Goal: Task Accomplishment & Management: Complete application form

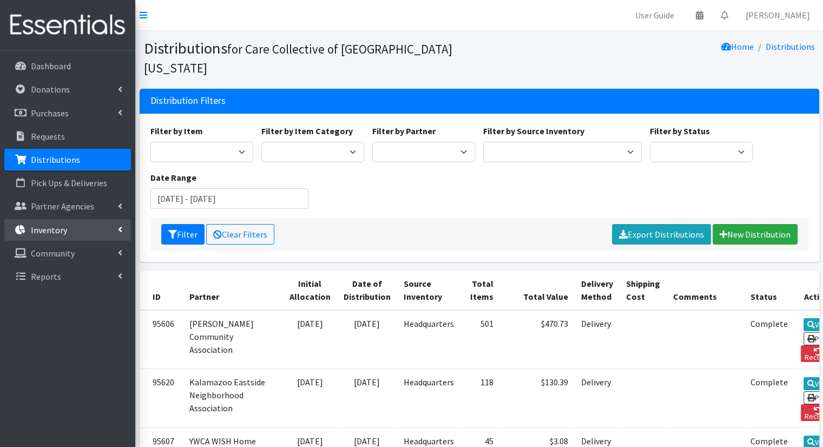
click at [118, 228] on icon at bounding box center [120, 229] width 4 height 9
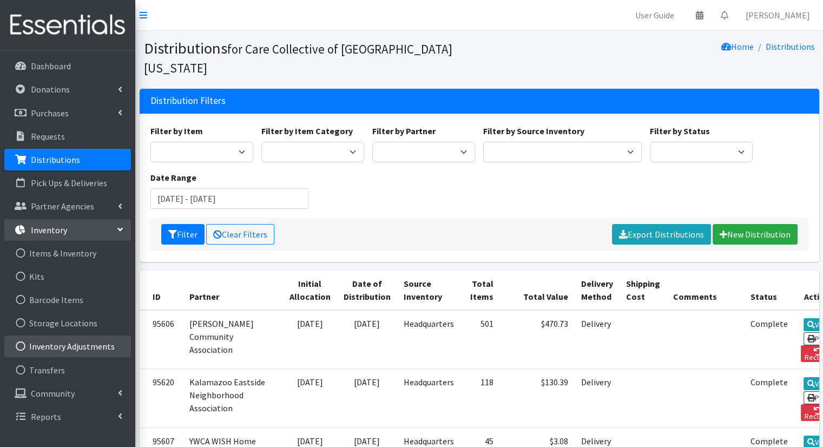
click at [87, 340] on link "Inventory Adjustments" at bounding box center [67, 347] width 127 height 22
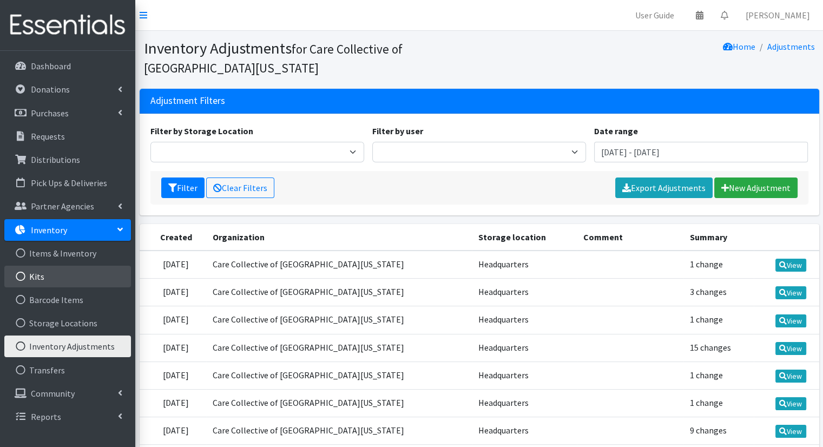
click at [67, 283] on link "Kits" at bounding box center [67, 277] width 127 height 22
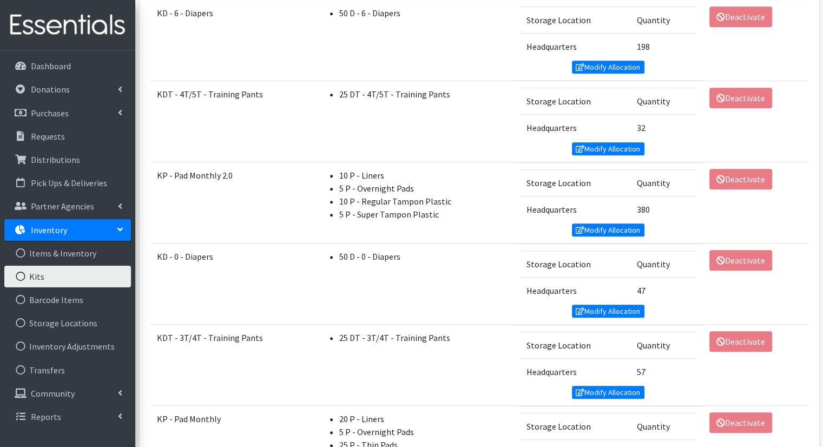
scroll to position [745, 0]
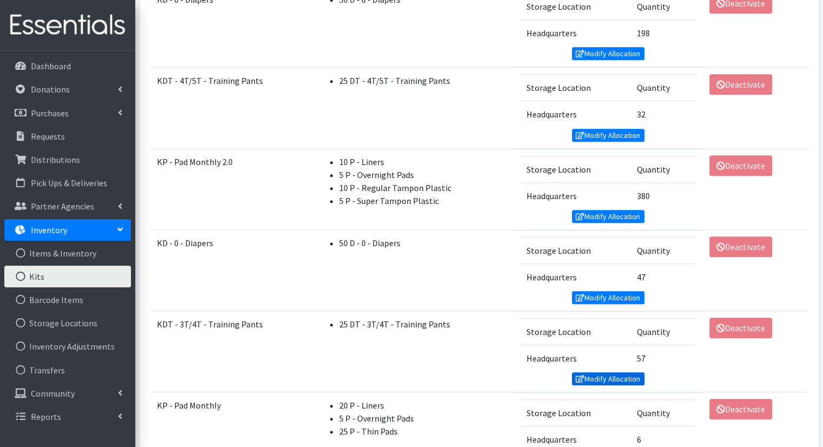
click at [596, 373] on link "Modify Allocation" at bounding box center [608, 378] width 73 height 13
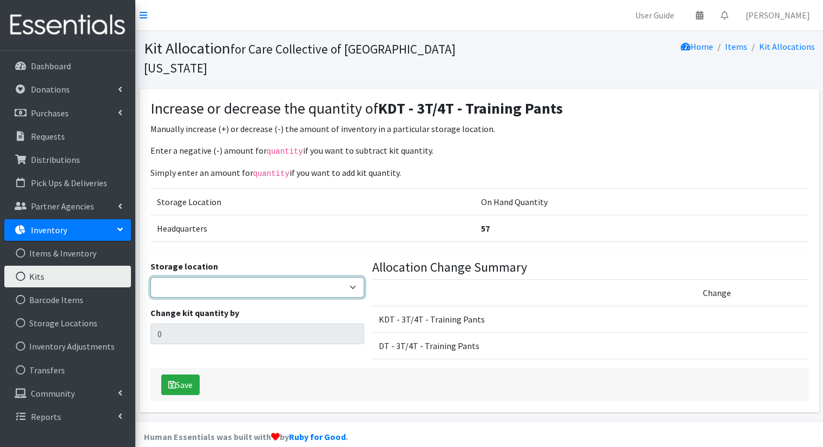
click at [318, 277] on select "Headquarters" at bounding box center [257, 287] width 214 height 21
select select "491"
click at [150, 277] on select "Headquarters" at bounding box center [257, 287] width 214 height 21
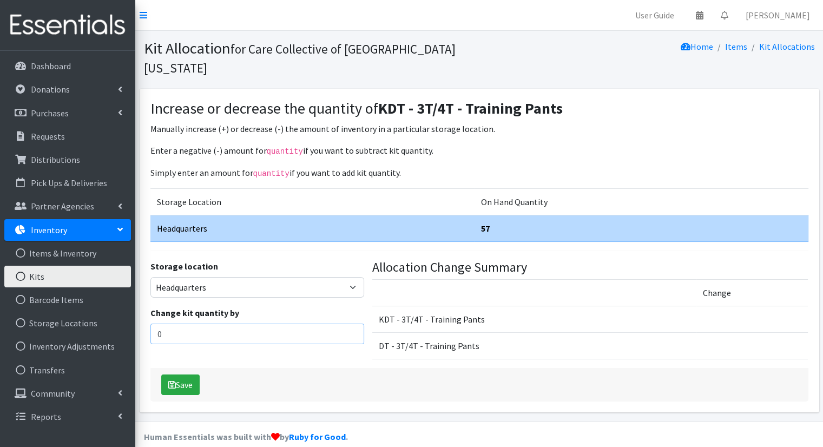
click at [270, 324] on input "0" at bounding box center [257, 334] width 214 height 21
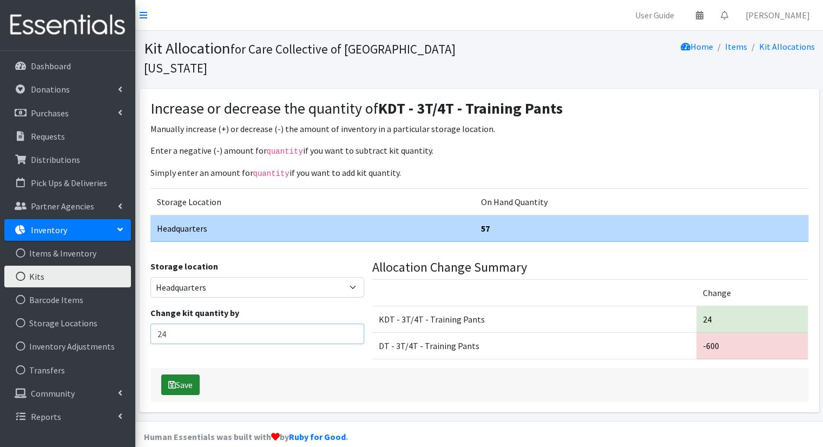
type input "24"
click at [182, 375] on button "Save" at bounding box center [180, 385] width 38 height 21
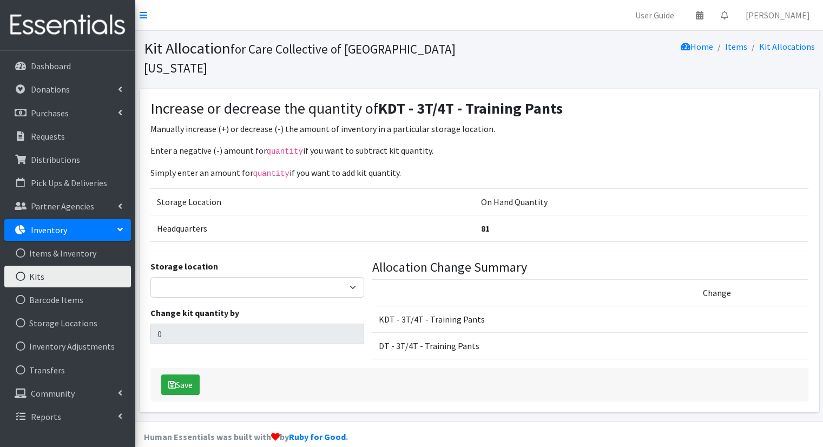
click at [65, 279] on link "Kits" at bounding box center [67, 277] width 127 height 22
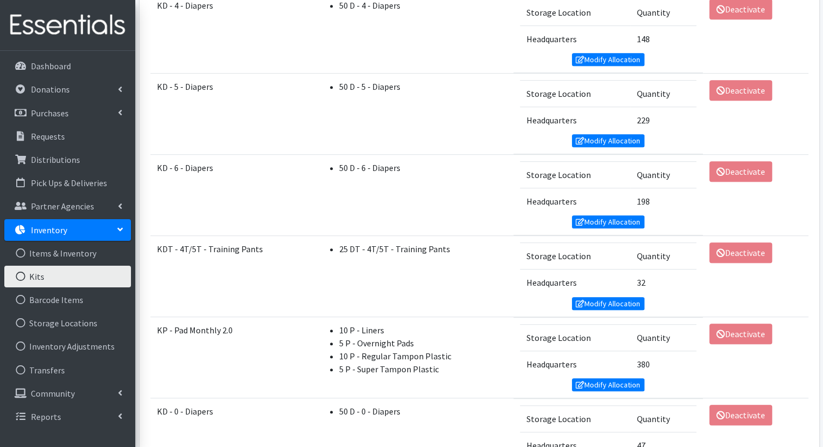
scroll to position [578, 0]
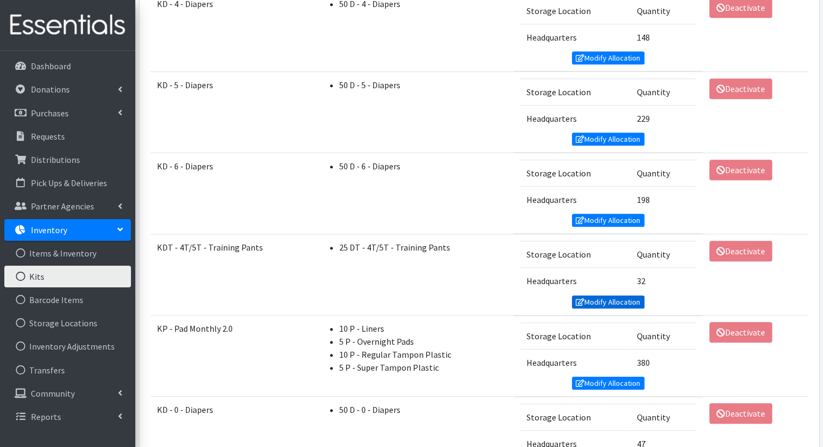
click at [614, 296] on link "Modify Allocation" at bounding box center [608, 302] width 73 height 13
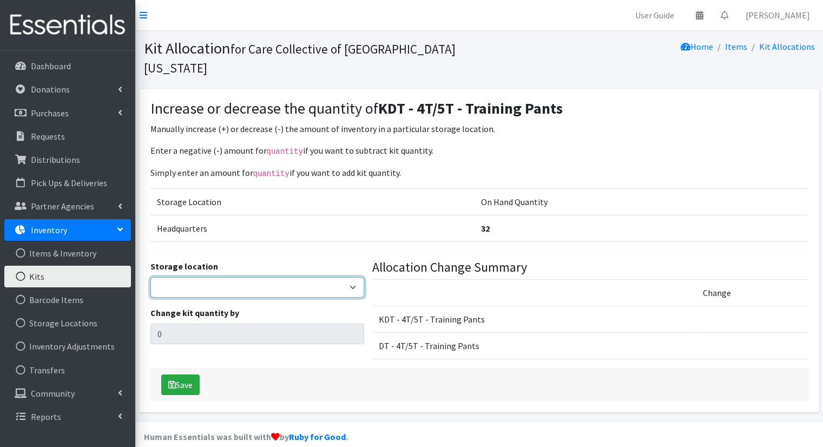
click at [311, 277] on select "Headquarters" at bounding box center [257, 287] width 214 height 21
select select "491"
click at [150, 277] on select "Headquarters" at bounding box center [257, 287] width 214 height 21
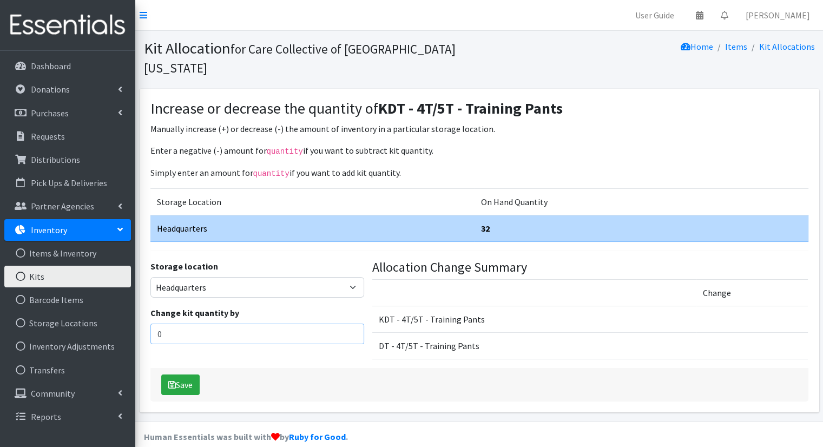
click at [299, 324] on input "0" at bounding box center [257, 334] width 214 height 21
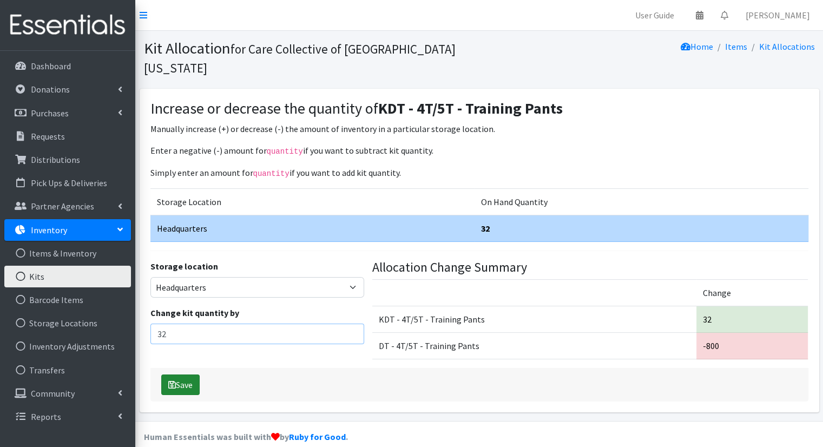
type input "32"
click at [188, 375] on button "Save" at bounding box center [180, 385] width 38 height 21
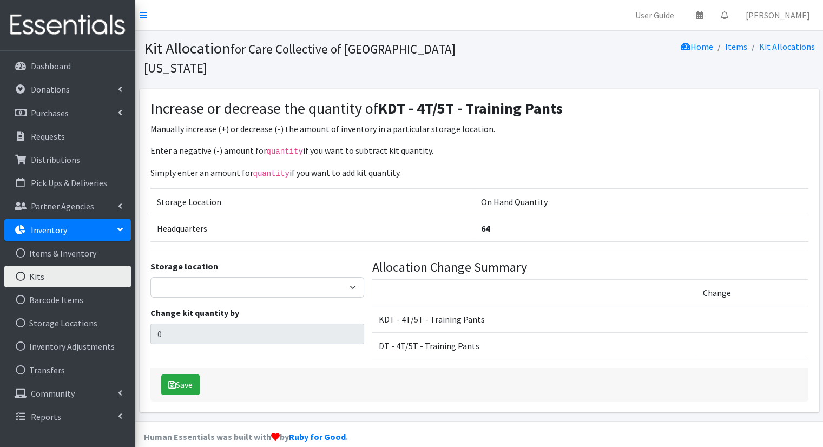
click at [122, 237] on link "Inventory" at bounding box center [67, 230] width 127 height 22
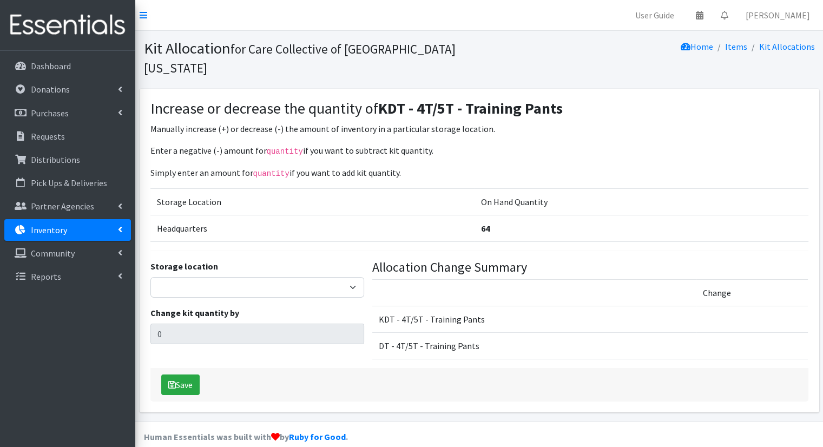
click at [122, 237] on link "Inventory" at bounding box center [67, 230] width 127 height 22
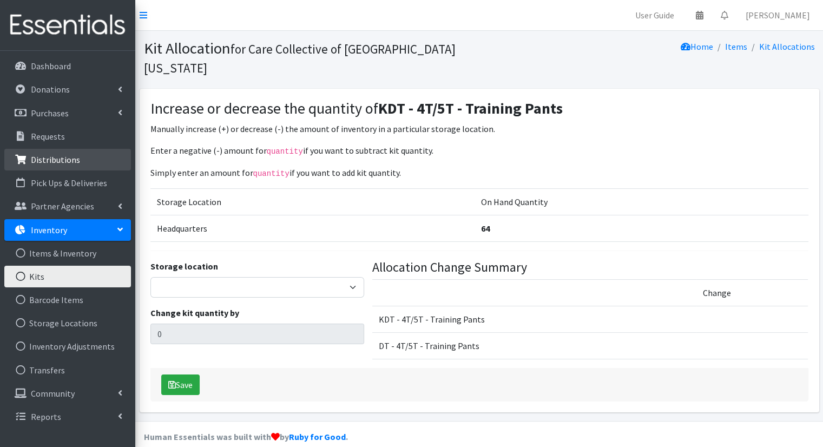
click at [109, 159] on link "Distributions" at bounding box center [67, 160] width 127 height 22
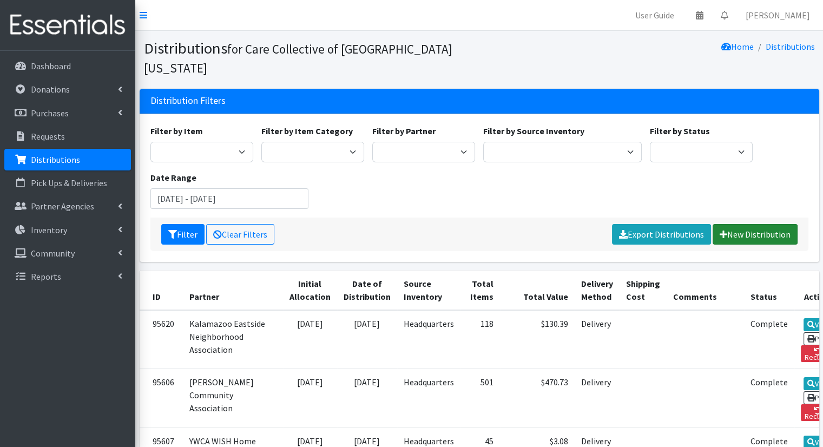
click at [736, 224] on link "New Distribution" at bounding box center [755, 234] width 85 height 21
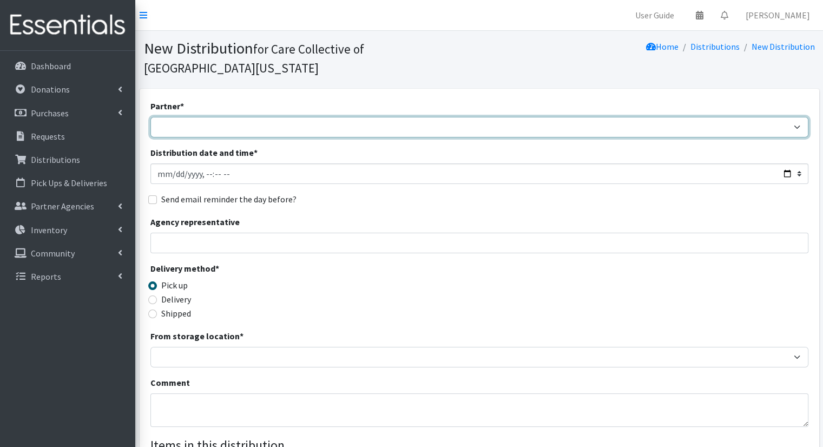
click at [390, 117] on select "African Community Kalamazoo Black Lives Matter Kzoo/BC Diaper Train Cares Sexua…" at bounding box center [479, 127] width 658 height 21
select select "7964"
click at [150, 117] on select "African Community Kalamazoo Black Lives Matter Kzoo/[GEOGRAPHIC_DATA] Diaper Tr…" at bounding box center [479, 127] width 658 height 21
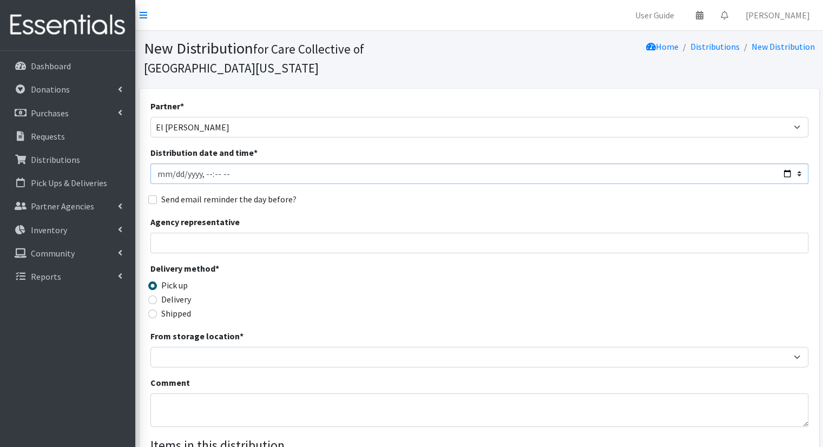
click at [786, 163] on input "Distribution date and time *" at bounding box center [479, 173] width 658 height 21
type input "2025-08-29T10:00"
click at [415, 189] on div "Partner * African Community Kalamazoo Black Lives Matter Kzoo/BC Diaper Train C…" at bounding box center [479, 346] width 658 height 493
click at [179, 293] on label "Delivery" at bounding box center [176, 299] width 30 height 13
click at [157, 296] on input "Delivery" at bounding box center [152, 300] width 9 height 9
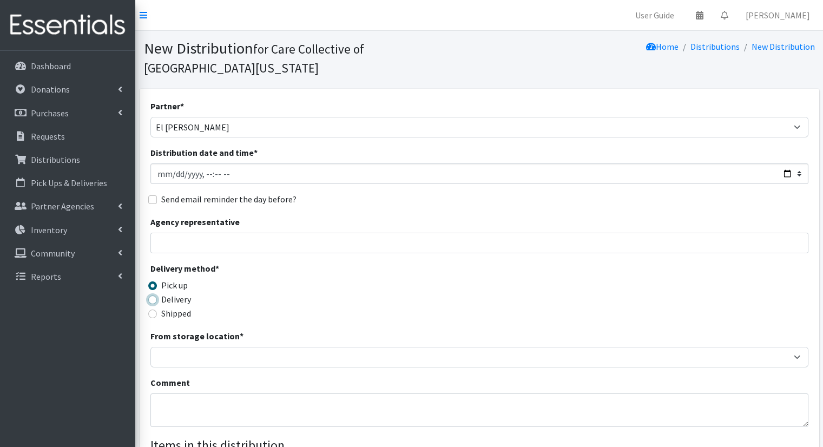
radio input "true"
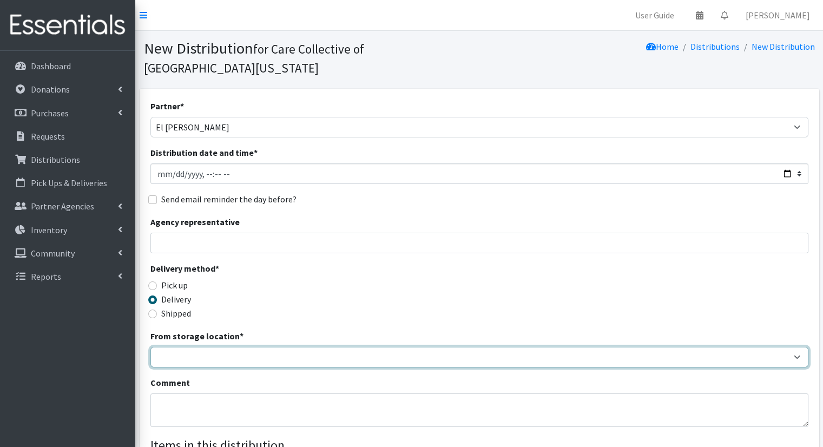
click at [214, 347] on select "Headquarters" at bounding box center [479, 357] width 658 height 21
select select "491"
click at [150, 347] on select "Headquarters" at bounding box center [479, 357] width 658 height 21
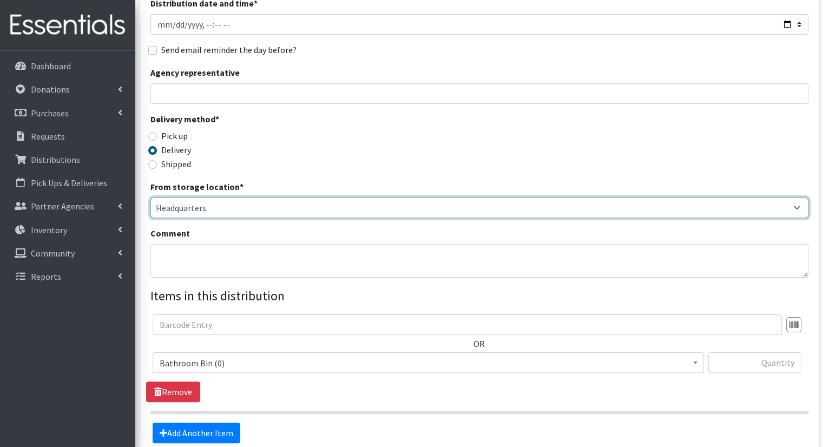
scroll to position [149, 0]
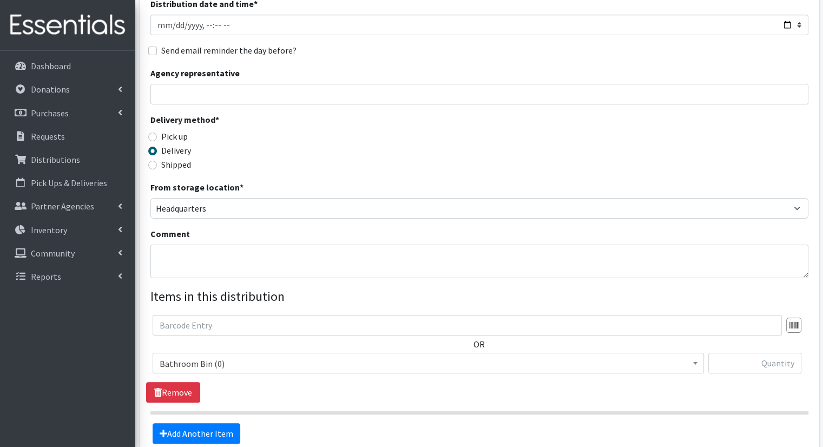
click at [416, 356] on span "Bathroom Bin (0)" at bounding box center [428, 363] width 537 height 15
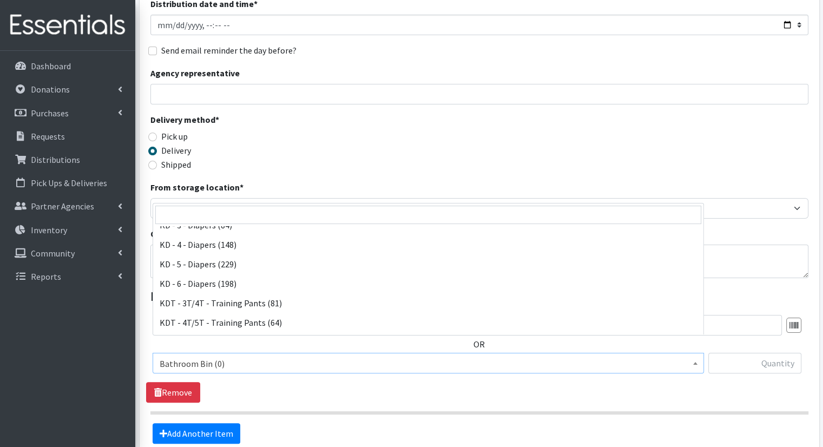
scroll to position [261, 0]
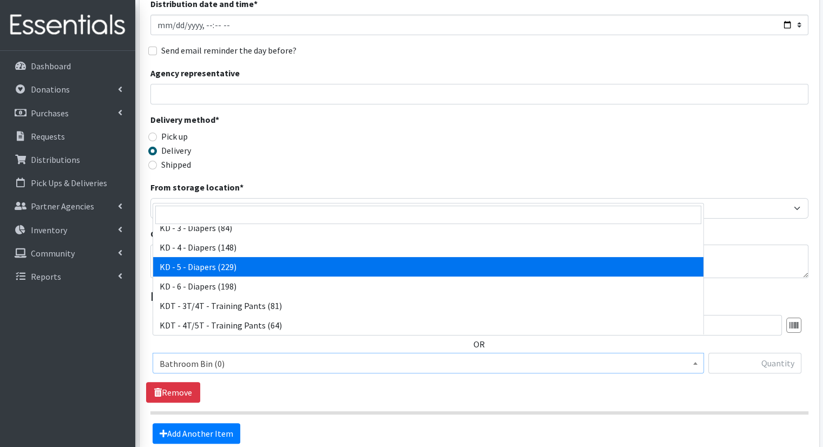
select select "15501"
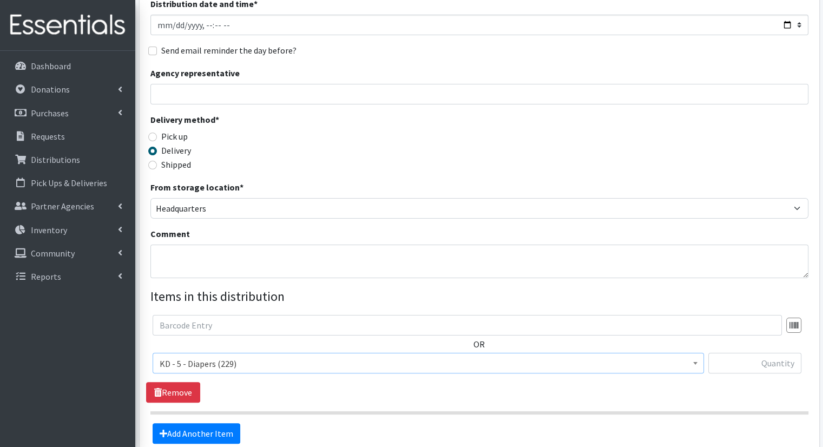
click at [731, 357] on div at bounding box center [754, 367] width 93 height 29
click at [736, 353] on input "text" at bounding box center [754, 363] width 93 height 21
type input "20"
click at [240, 423] on div "Add Another Item" at bounding box center [479, 433] width 666 height 21
click at [225, 423] on link "Add Another Item" at bounding box center [197, 433] width 88 height 21
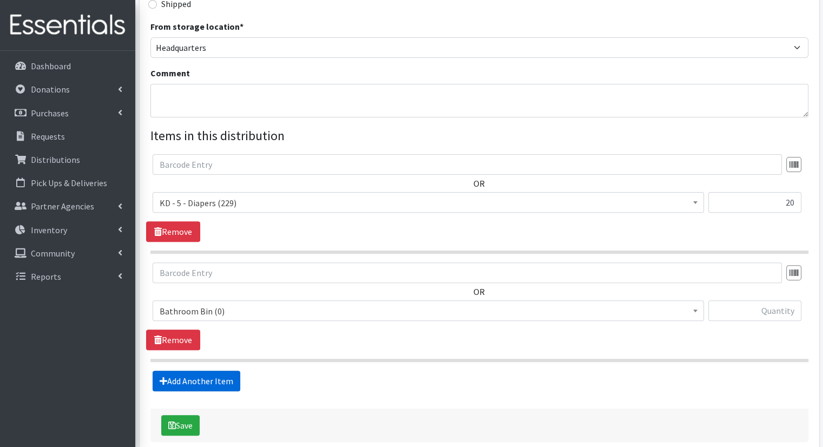
scroll to position [345, 0]
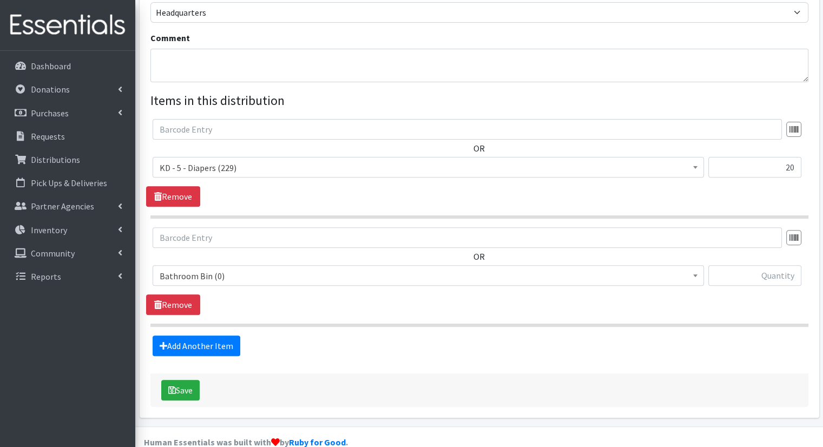
click at [419, 268] on span "Bathroom Bin (0)" at bounding box center [428, 275] width 537 height 15
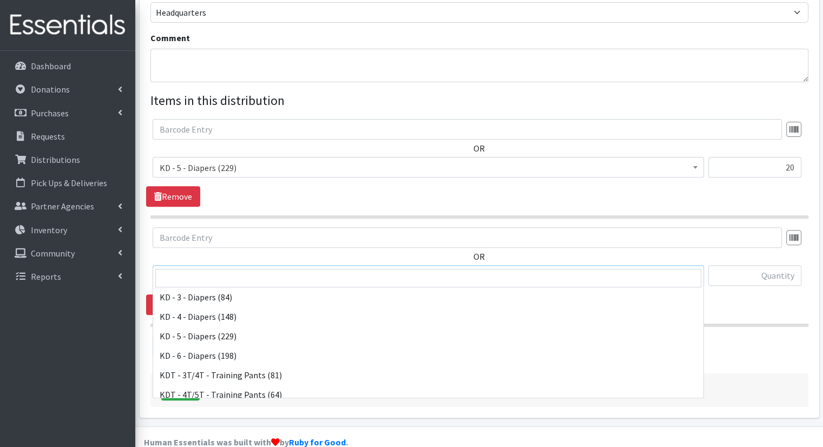
scroll to position [249, 0]
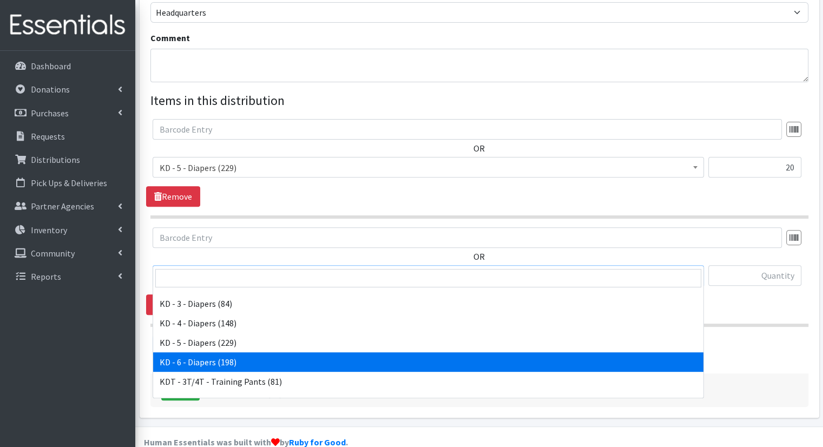
select select "15502"
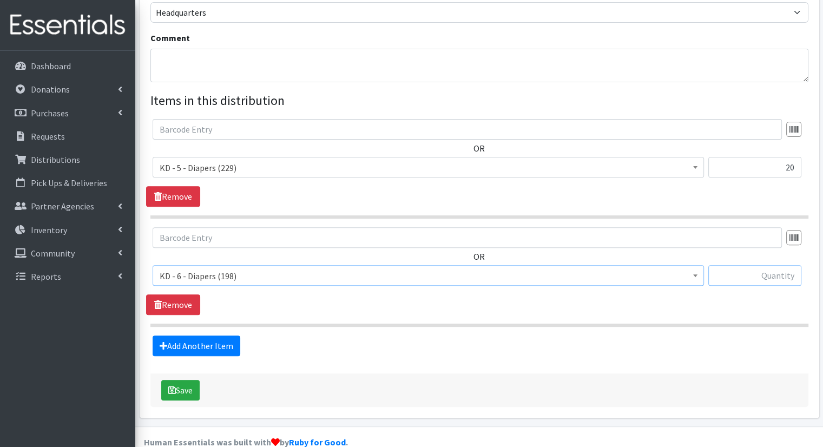
click at [775, 265] on input "text" at bounding box center [754, 275] width 93 height 21
type input "4"
type input "30"
click at [231, 336] on link "Add Another Item" at bounding box center [197, 346] width 88 height 21
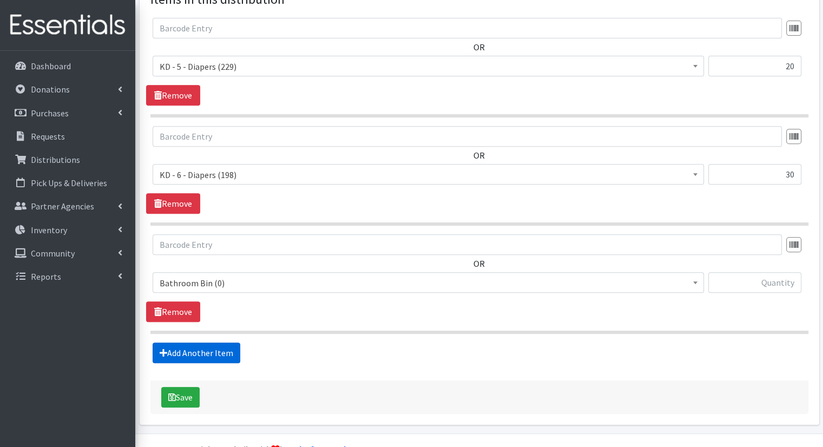
scroll to position [452, 0]
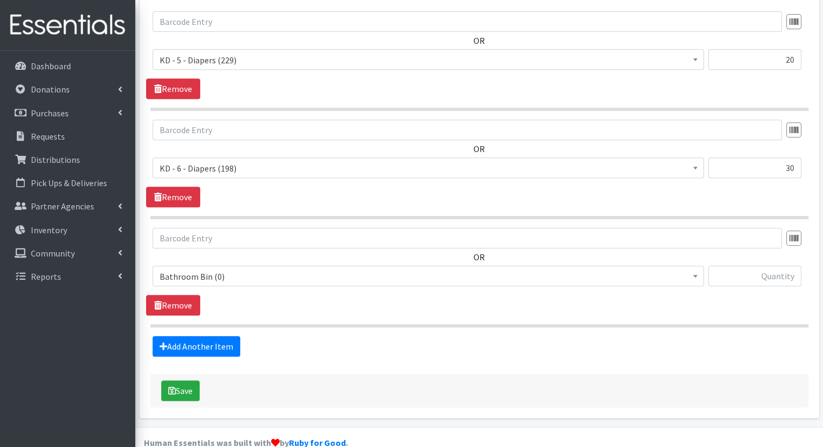
click at [266, 269] on span "Bathroom Bin (0)" at bounding box center [428, 276] width 537 height 15
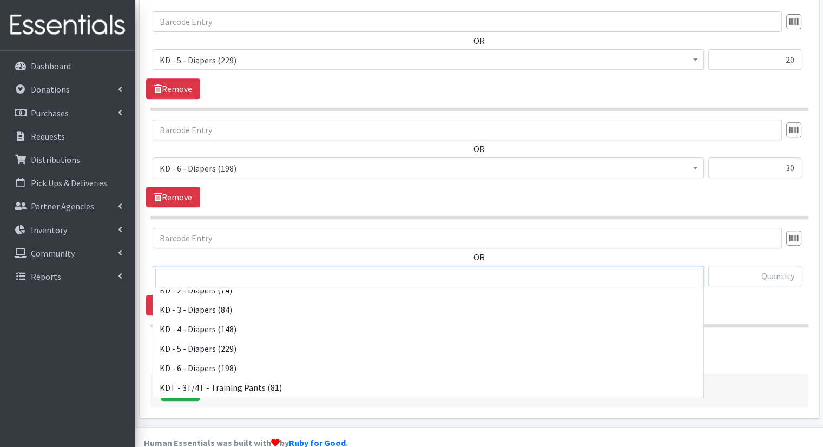
scroll to position [304, 0]
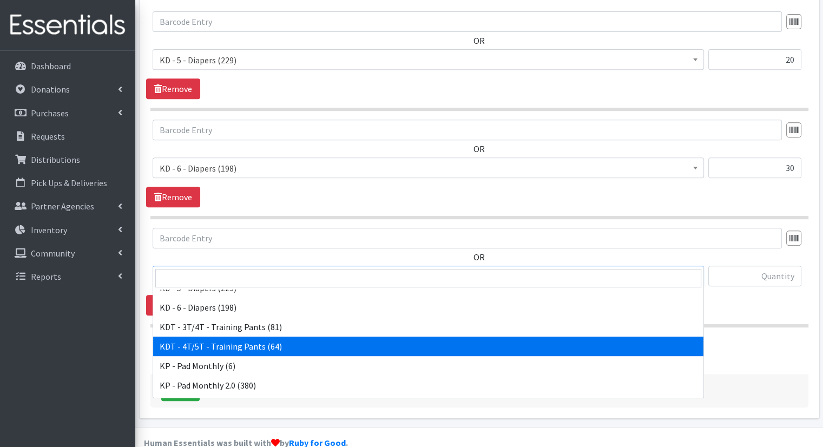
select select "15507"
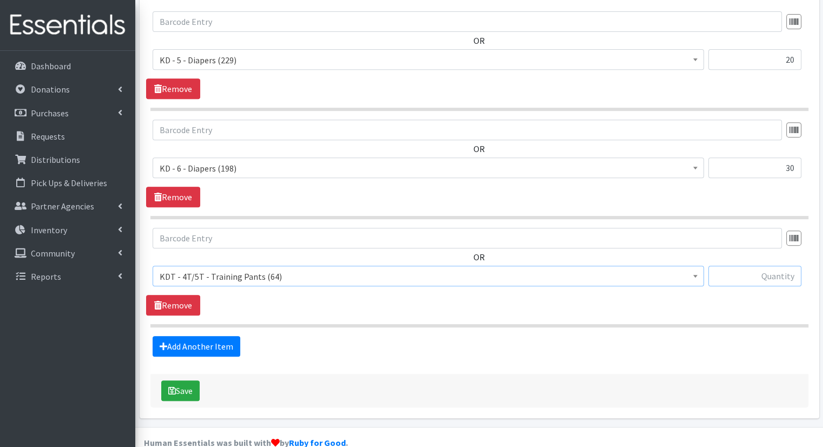
click at [757, 266] on input "text" at bounding box center [754, 276] width 93 height 21
click at [226, 336] on link "Add Another Item" at bounding box center [197, 346] width 88 height 21
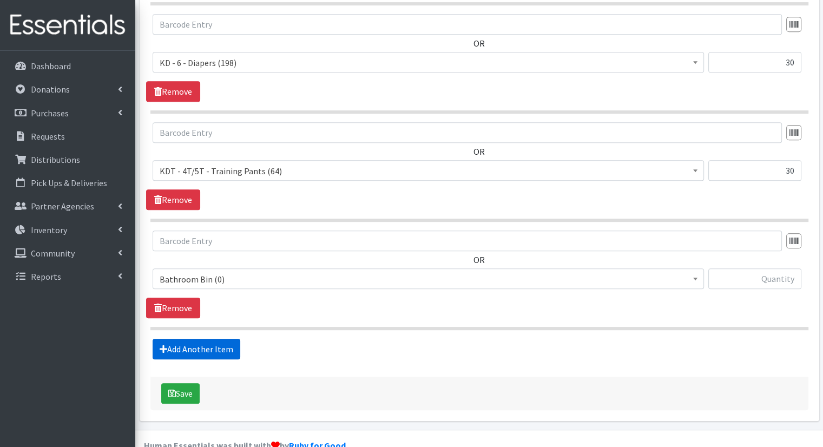
scroll to position [561, 0]
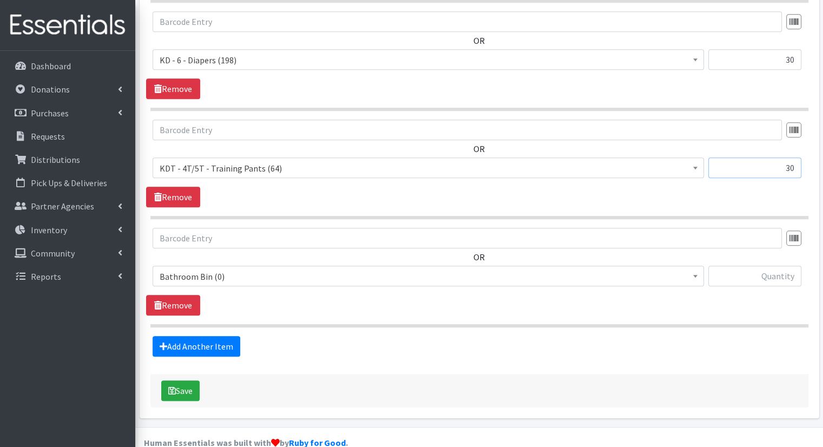
drag, startPoint x: 777, startPoint y: 152, endPoint x: 822, endPoint y: 153, distance: 44.4
type input "10"
click at [413, 269] on span "Bathroom Bin (0)" at bounding box center [428, 276] width 537 height 15
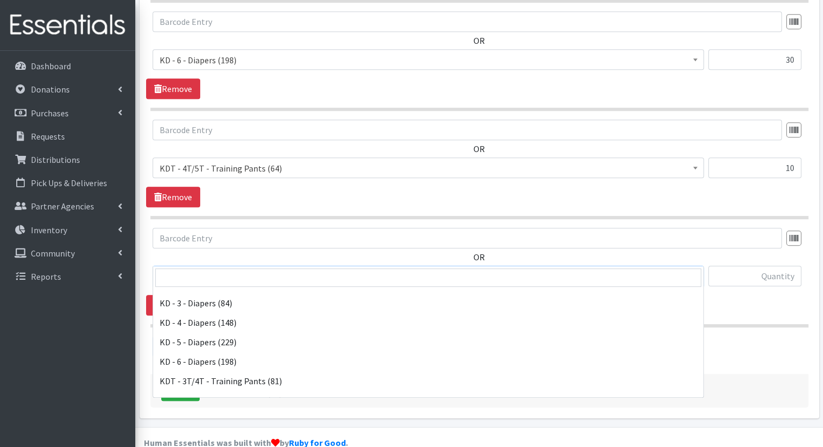
scroll to position [255, 0]
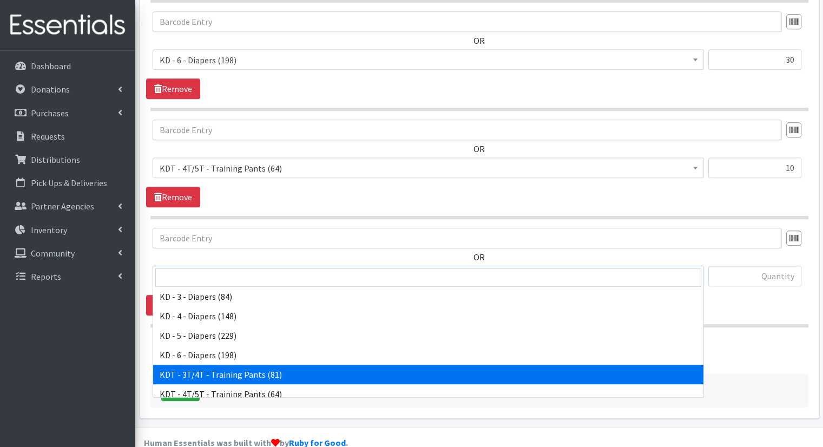
select select "15506"
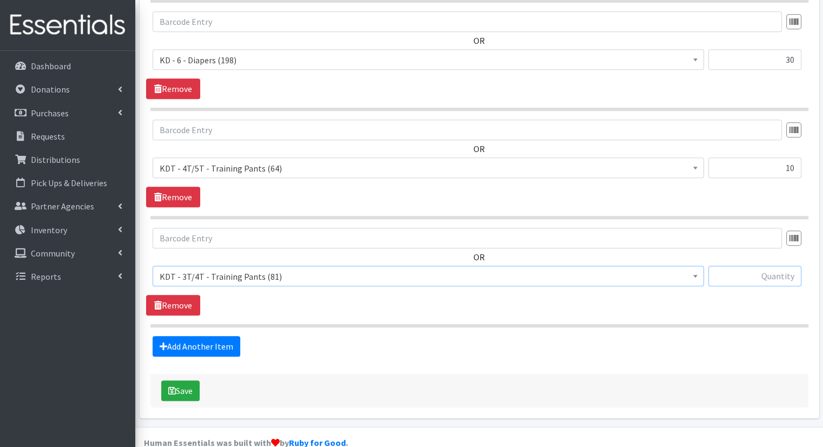
click at [753, 266] on input "text" at bounding box center [754, 276] width 93 height 21
type input "20"
click at [216, 336] on link "Add Another Item" at bounding box center [197, 346] width 88 height 21
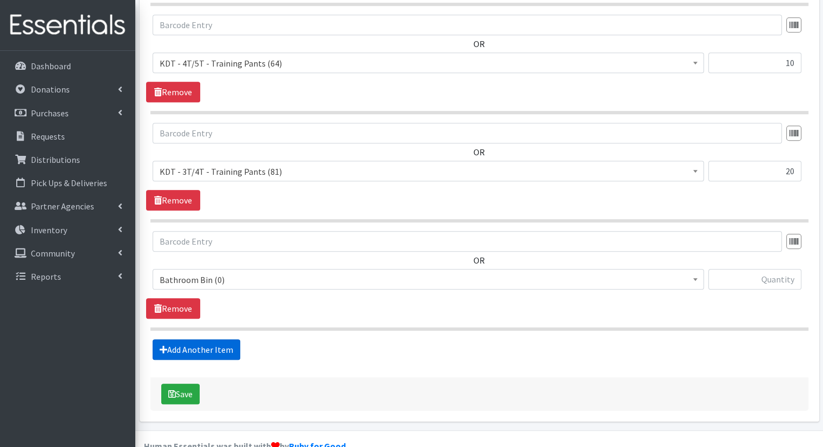
scroll to position [669, 0]
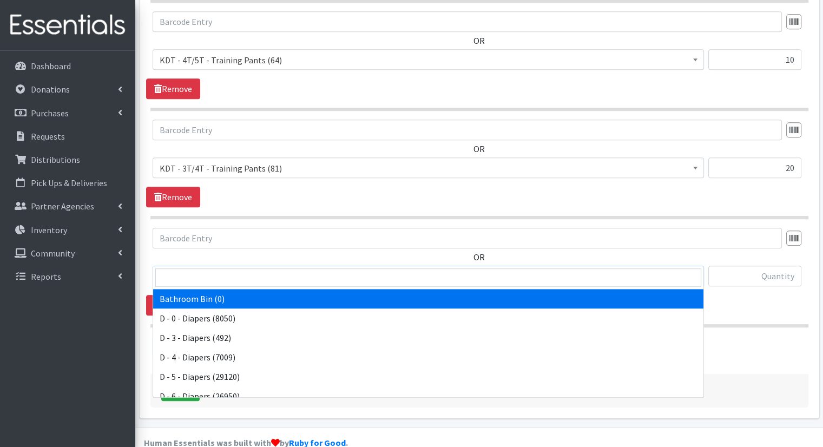
click at [245, 269] on span "Bathroom Bin (0)" at bounding box center [428, 276] width 537 height 15
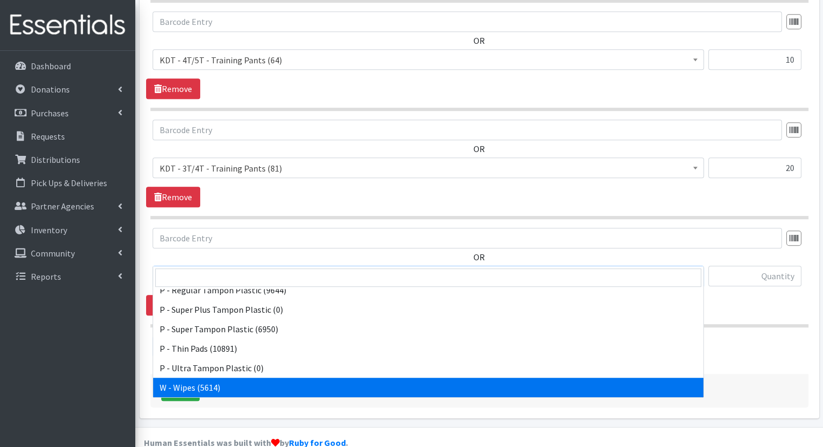
select select "15495"
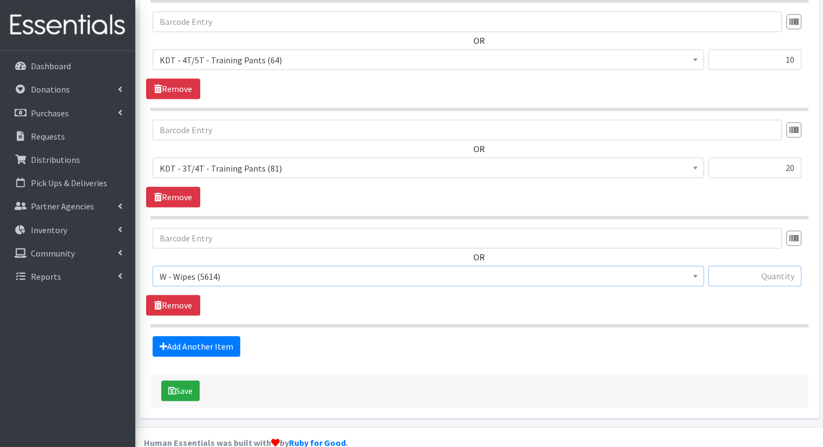
click at [743, 266] on input "text" at bounding box center [754, 276] width 93 height 21
type input "80"
click at [187, 380] on button "Save" at bounding box center [180, 390] width 38 height 21
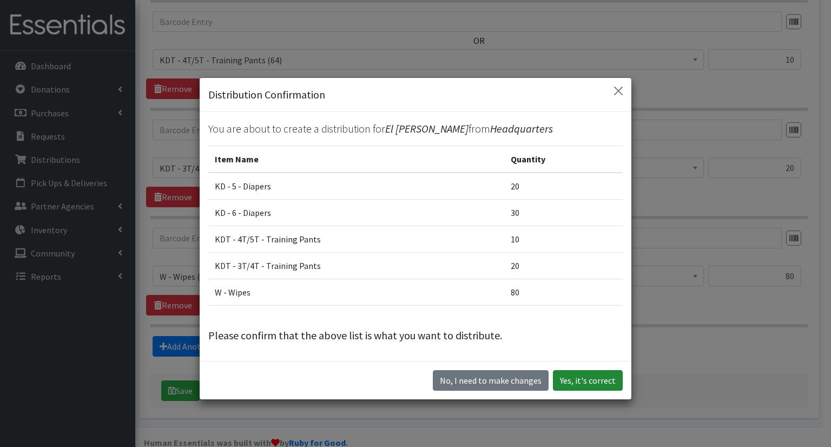
click at [573, 379] on button "Yes, it's correct" at bounding box center [588, 380] width 70 height 21
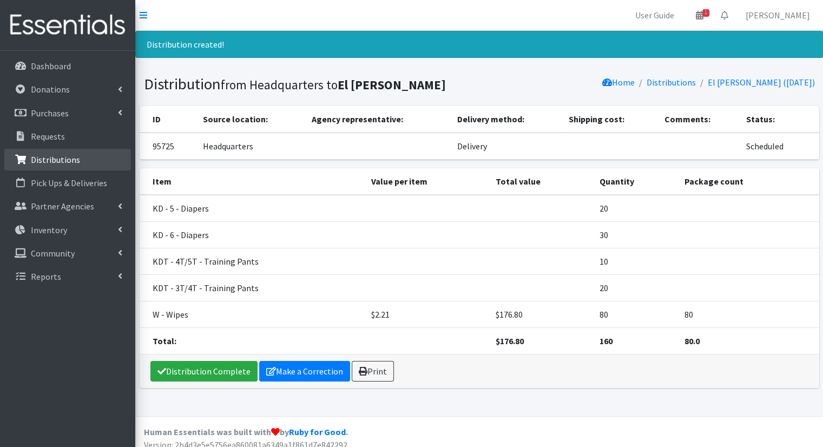
click at [80, 157] on link "Distributions" at bounding box center [67, 160] width 127 height 22
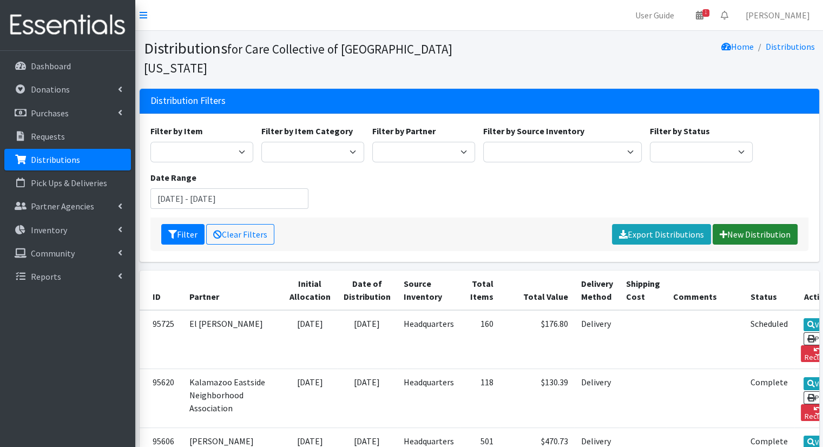
click at [777, 224] on link "New Distribution" at bounding box center [755, 234] width 85 height 21
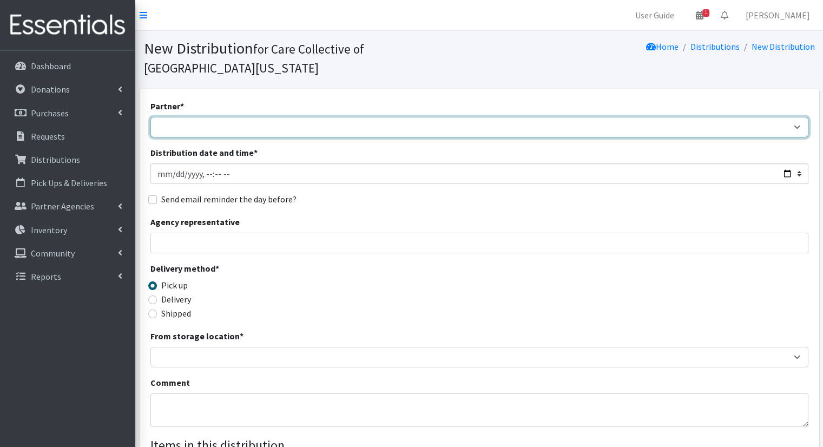
click at [370, 117] on select "African Community Kalamazoo Black Lives Matter Kzoo/BC Diaper Train Cares Sexua…" at bounding box center [479, 127] width 658 height 21
select select "7965"
click at [150, 117] on select "African Community Kalamazoo Black Lives Matter Kzoo/BC Diaper Train Cares Sexua…" at bounding box center [479, 127] width 658 height 21
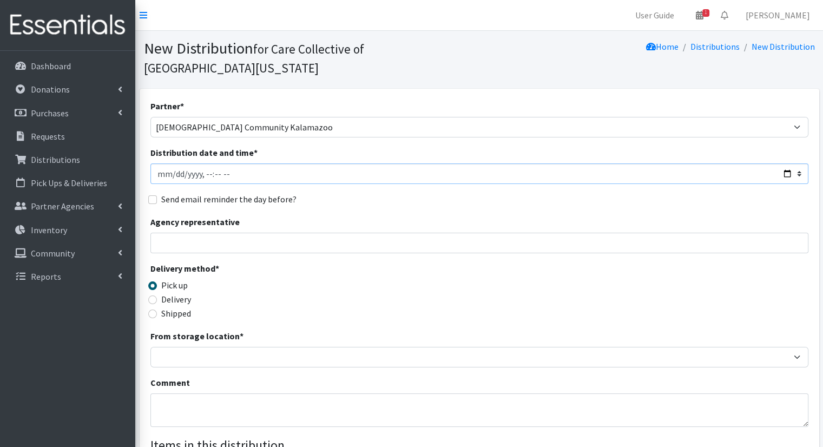
click at [463, 163] on input "Distribution date and time *" at bounding box center [479, 173] width 658 height 21
click at [788, 163] on input "Distribution date and time *" at bounding box center [479, 173] width 658 height 21
type input "[DATE]T10:00"
click at [396, 215] on div "Agency representative" at bounding box center [479, 234] width 658 height 38
click at [187, 293] on label "Delivery" at bounding box center [176, 299] width 30 height 13
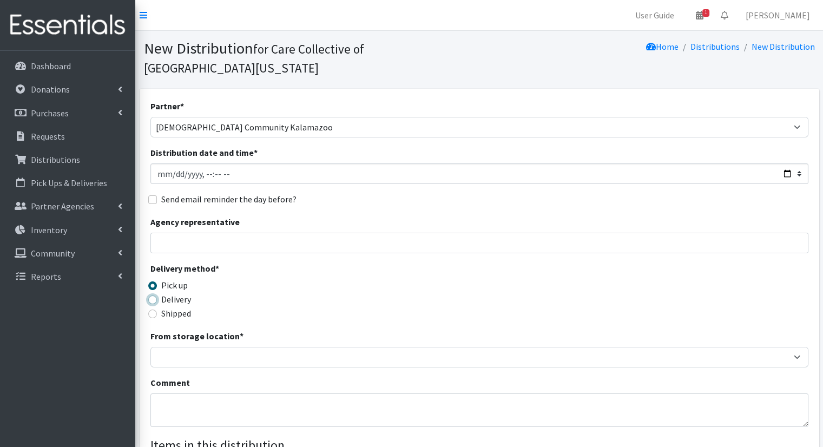
click at [157, 296] on input "Delivery" at bounding box center [152, 300] width 9 height 9
radio input "true"
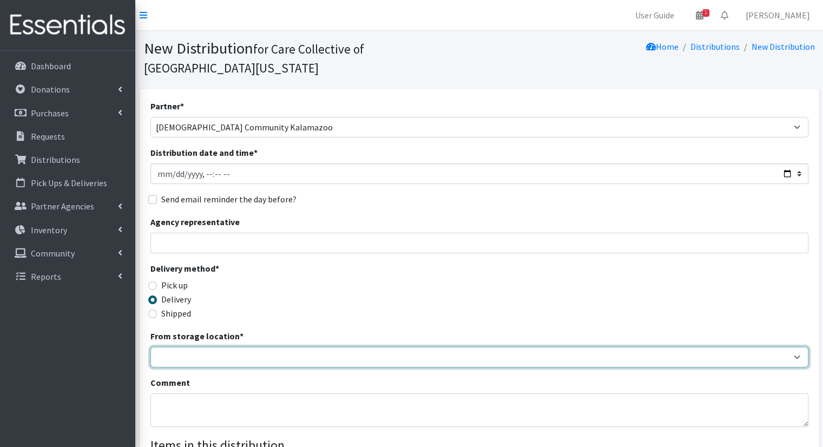
click at [224, 347] on select "Headquarters" at bounding box center [479, 357] width 658 height 21
select select "491"
click at [150, 347] on select "Headquarters" at bounding box center [479, 357] width 658 height 21
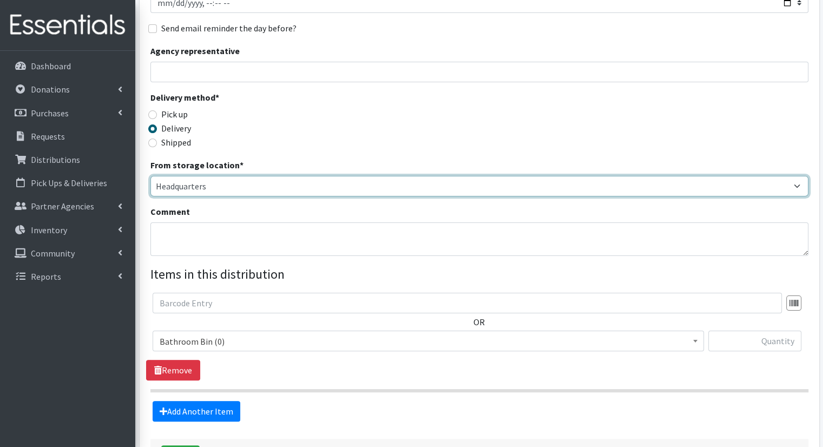
scroll to position [173, 0]
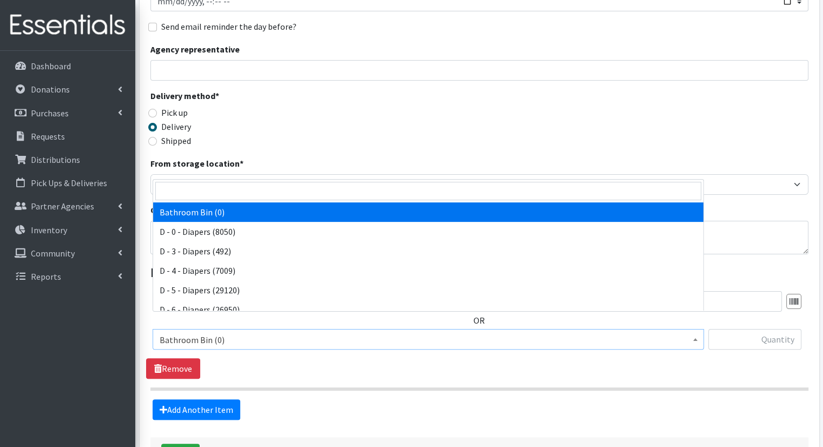
click at [464, 330] on span "Bathroom Bin (0)" at bounding box center [429, 339] width 552 height 21
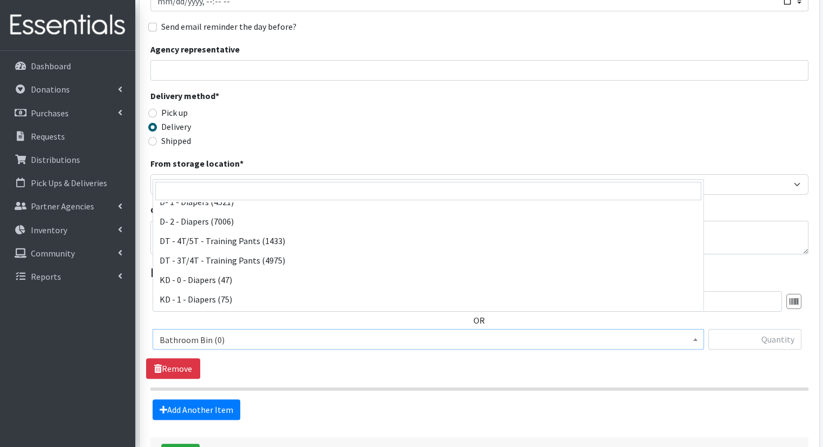
scroll to position [103, 0]
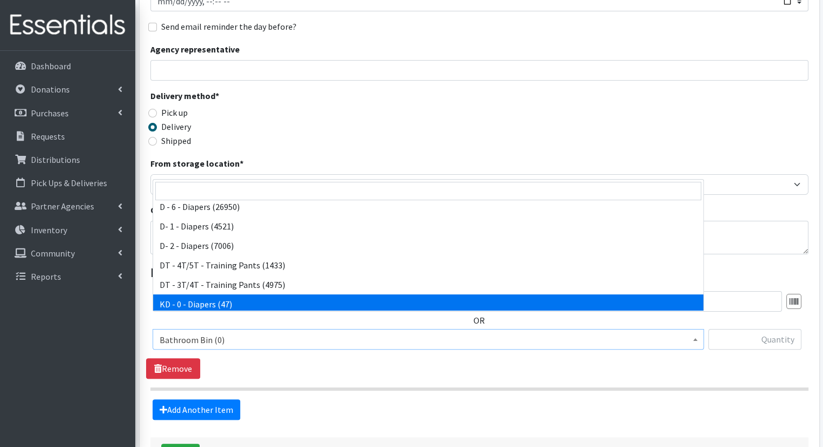
select select "15496"
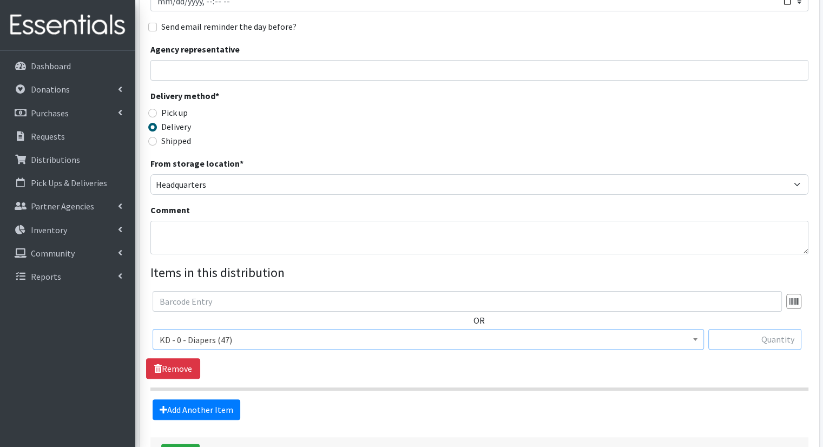
click at [741, 329] on input "text" at bounding box center [754, 339] width 93 height 21
type input "3"
click at [230, 399] on link "Add Another Item" at bounding box center [197, 409] width 88 height 21
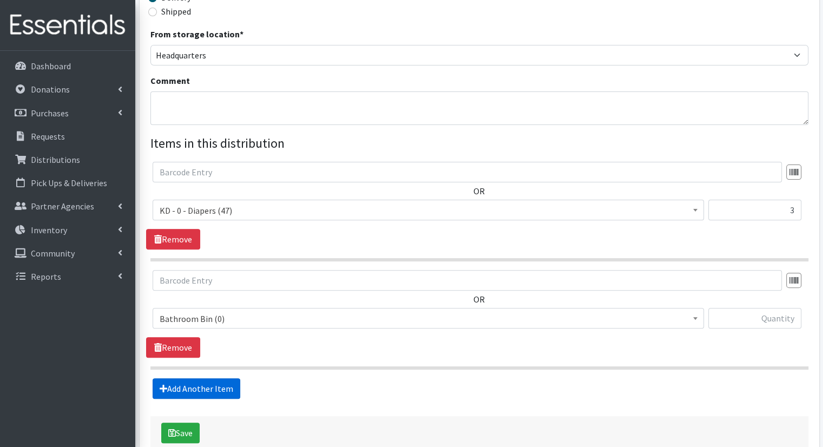
scroll to position [345, 0]
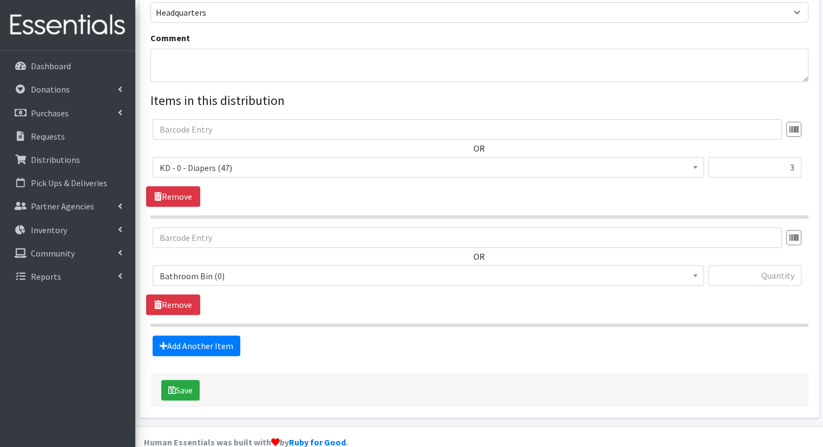
click at [305, 268] on span "Bathroom Bin (0)" at bounding box center [428, 275] width 537 height 15
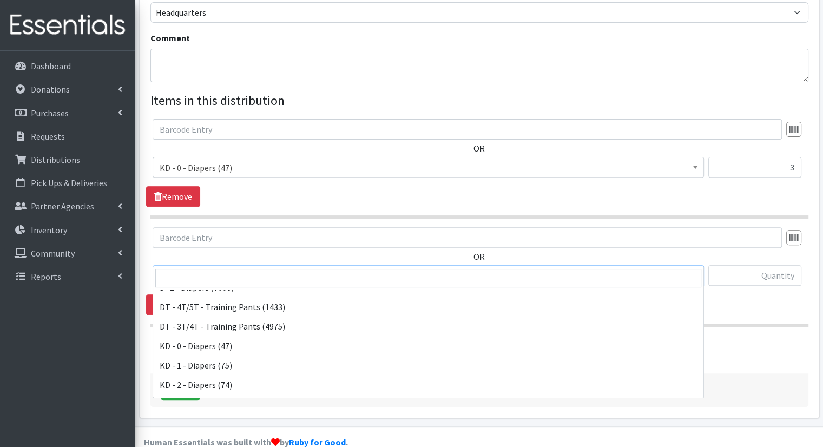
scroll to position [160, 0]
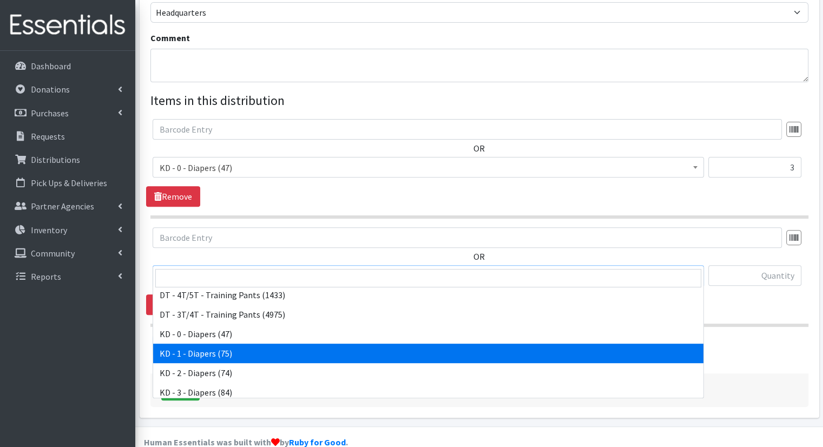
select select "15497"
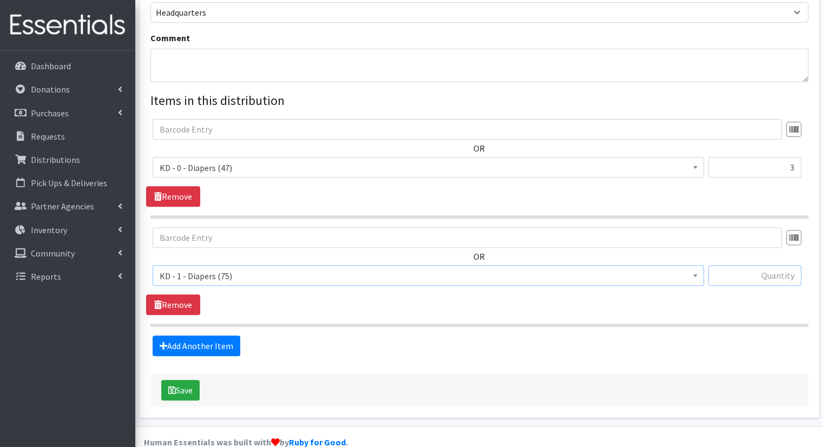
click at [782, 265] on input "text" at bounding box center [754, 275] width 93 height 21
type input "3"
click at [227, 336] on link "Add Another Item" at bounding box center [197, 346] width 88 height 21
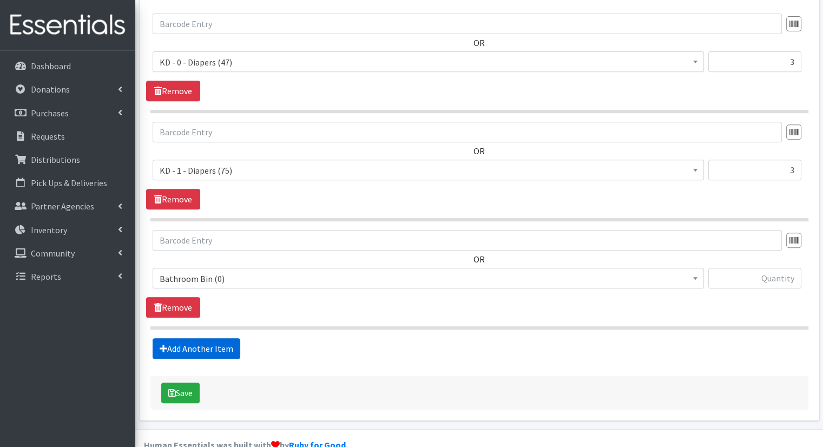
scroll to position [452, 0]
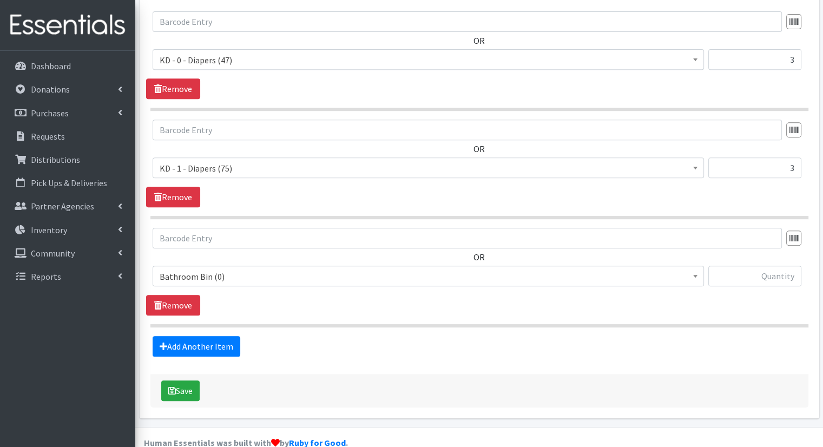
click at [397, 269] on span "Bathroom Bin (0)" at bounding box center [428, 276] width 537 height 15
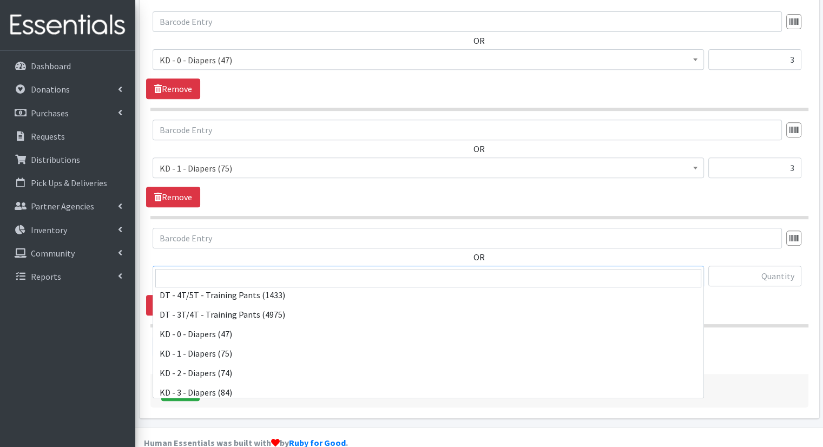
scroll to position [167, 0]
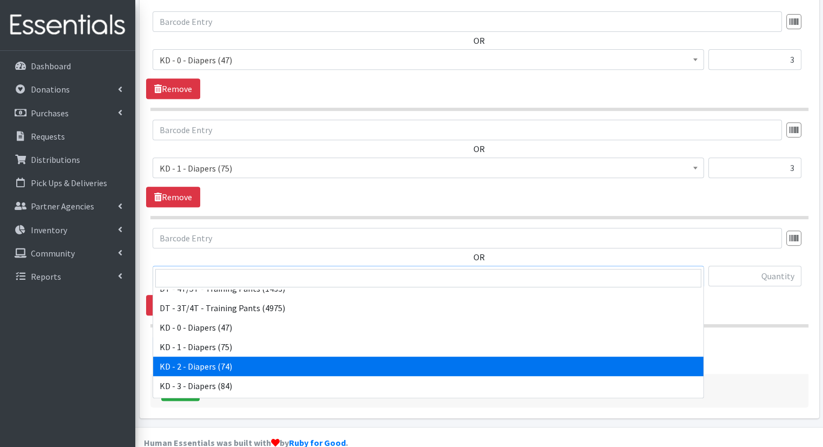
select select "15498"
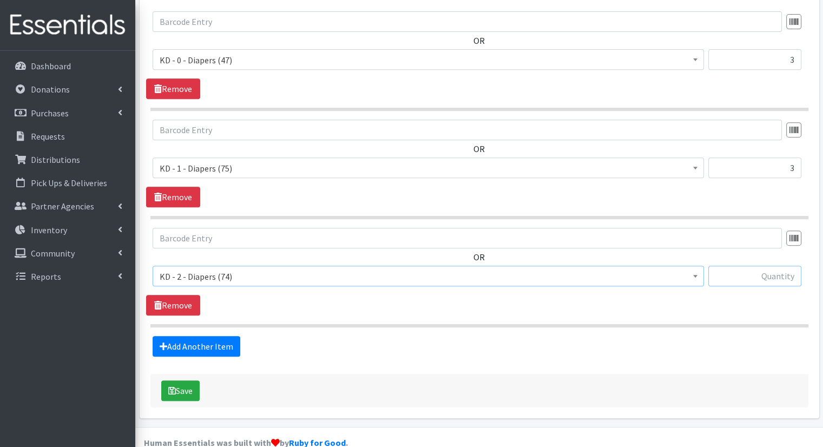
click at [749, 266] on input "text" at bounding box center [754, 276] width 93 height 21
type input "3"
click at [209, 336] on link "Add Another Item" at bounding box center [197, 346] width 88 height 21
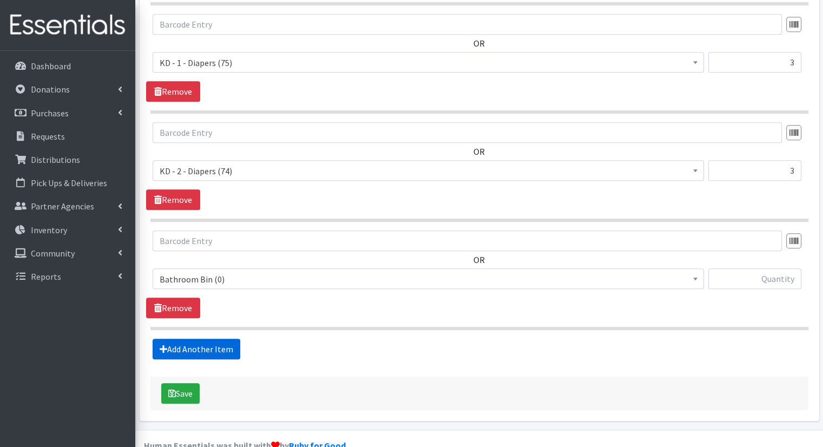
scroll to position [561, 0]
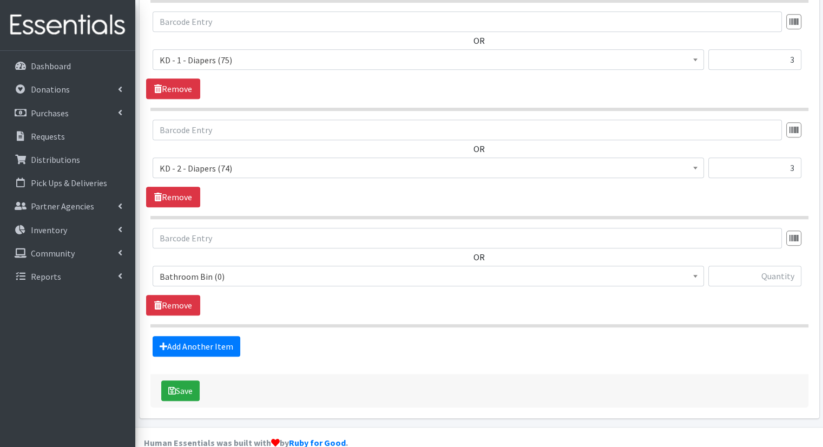
click at [315, 269] on span "Bathroom Bin (0)" at bounding box center [428, 276] width 537 height 15
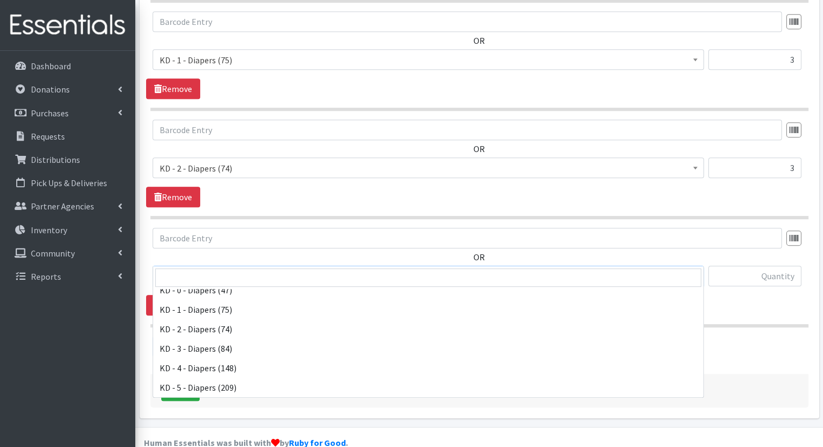
scroll to position [197, 0]
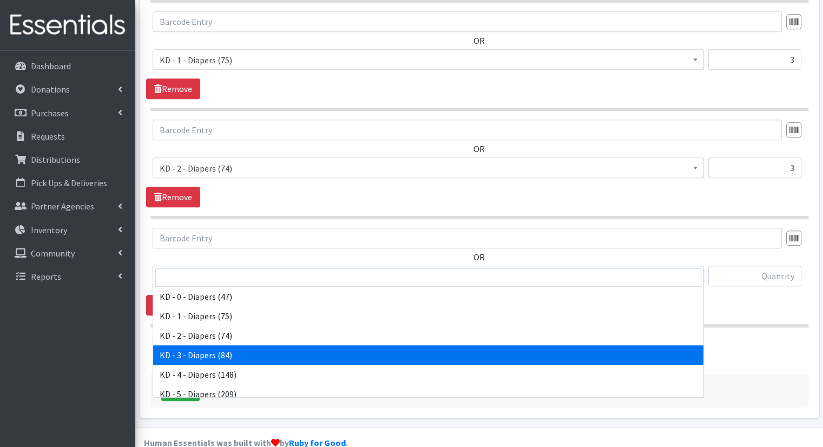
select select "15499"
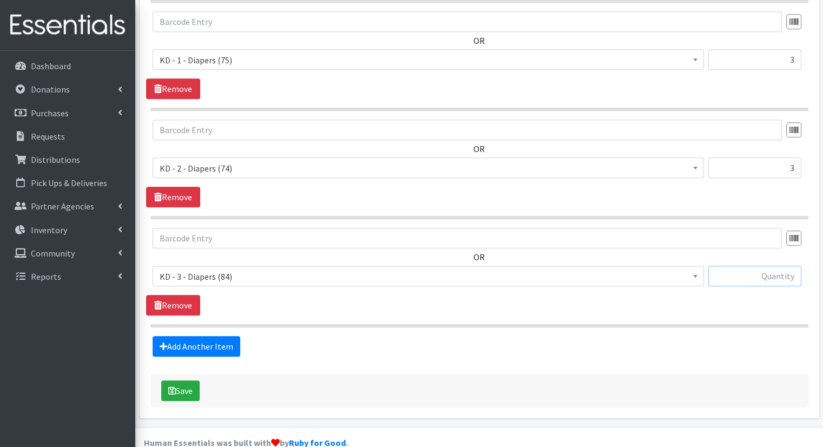
click at [790, 266] on input "text" at bounding box center [754, 276] width 93 height 21
type input "6"
click at [223, 336] on link "Add Another Item" at bounding box center [197, 346] width 88 height 21
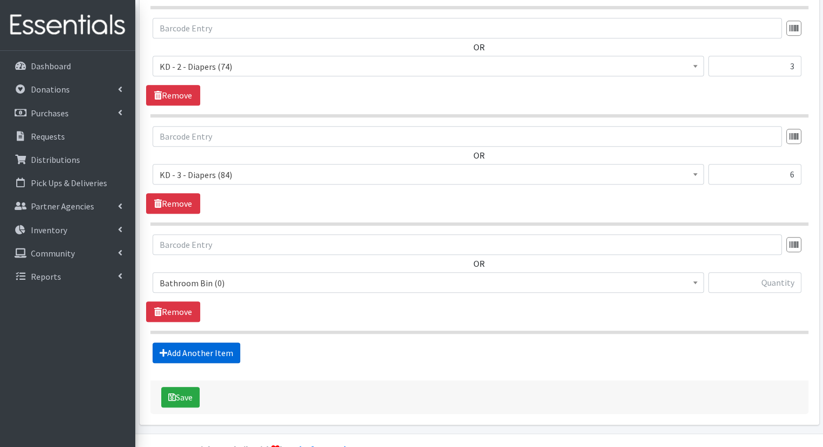
scroll to position [669, 0]
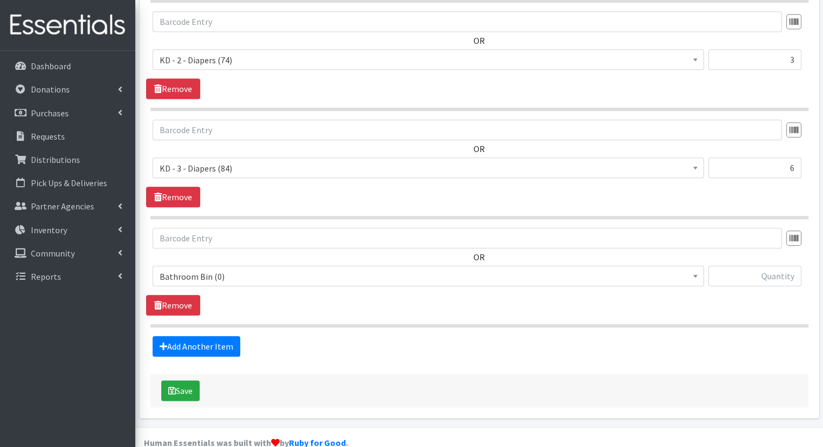
click at [267, 269] on span "Bathroom Bin (0)" at bounding box center [428, 276] width 537 height 15
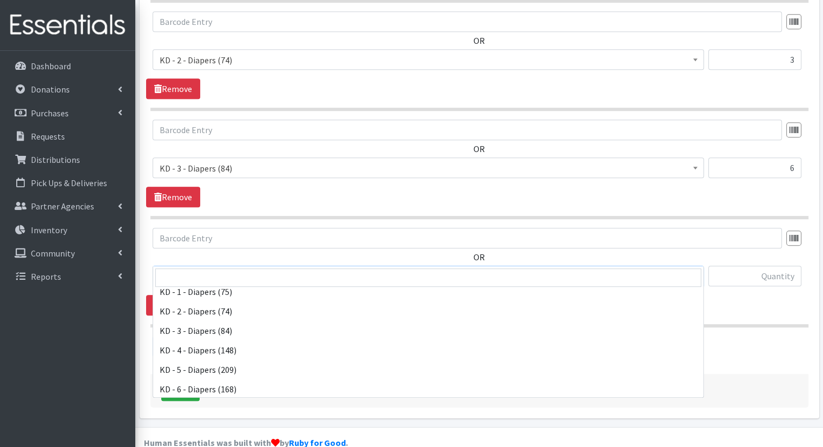
scroll to position [225, 0]
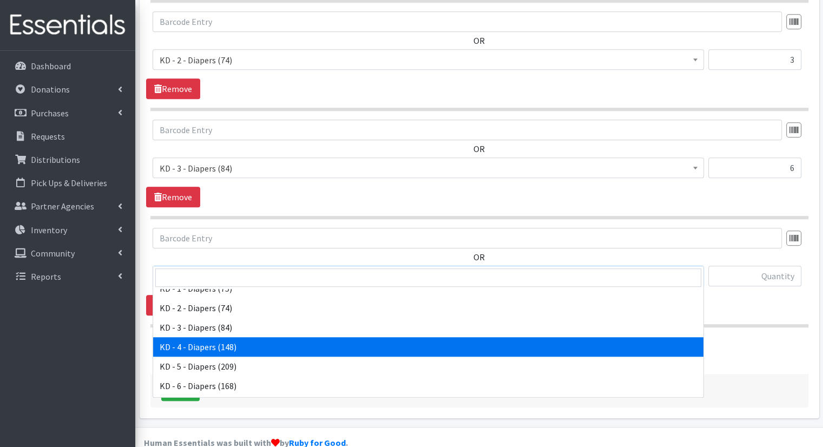
select select "15500"
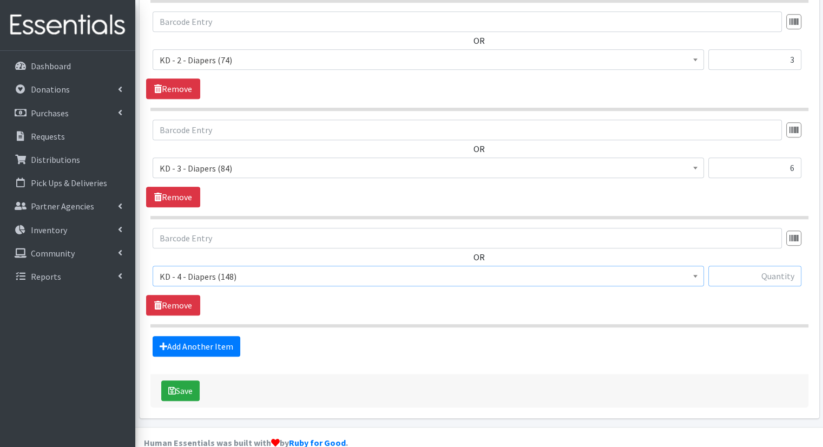
click at [734, 266] on input "text" at bounding box center [754, 276] width 93 height 21
type input "18"
click at [207, 336] on link "Add Another Item" at bounding box center [197, 346] width 88 height 21
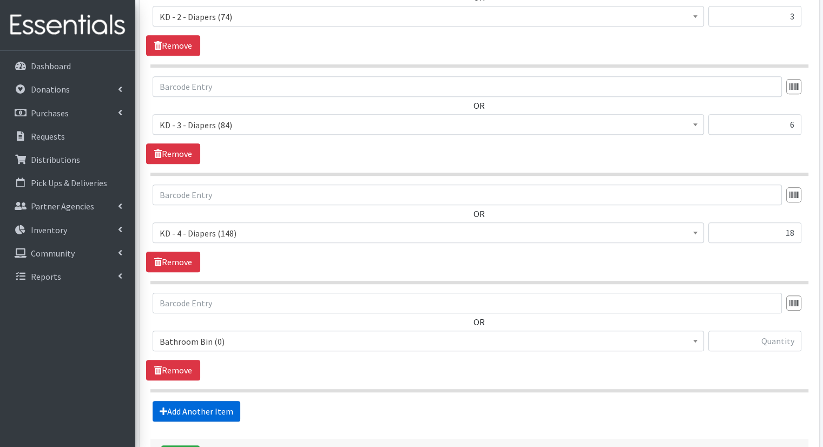
scroll to position [777, 0]
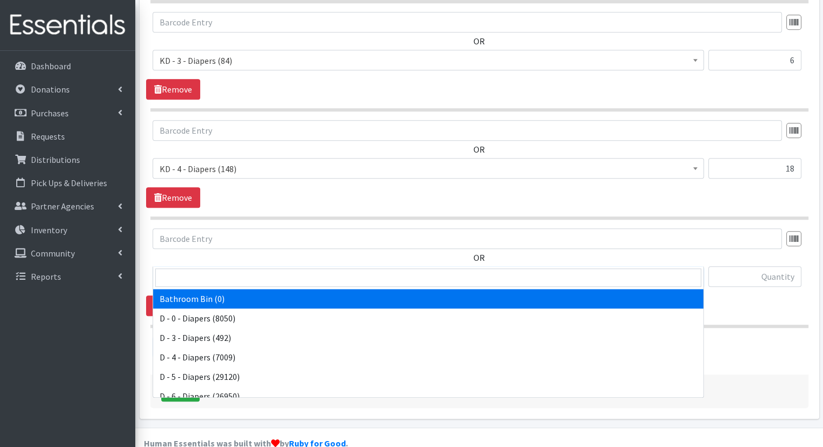
click at [270, 270] on span "Bathroom Bin (0)" at bounding box center [428, 277] width 537 height 15
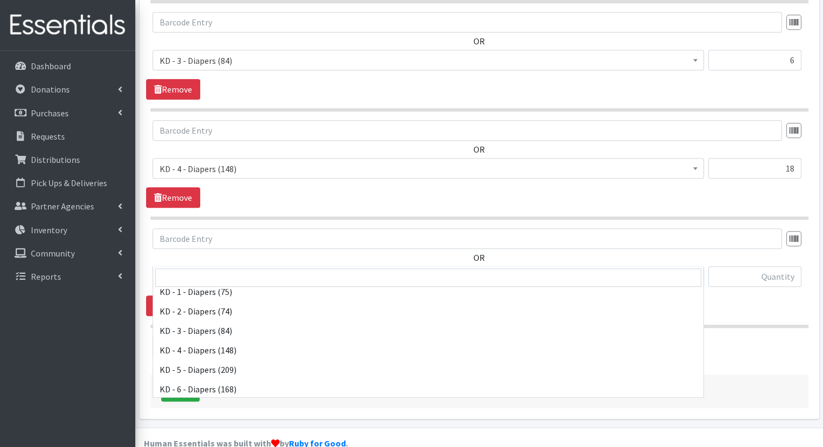
scroll to position [227, 0]
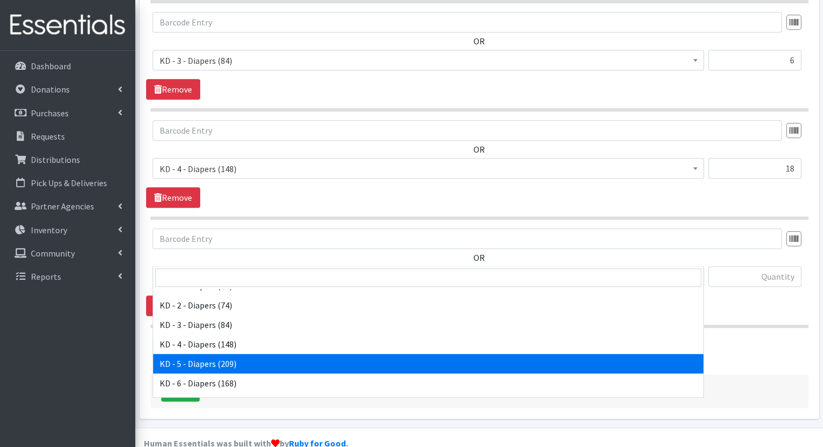
select select "15501"
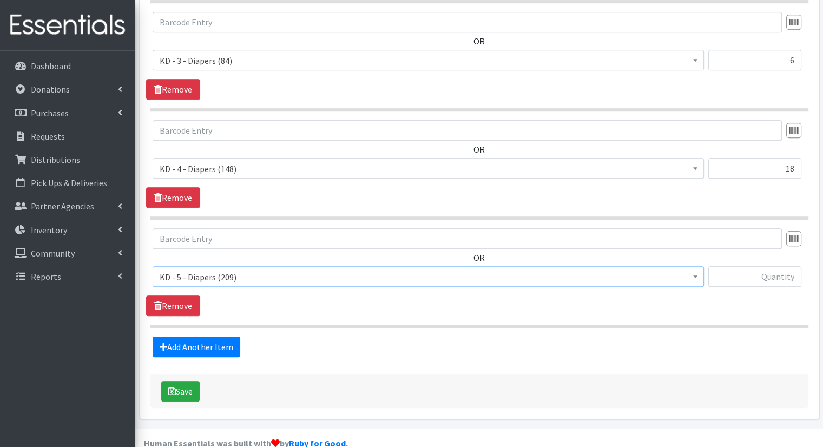
click at [734, 271] on div at bounding box center [754, 280] width 93 height 29
click at [734, 267] on div at bounding box center [754, 280] width 93 height 29
click at [725, 266] on input "text" at bounding box center [754, 276] width 93 height 21
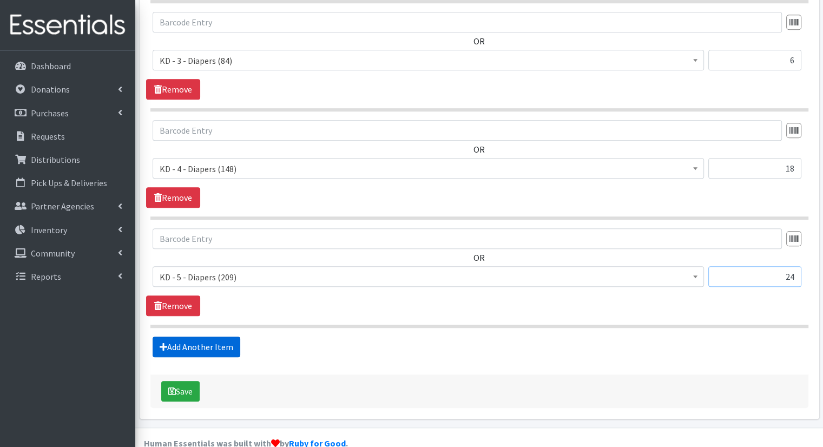
type input "24"
click at [219, 337] on link "Add Another Item" at bounding box center [197, 347] width 88 height 21
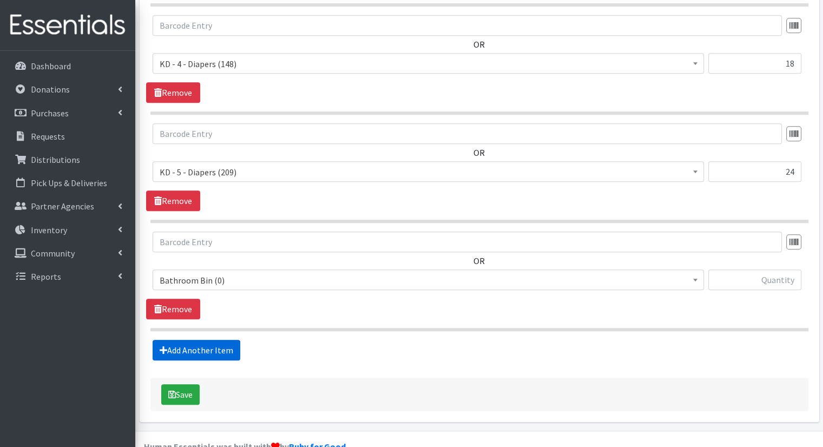
scroll to position [884, 0]
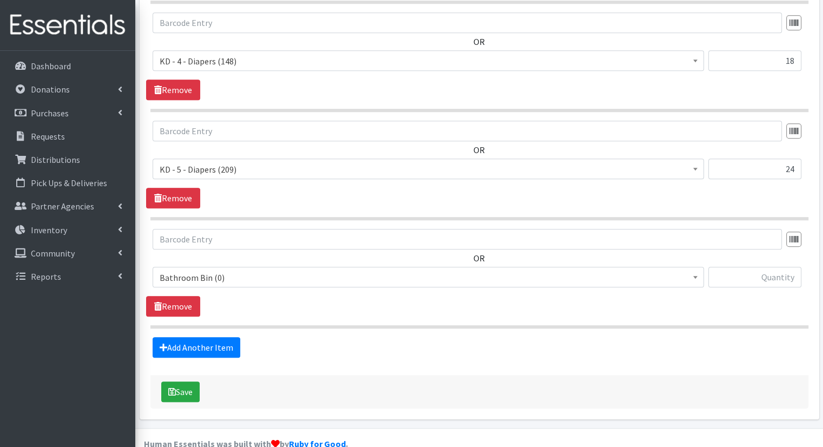
click at [313, 270] on span "Bathroom Bin (0)" at bounding box center [428, 277] width 537 height 15
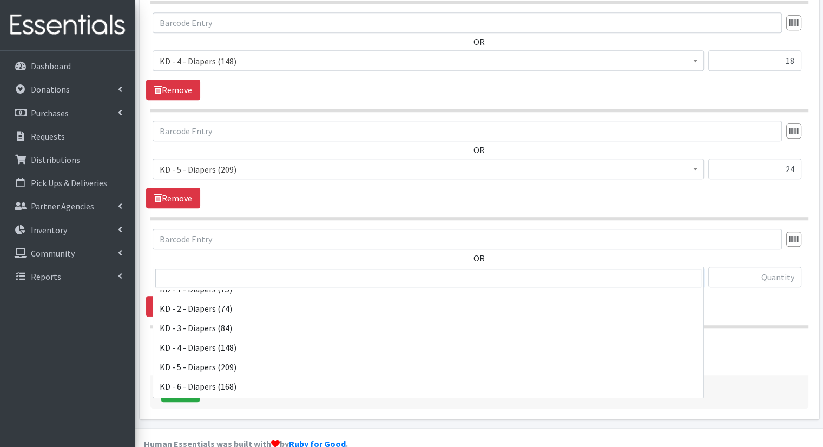
scroll to position [231, 0]
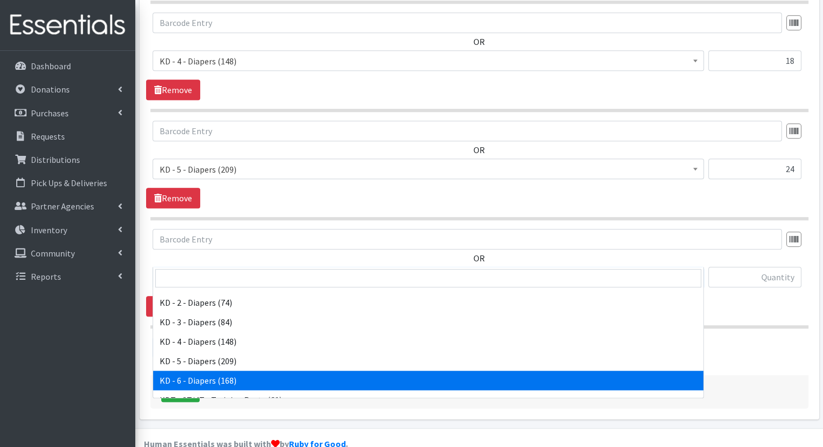
select select "15502"
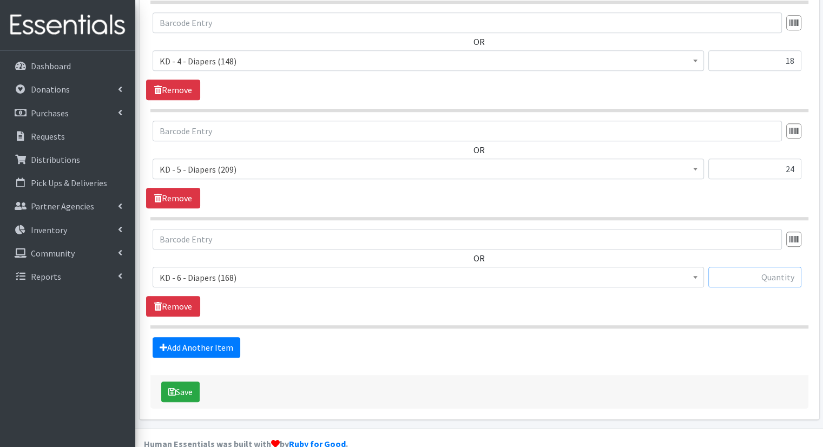
click at [722, 267] on input "text" at bounding box center [754, 277] width 93 height 21
type input "30"
drag, startPoint x: 235, startPoint y: 318, endPoint x: 199, endPoint y: 333, distance: 38.6
click at [199, 337] on link "Add Another Item" at bounding box center [197, 347] width 88 height 21
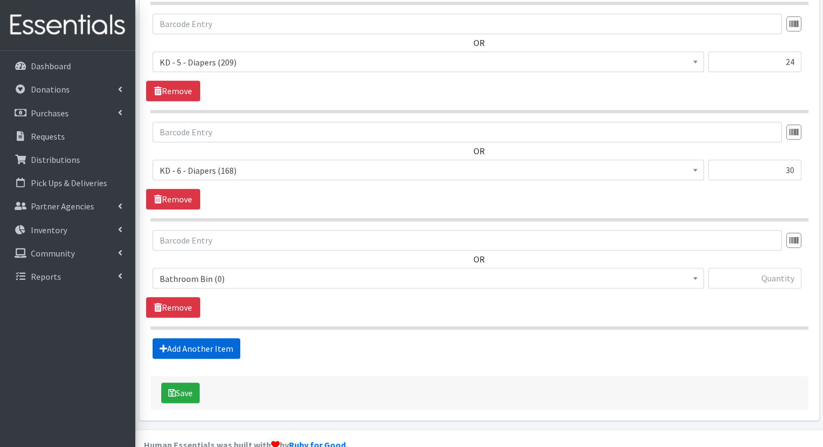
scroll to position [992, 0]
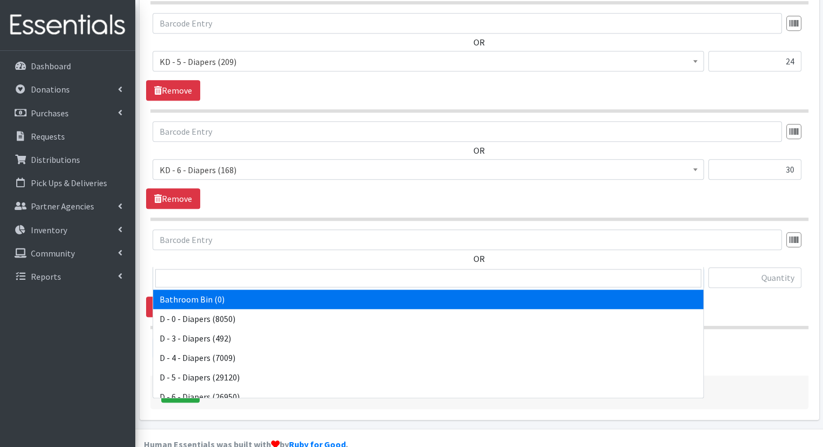
click at [312, 271] on span "Bathroom Bin (0)" at bounding box center [428, 278] width 537 height 15
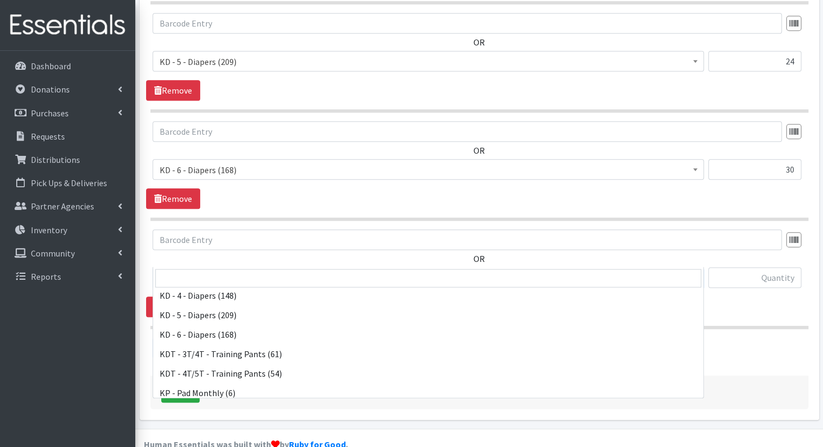
scroll to position [292, 0]
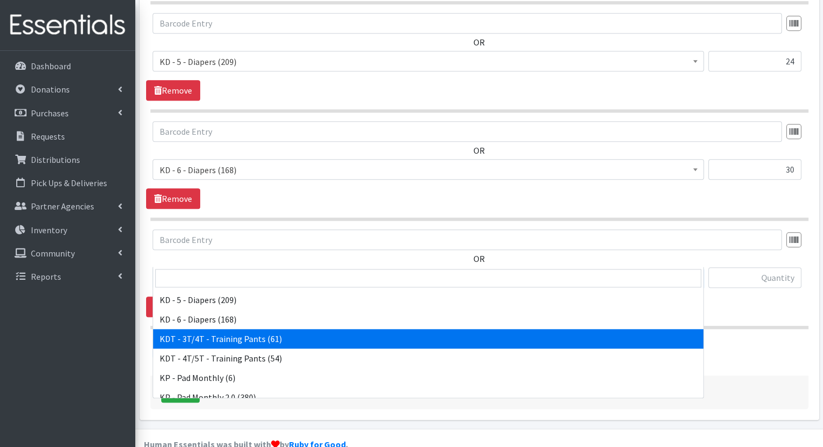
select select "15506"
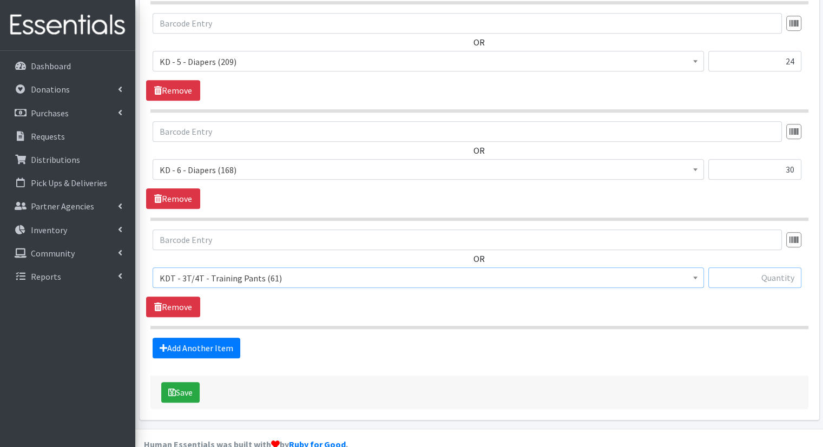
click at [738, 267] on input "text" at bounding box center [754, 277] width 93 height 21
type input "15"
click at [213, 338] on link "Add Another Item" at bounding box center [197, 348] width 88 height 21
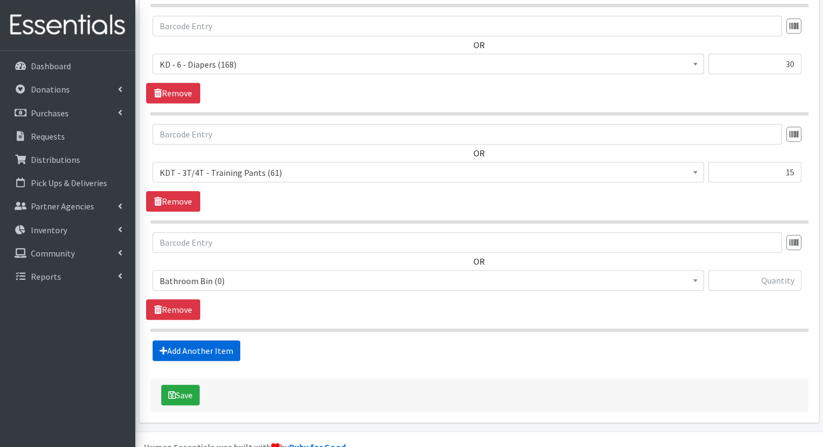
scroll to position [1100, 0]
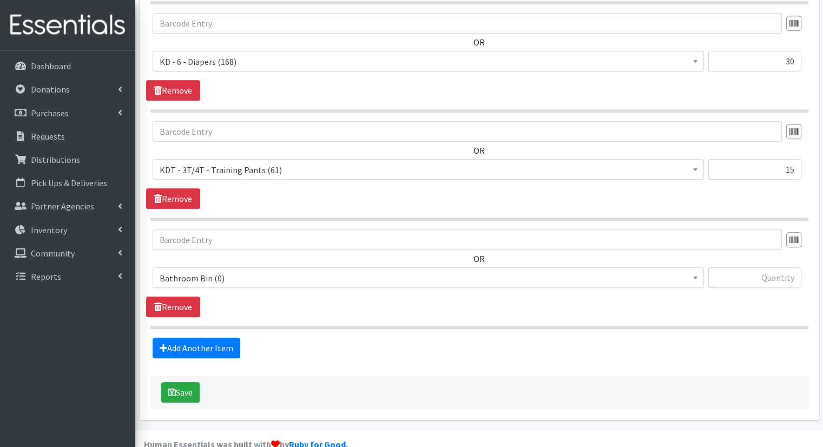
click at [292, 271] on span "Bathroom Bin (0)" at bounding box center [428, 278] width 537 height 15
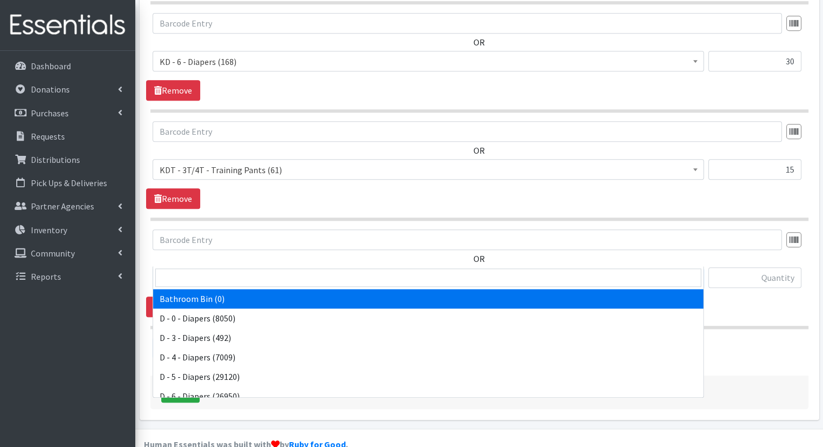
scroll to position [310, 0]
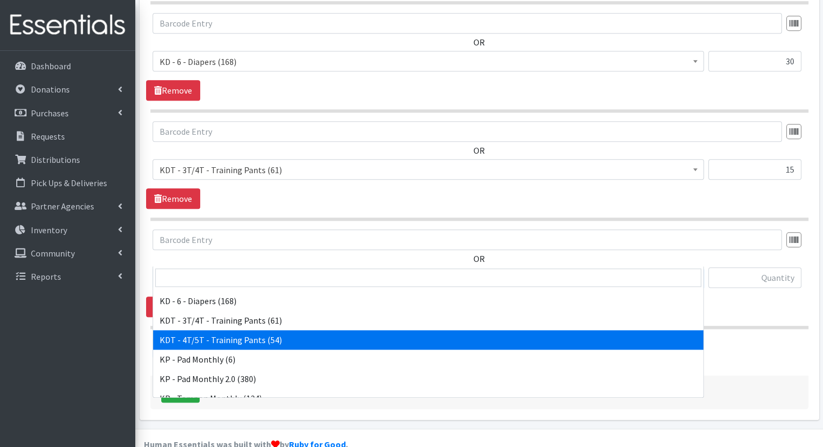
select select "15507"
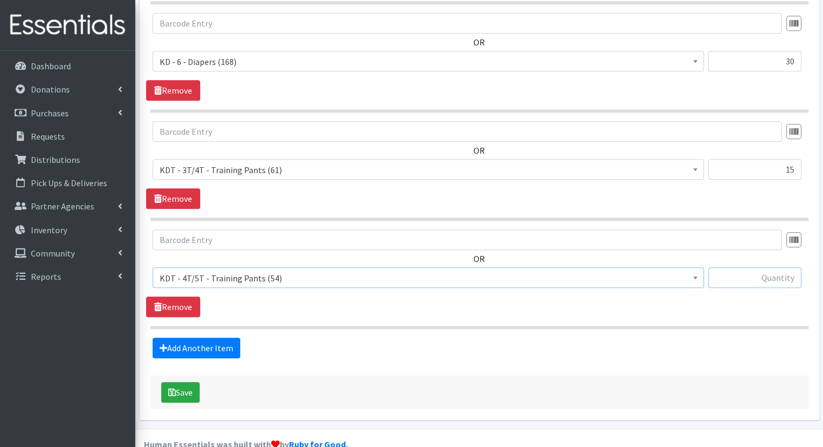
click at [751, 267] on input "text" at bounding box center [754, 277] width 93 height 21
type input "18"
click at [196, 338] on link "Add Another Item" at bounding box center [197, 348] width 88 height 21
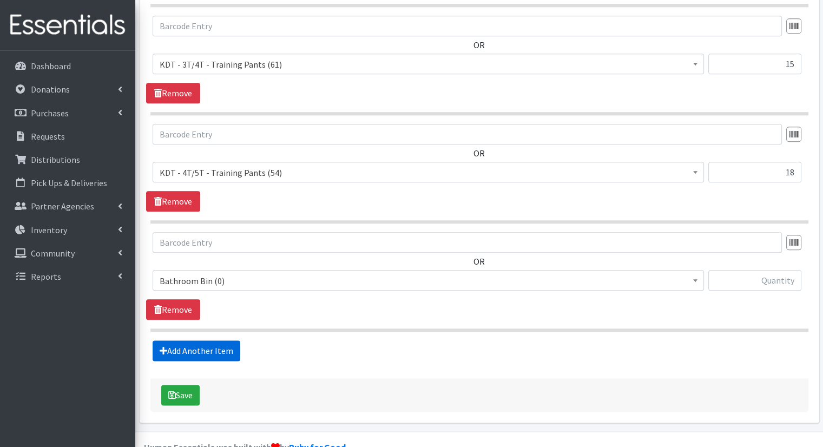
scroll to position [1208, 0]
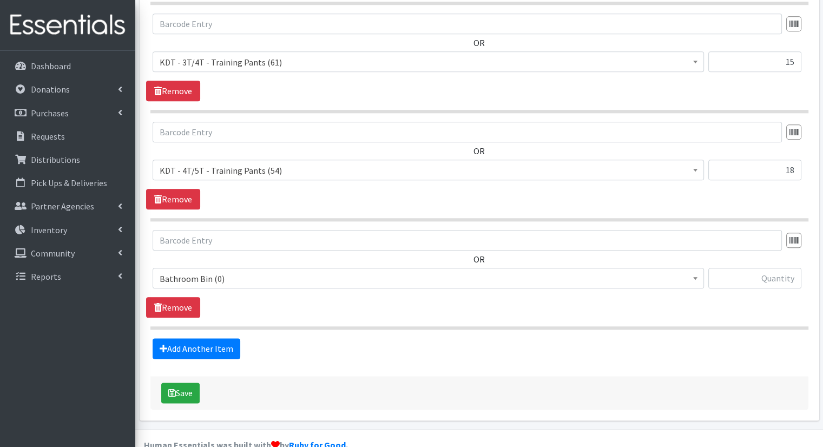
click at [376, 271] on span "Bathroom Bin (0)" at bounding box center [428, 278] width 537 height 15
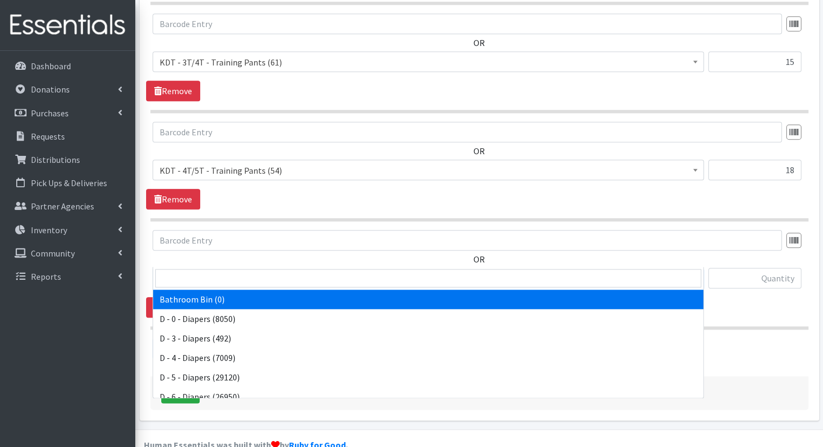
scroll to position [515, 0]
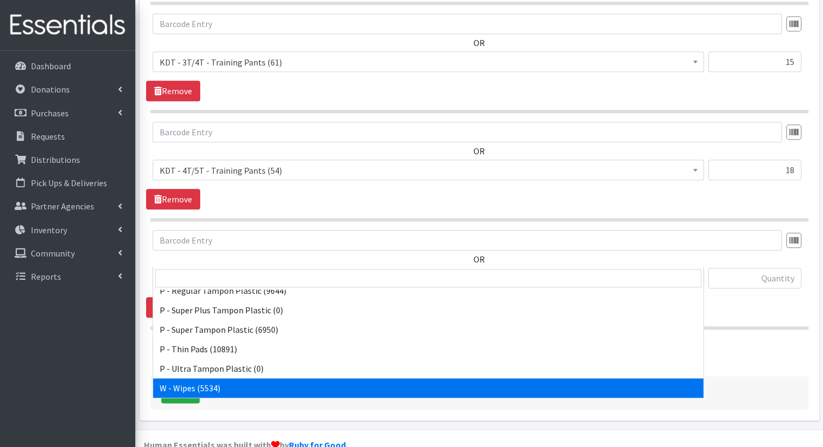
select select "15495"
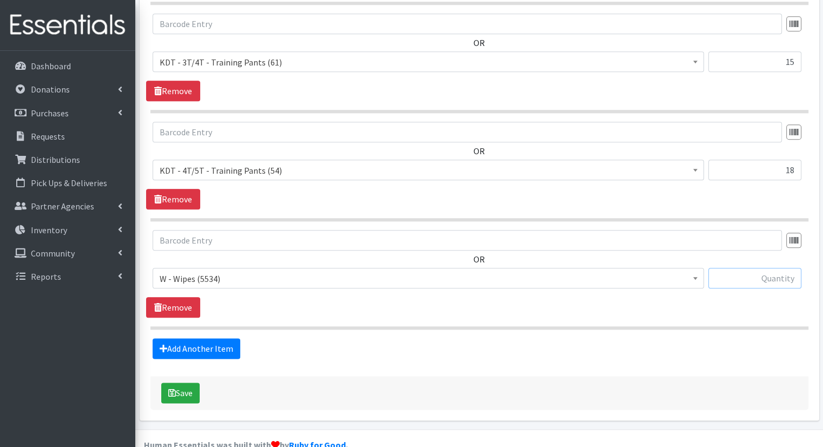
click at [745, 268] on input "text" at bounding box center [754, 278] width 93 height 21
type input "120"
click at [169, 383] on button "Save" at bounding box center [180, 393] width 38 height 21
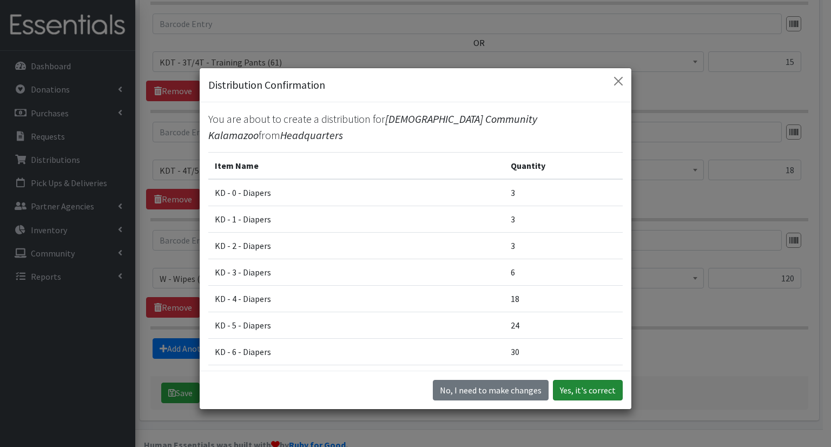
click at [606, 384] on button "Yes, it's correct" at bounding box center [588, 390] width 70 height 21
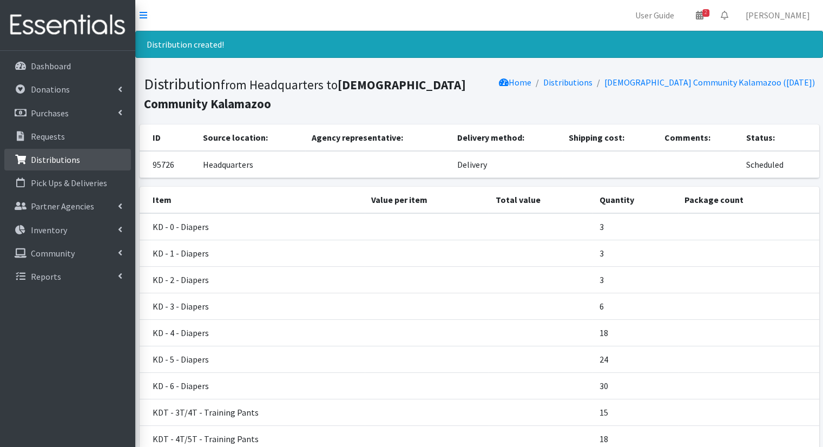
click at [76, 154] on p "Distributions" at bounding box center [55, 159] width 49 height 11
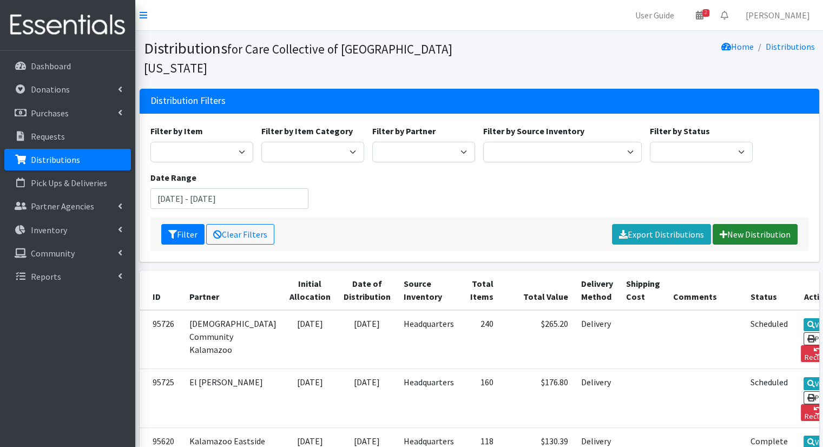
click at [779, 224] on link "New Distribution" at bounding box center [755, 234] width 85 height 21
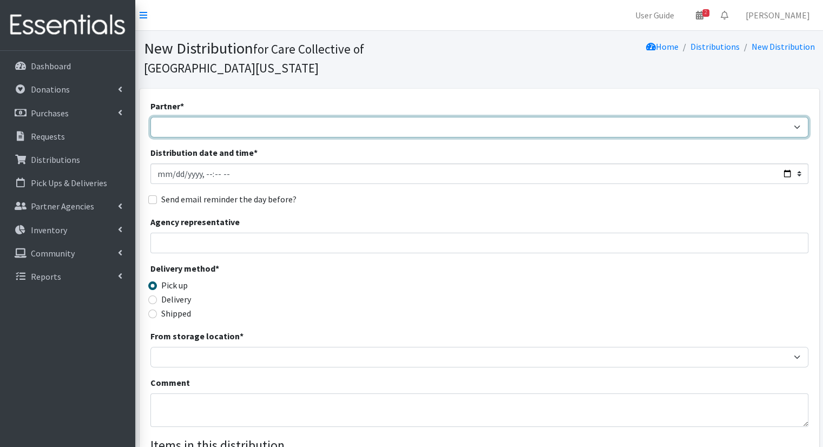
click at [334, 117] on select "African Community Kalamazoo Black Lives Matter Kzoo/[GEOGRAPHIC_DATA] Diaper Tr…" at bounding box center [479, 127] width 658 height 21
select select "7969"
click at [150, 117] on select "African Community Kalamazoo Black Lives Matter Kzoo/[GEOGRAPHIC_DATA] Diaper Tr…" at bounding box center [479, 127] width 658 height 21
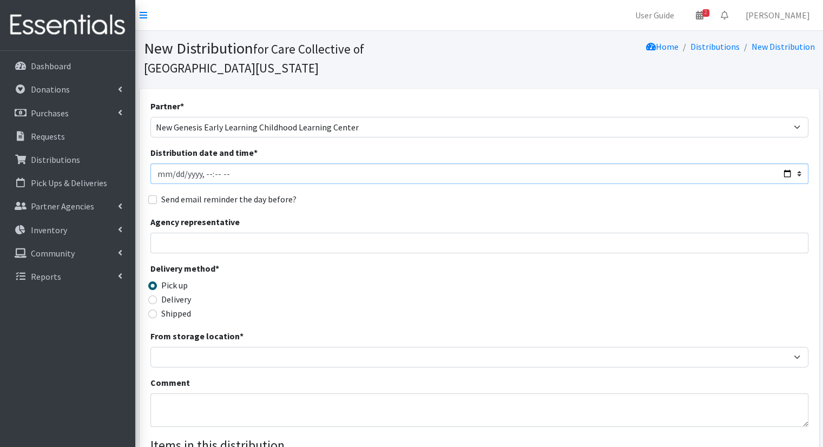
click at [334, 163] on input "Distribution date and time *" at bounding box center [479, 173] width 658 height 21
click at [332, 163] on input "Distribution date and time *" at bounding box center [479, 173] width 658 height 21
click at [785, 163] on input "Distribution date and time *" at bounding box center [479, 173] width 658 height 21
type input "2025-08-29T10:00"
click at [412, 215] on div "Agency representative" at bounding box center [479, 234] width 658 height 38
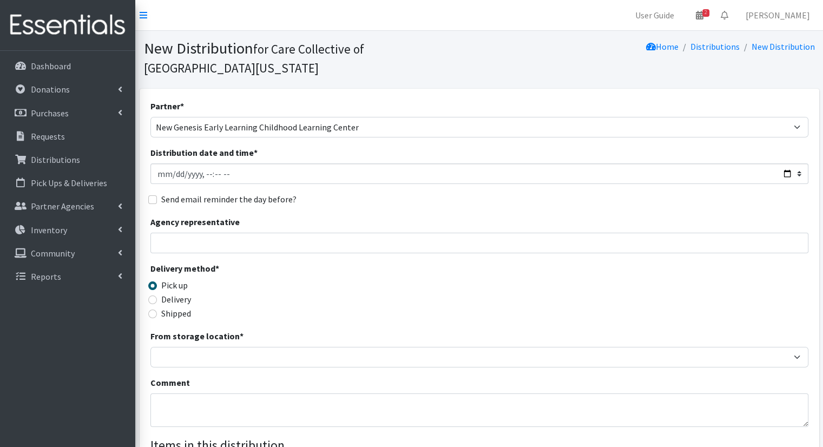
click at [170, 293] on label "Delivery" at bounding box center [176, 299] width 30 height 13
click at [157, 296] on input "Delivery" at bounding box center [152, 300] width 9 height 9
radio input "true"
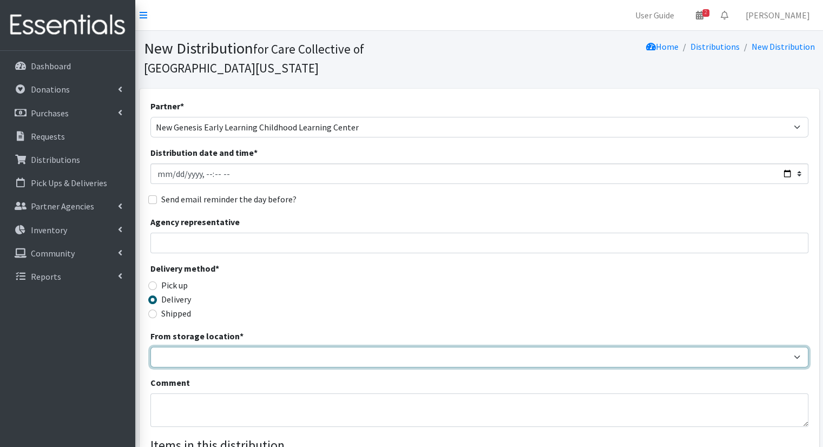
click at [199, 347] on select "Headquarters" at bounding box center [479, 357] width 658 height 21
select select "491"
click at [150, 347] on select "Headquarters" at bounding box center [479, 357] width 658 height 21
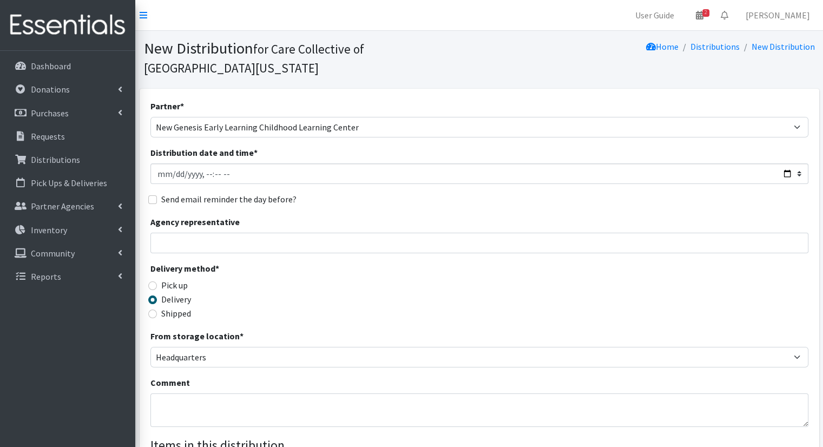
drag, startPoint x: 697, startPoint y: 262, endPoint x: 791, endPoint y: 286, distance: 97.1
click at [791, 286] on div "Delivery method * Pick up Delivery Shipped Shipping cost" at bounding box center [479, 296] width 658 height 68
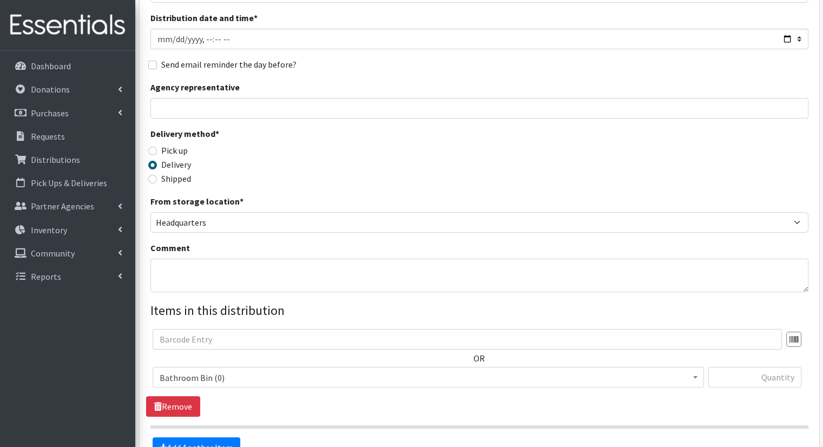
scroll to position [171, 0]
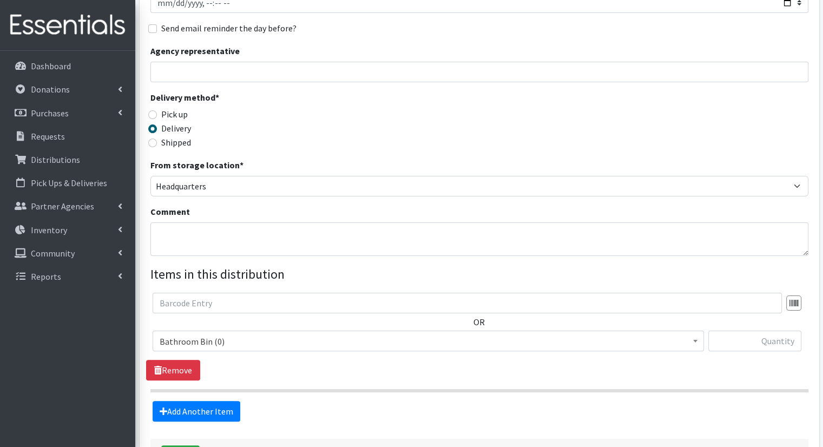
click at [312, 334] on span "Bathroom Bin (0)" at bounding box center [428, 341] width 537 height 15
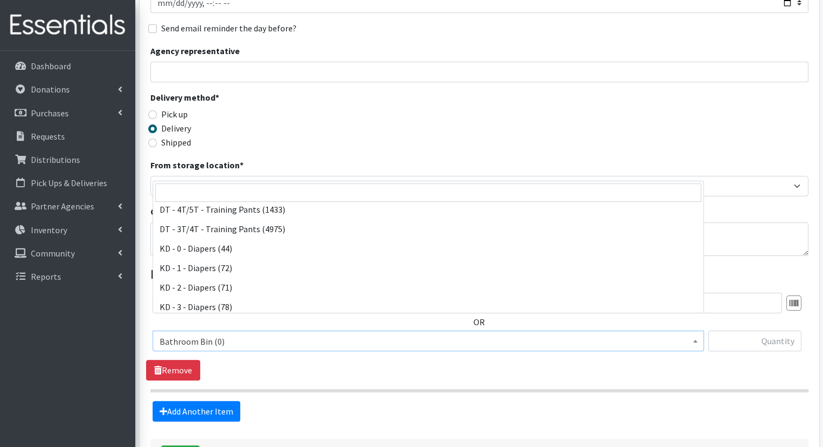
scroll to position [154, 0]
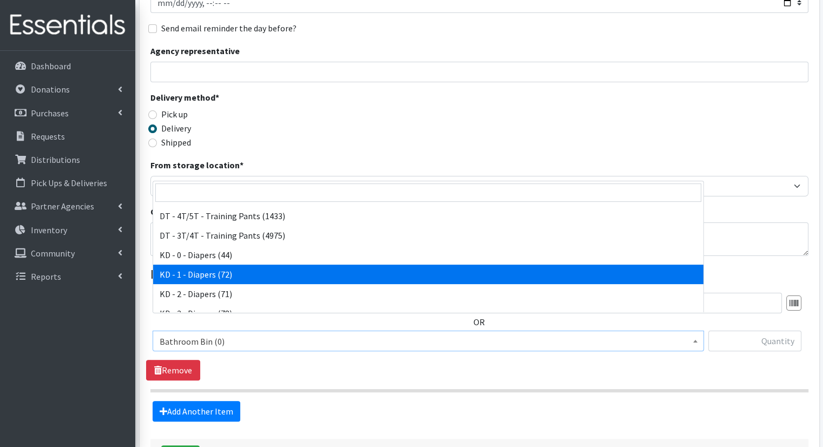
select select "15497"
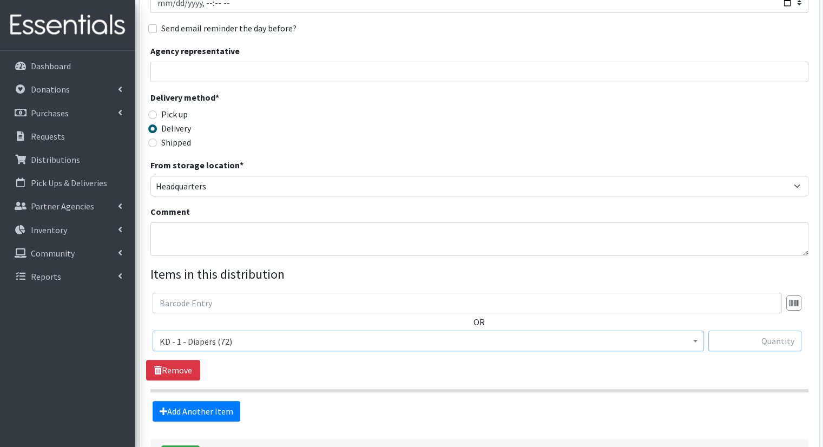
click at [767, 331] on input "text" at bounding box center [754, 341] width 93 height 21
type input "1"
click at [216, 401] on link "Add Another Item" at bounding box center [197, 411] width 88 height 21
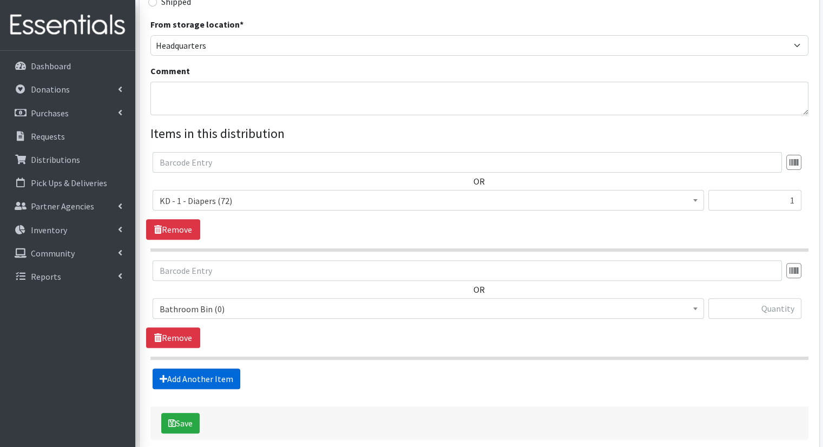
scroll to position [345, 0]
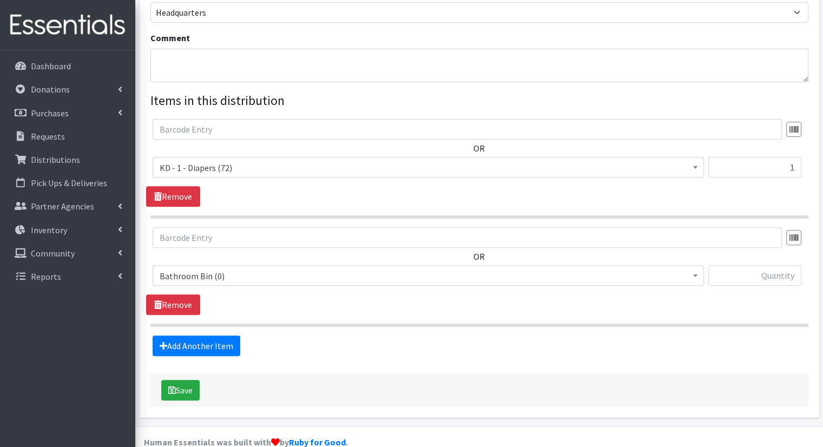
click at [339, 265] on span "Bathroom Bin (0)" at bounding box center [429, 275] width 552 height 21
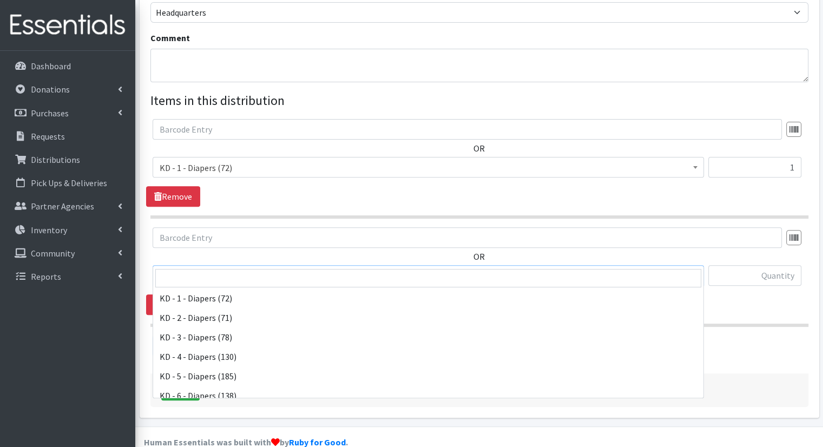
scroll to position [212, 0]
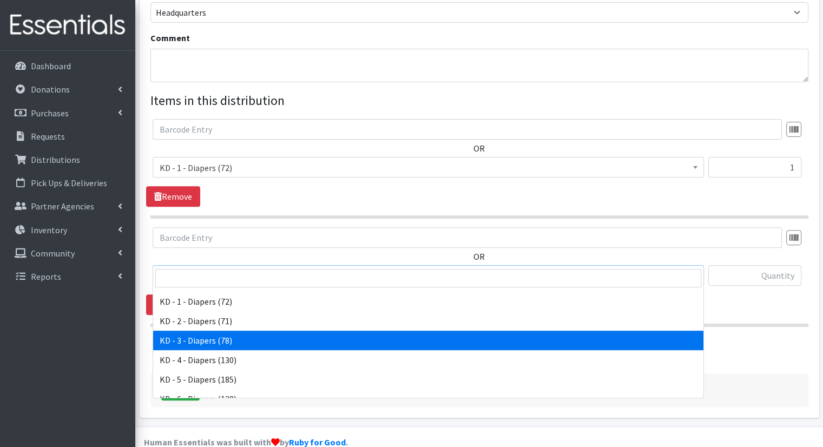
select select "15499"
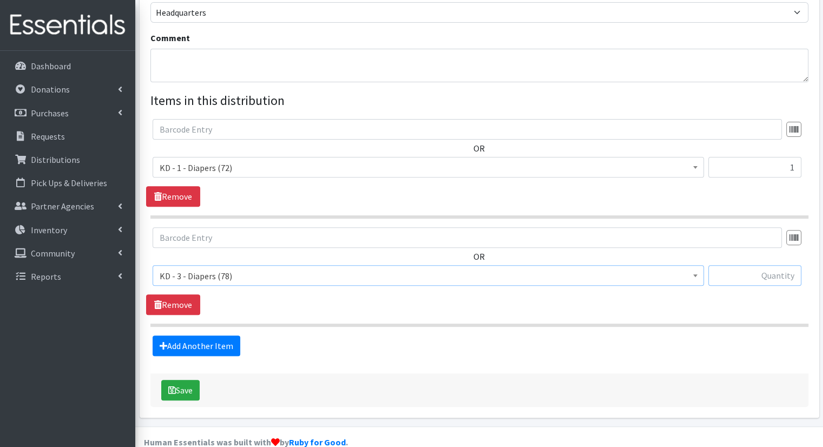
click at [773, 265] on input "text" at bounding box center [754, 275] width 93 height 21
click at [208, 336] on link "Add Another Item" at bounding box center [197, 346] width 88 height 21
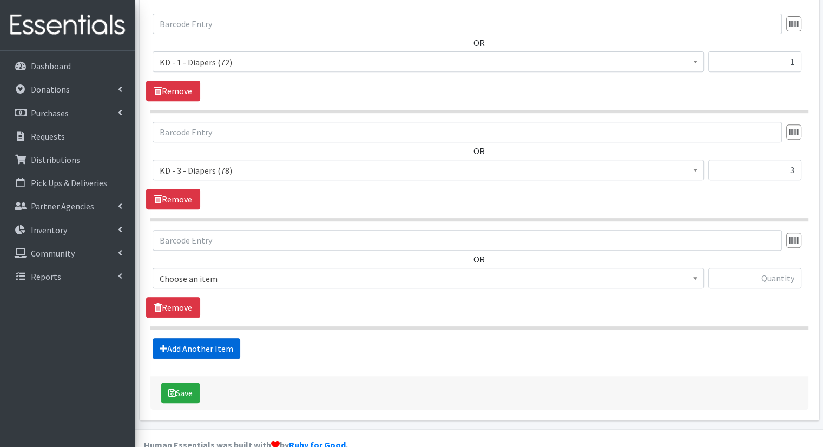
scroll to position [452, 0]
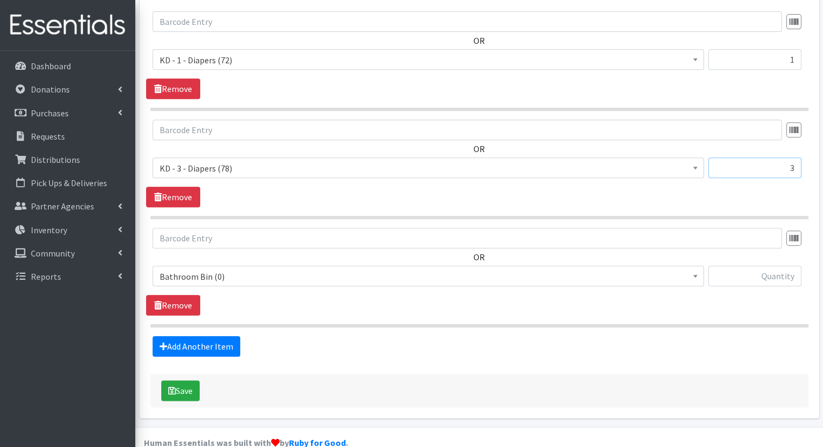
drag, startPoint x: 782, startPoint y: 152, endPoint x: 799, endPoint y: 154, distance: 17.4
click at [799, 157] on input "3" at bounding box center [754, 167] width 93 height 21
type input "2"
click at [498, 269] on span "Bathroom Bin (0)" at bounding box center [428, 276] width 537 height 15
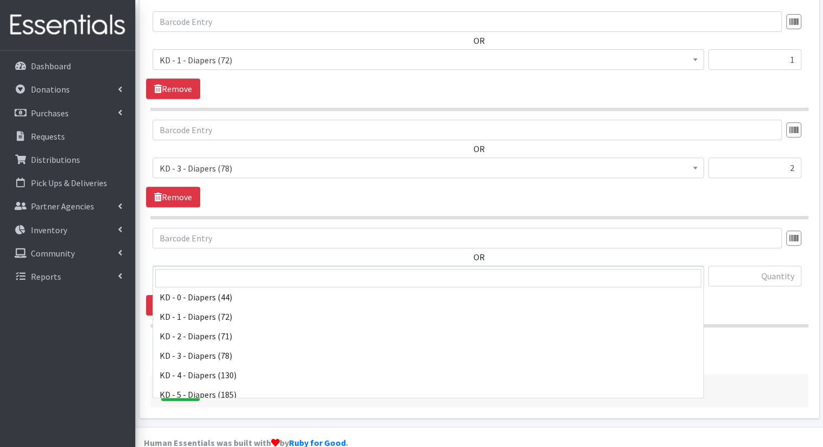
scroll to position [209, 0]
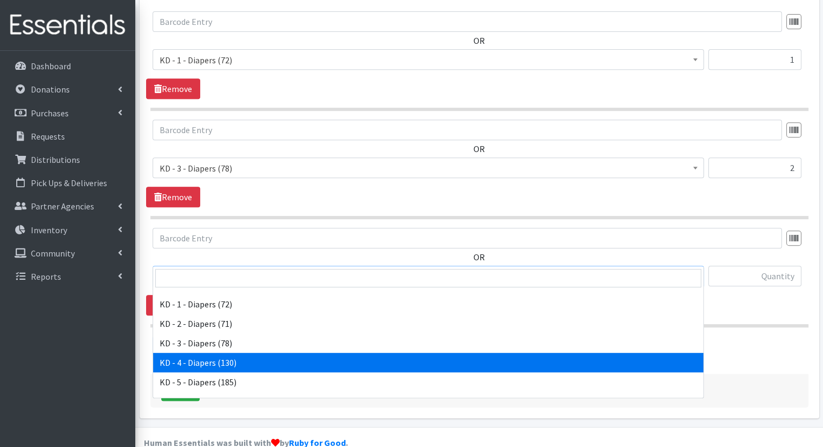
select select "15500"
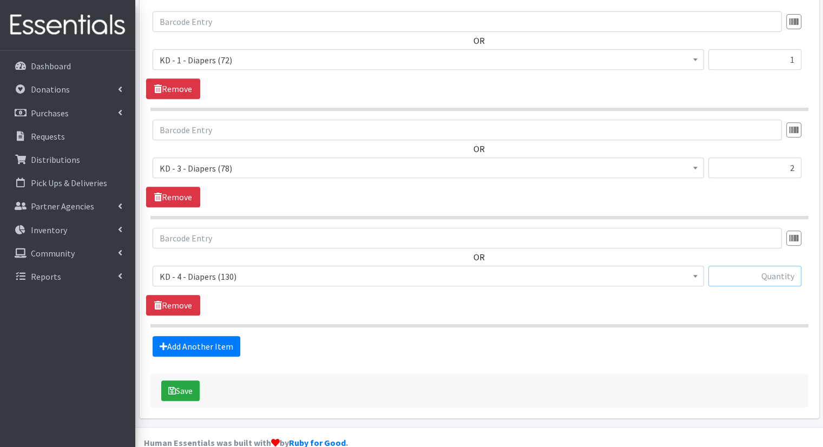
click at [792, 266] on input "text" at bounding box center [754, 276] width 93 height 21
type input "8"
click at [239, 336] on div "Add Another Item" at bounding box center [479, 346] width 666 height 21
click at [229, 336] on link "Add Another Item" at bounding box center [197, 346] width 88 height 21
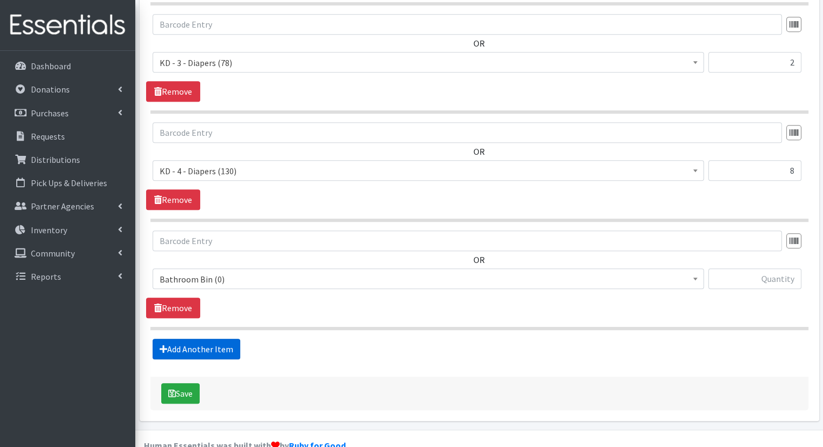
scroll to position [561, 0]
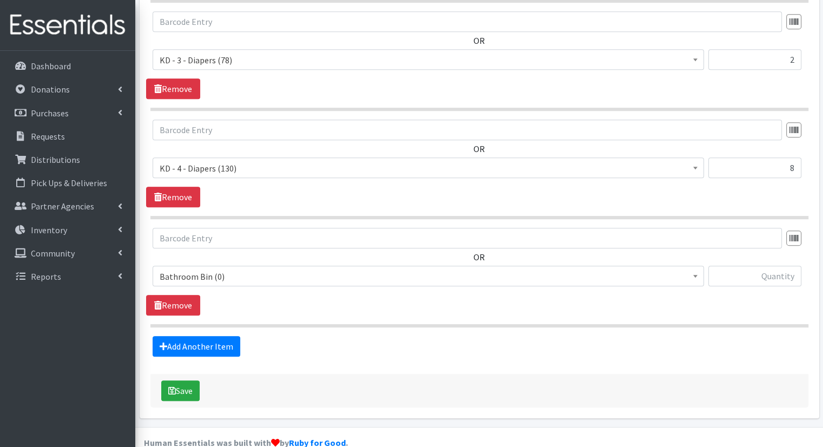
click at [330, 269] on span "Bathroom Bin (0)" at bounding box center [428, 276] width 537 height 15
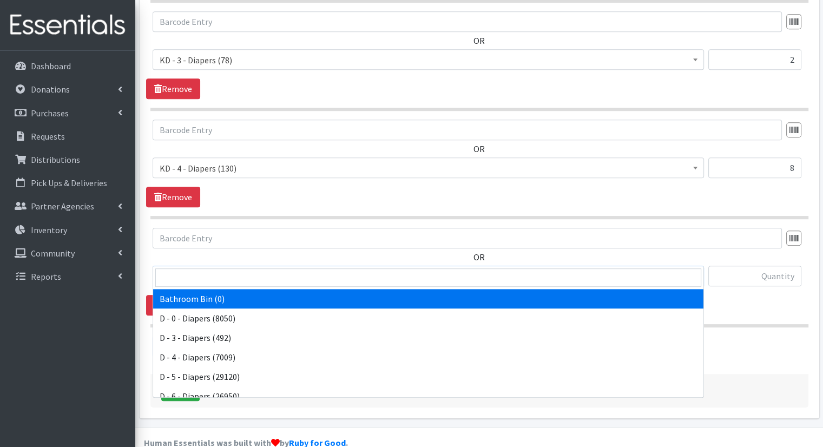
scroll to position [252, 0]
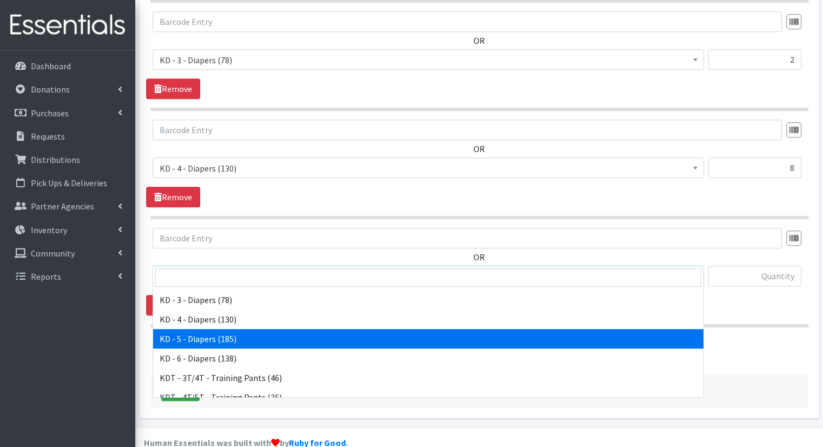
select select "15501"
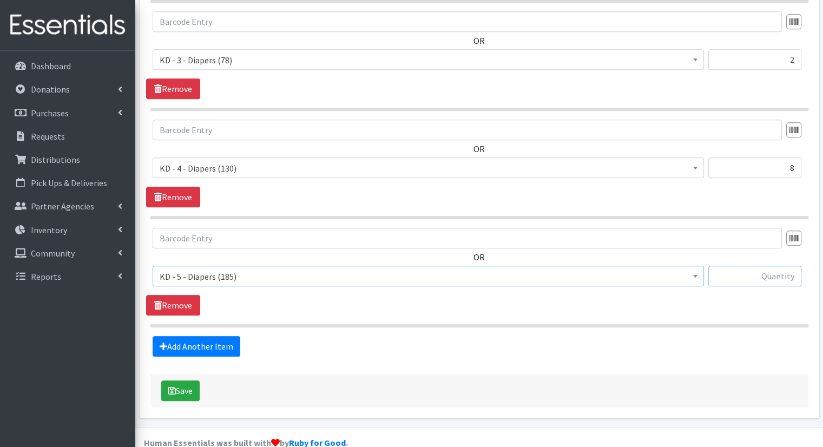
click at [743, 266] on input "text" at bounding box center [754, 276] width 93 height 21
type input "3"
click at [196, 336] on link "Add Another Item" at bounding box center [197, 346] width 88 height 21
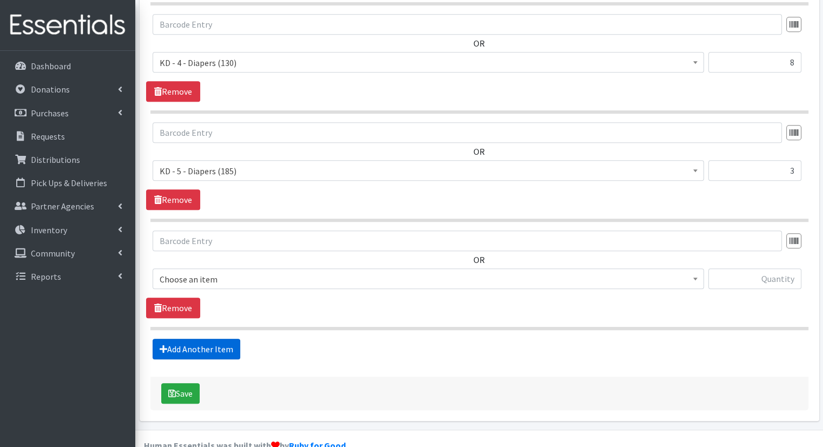
scroll to position [669, 0]
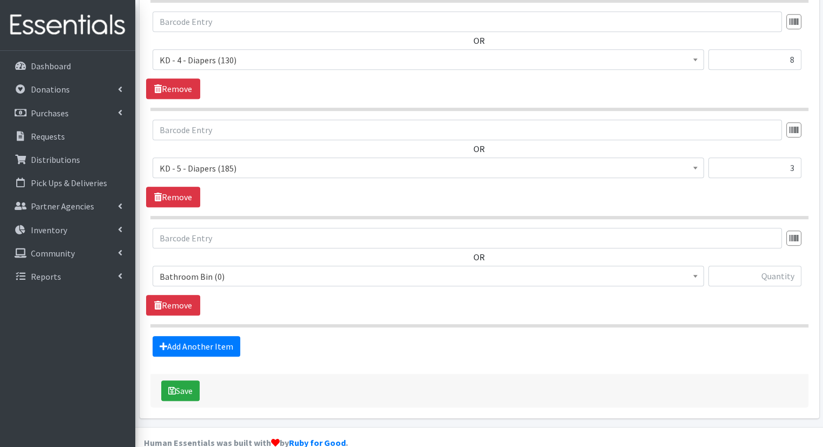
click at [268, 266] on span "Bathroom Bin (0)" at bounding box center [429, 276] width 552 height 21
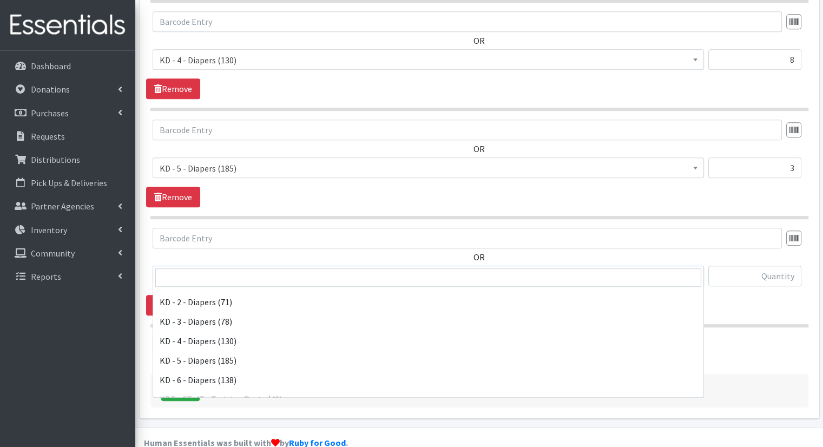
scroll to position [240, 0]
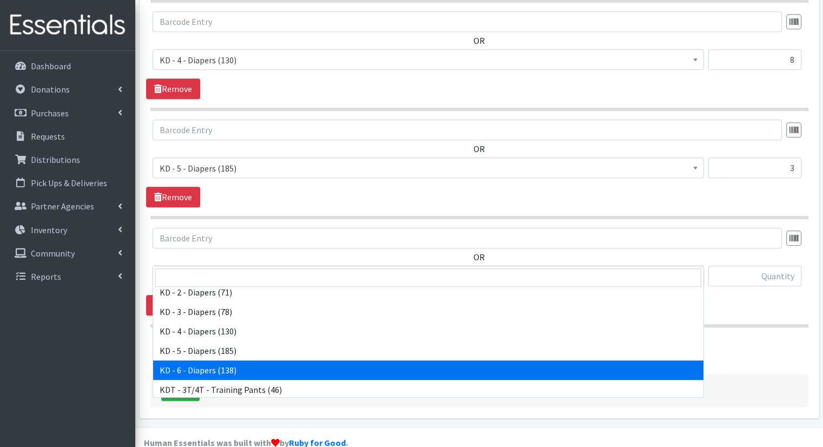
select select "15502"
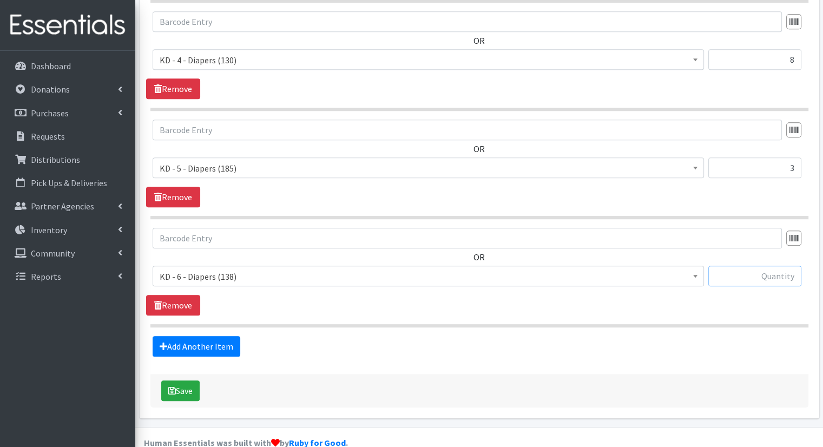
click at [760, 266] on input "text" at bounding box center [754, 276] width 93 height 21
type input "4"
click at [200, 336] on link "Add Another Item" at bounding box center [197, 346] width 88 height 21
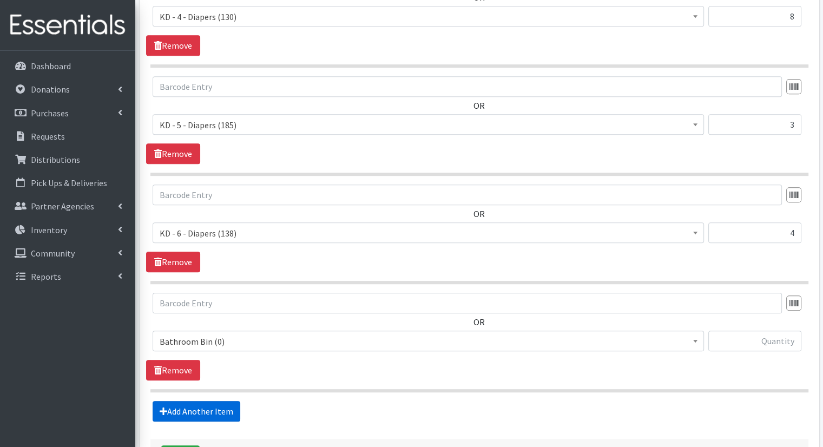
scroll to position [777, 0]
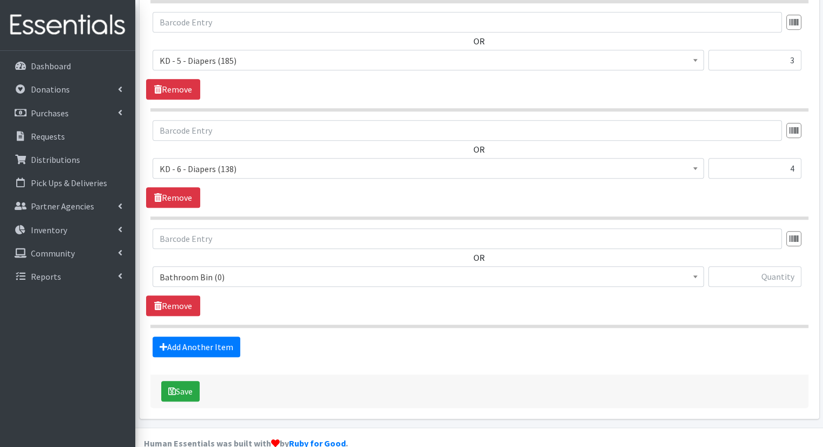
click at [355, 270] on span "Bathroom Bin (0)" at bounding box center [428, 277] width 537 height 15
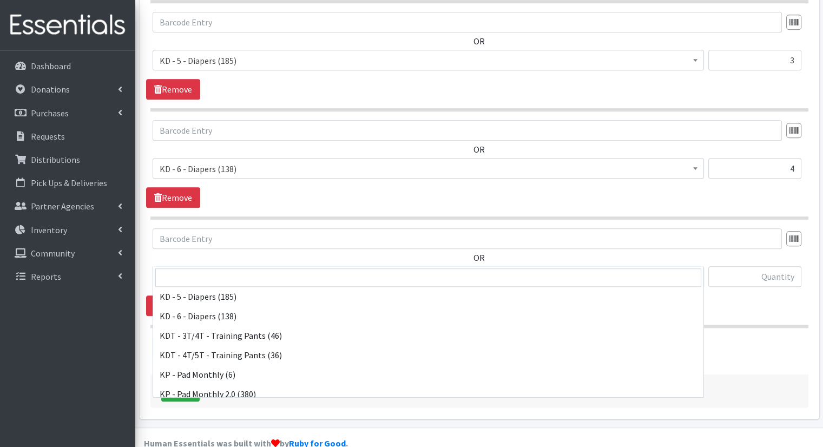
scroll to position [292, 0]
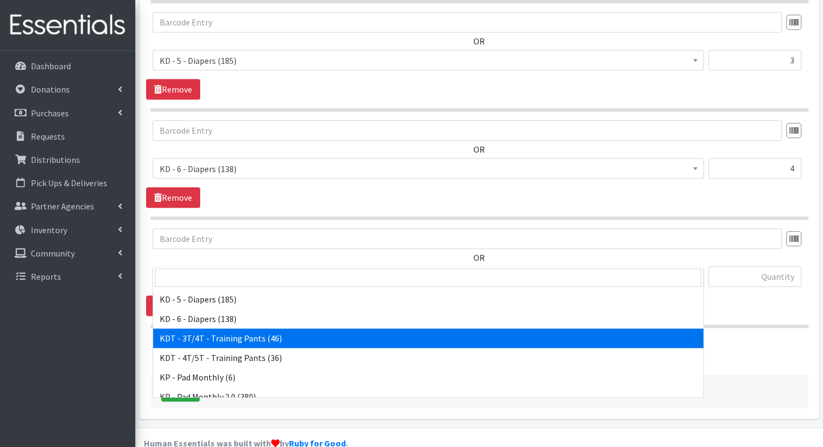
select select "15506"
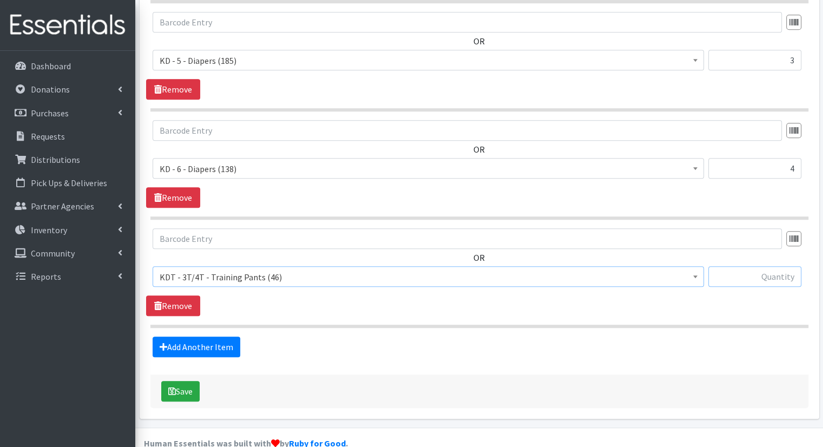
click at [782, 266] on input "text" at bounding box center [754, 276] width 93 height 21
type input "11"
click at [220, 337] on link "Add Another Item" at bounding box center [197, 347] width 88 height 21
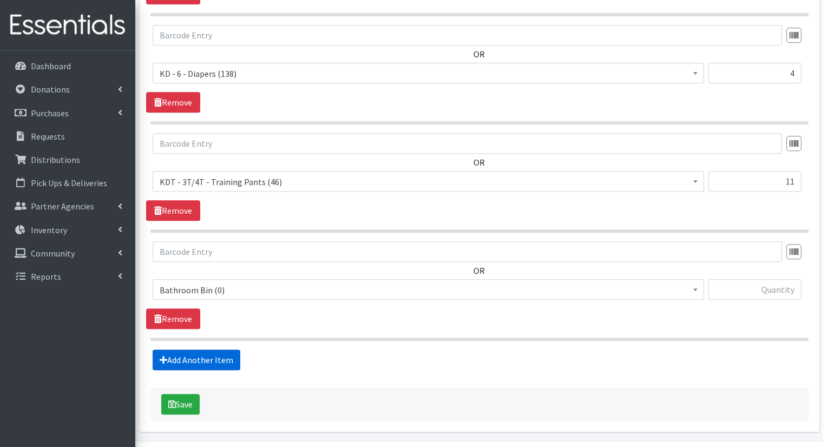
scroll to position [884, 0]
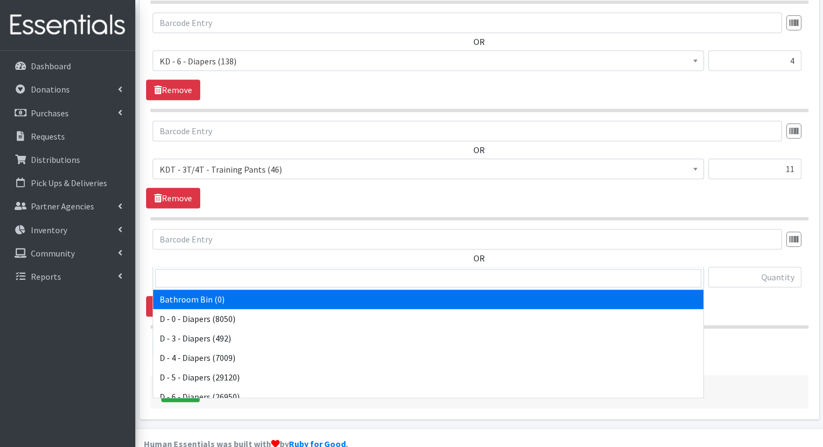
click at [299, 270] on span "Bathroom Bin (0)" at bounding box center [428, 277] width 537 height 15
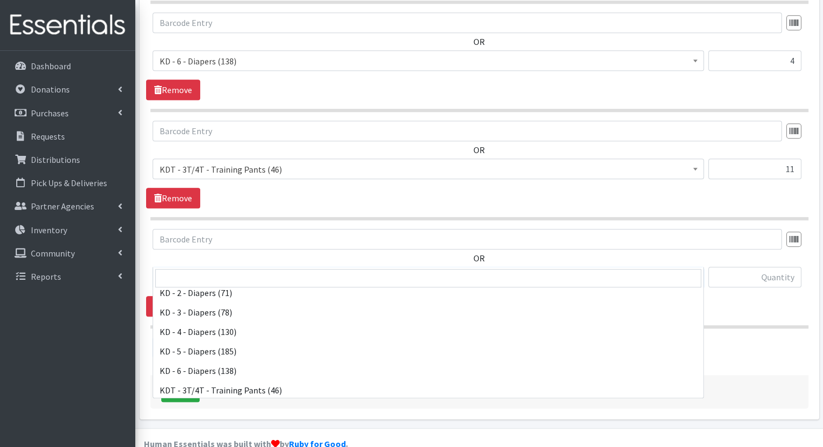
scroll to position [261, 0]
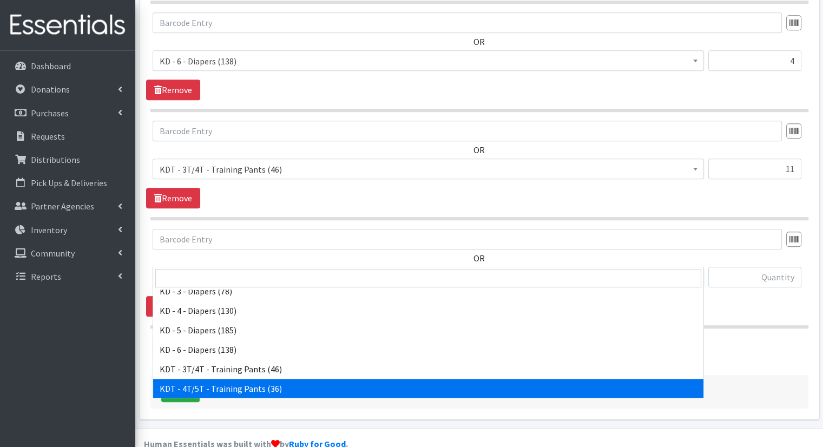
select select "15507"
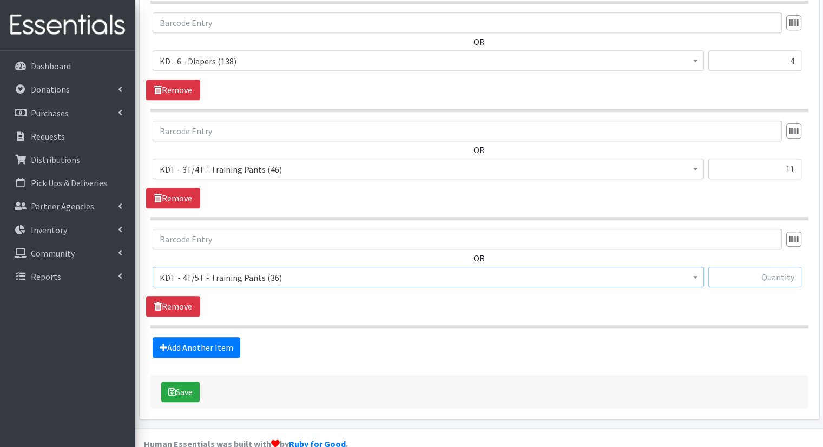
click at [733, 267] on input "text" at bounding box center [754, 277] width 93 height 21
type input "9"
click at [215, 337] on link "Add Another Item" at bounding box center [197, 347] width 88 height 21
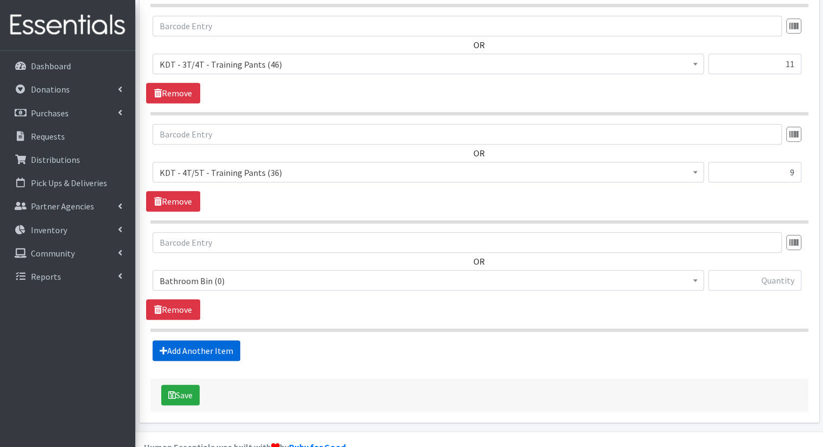
scroll to position [992, 0]
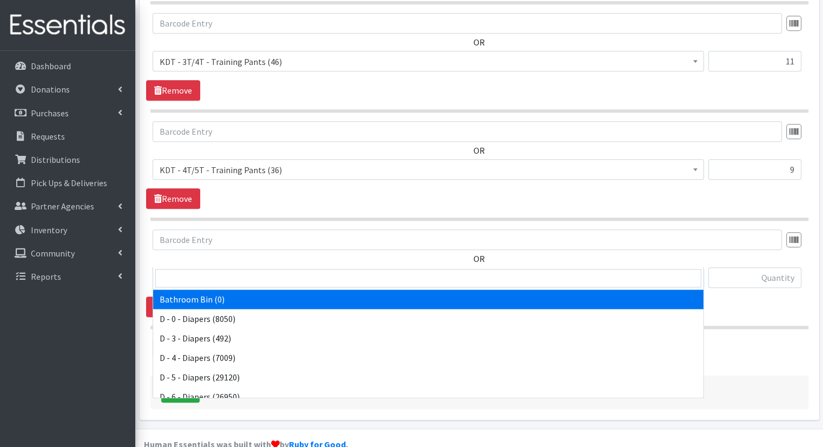
click at [324, 271] on span "Bathroom Bin (0)" at bounding box center [428, 278] width 537 height 15
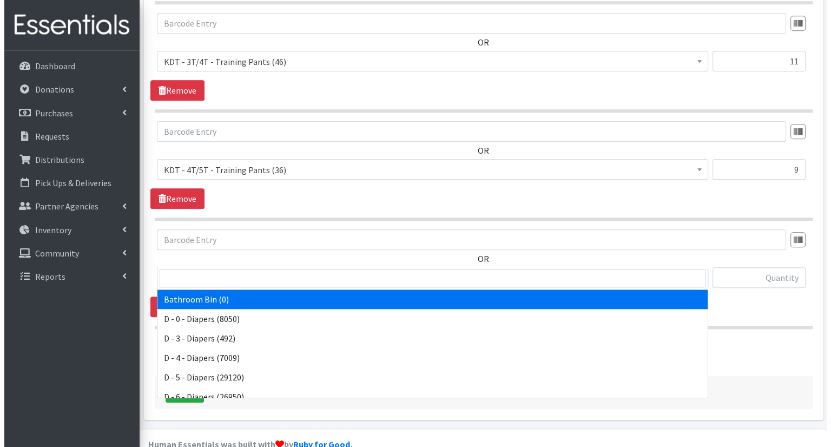
scroll to position [515, 0]
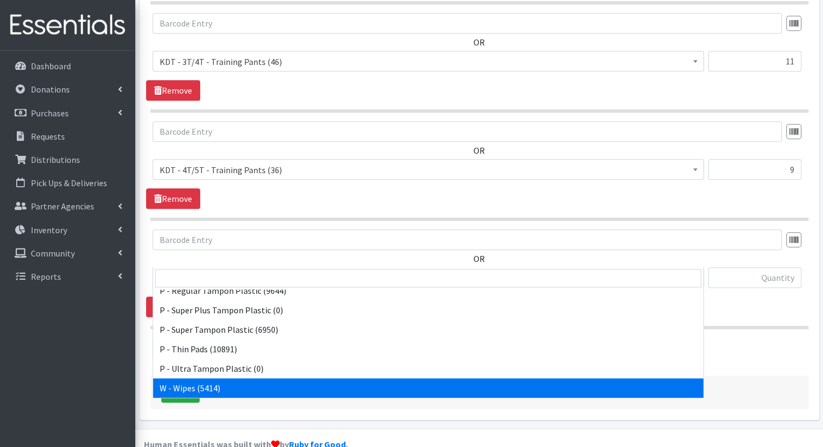
select select "15495"
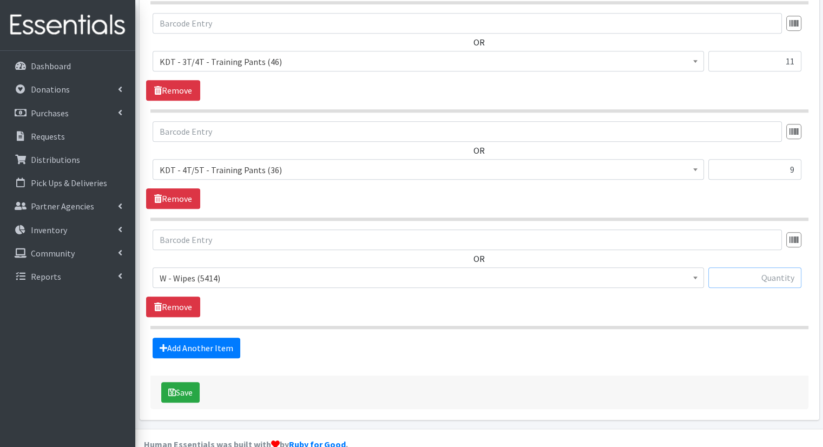
click at [778, 267] on input "text" at bounding box center [754, 277] width 93 height 21
type input "38"
click at [178, 382] on button "Save" at bounding box center [180, 392] width 38 height 21
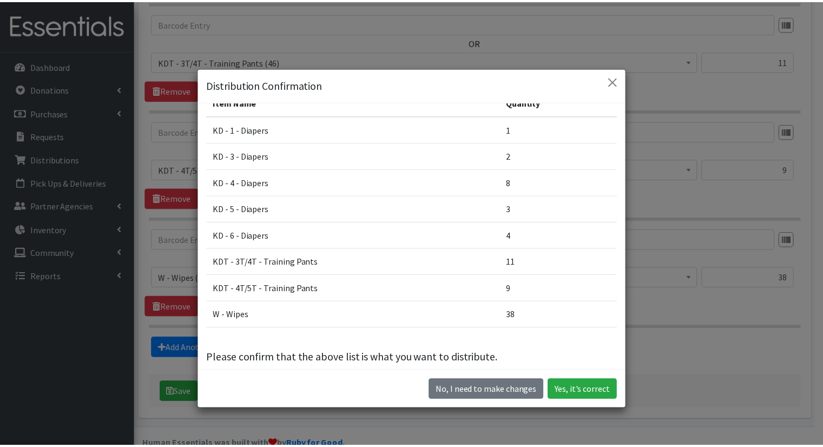
scroll to position [70, 0]
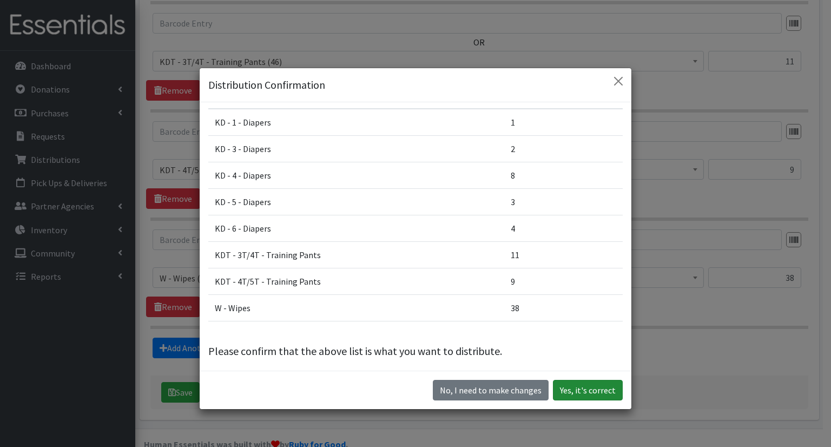
click at [576, 399] on button "Yes, it's correct" at bounding box center [588, 390] width 70 height 21
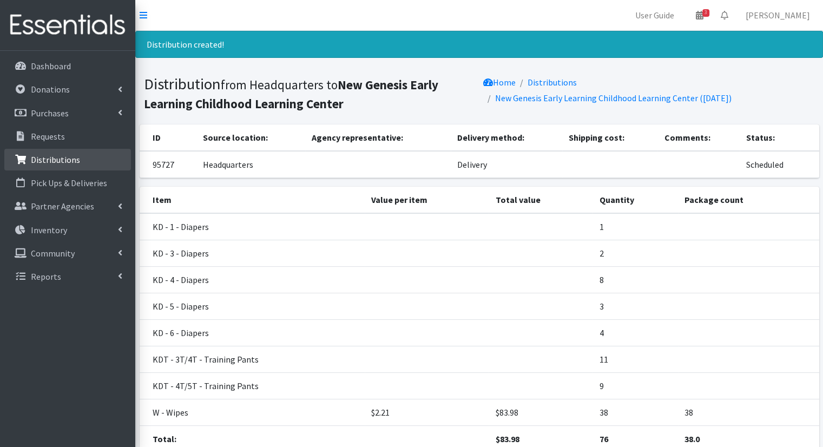
click at [21, 169] on link "Distributions" at bounding box center [67, 160] width 127 height 22
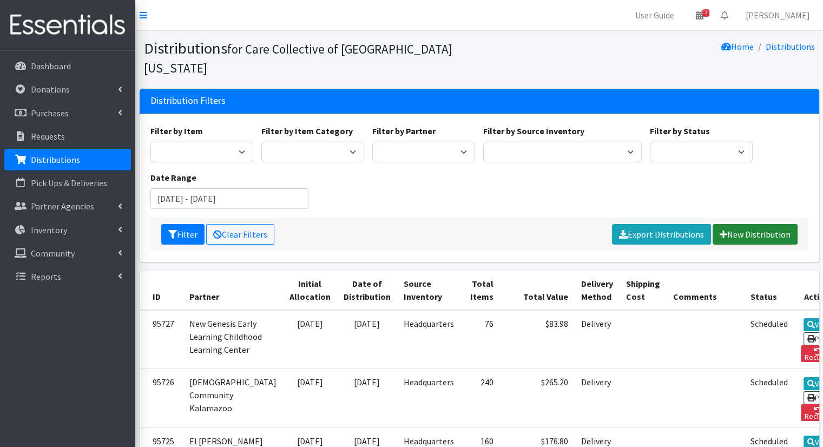
click at [723, 224] on link "New Distribution" at bounding box center [755, 234] width 85 height 21
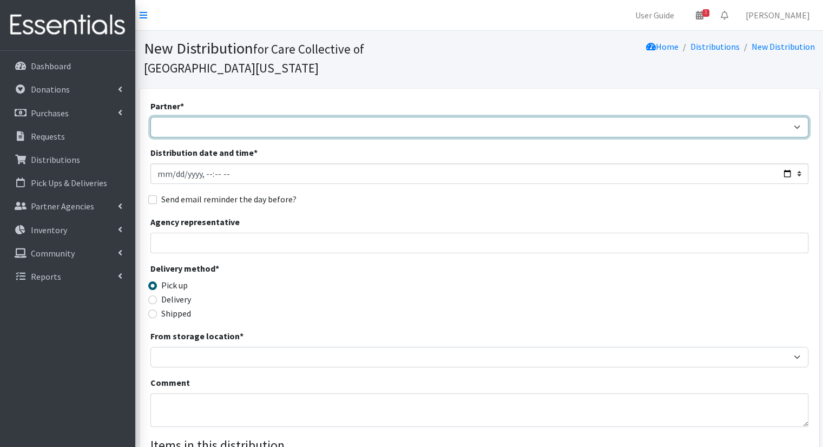
click at [420, 117] on select "African Community Kalamazoo Black Lives Matter Kzoo/[GEOGRAPHIC_DATA] Diaper Tr…" at bounding box center [479, 127] width 658 height 21
select select "7966"
click at [150, 117] on select "African Community Kalamazoo Black Lives Matter Kzoo/[GEOGRAPHIC_DATA] Diaper Tr…" at bounding box center [479, 127] width 658 height 21
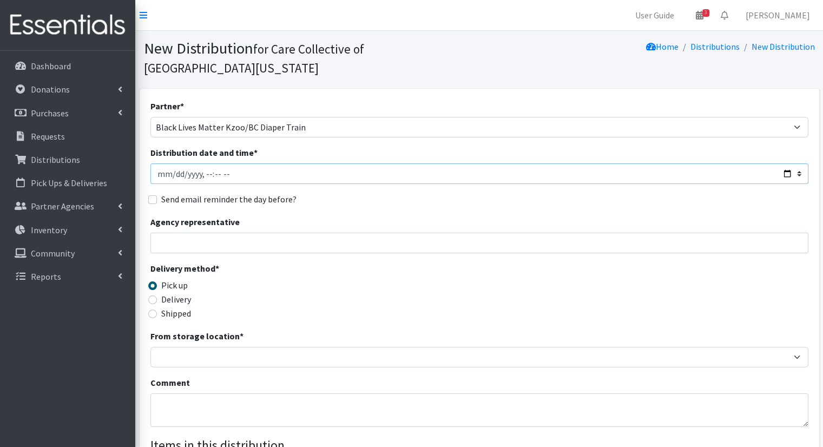
click at [264, 163] on input "Distribution date and time *" at bounding box center [479, 173] width 658 height 21
click at [780, 163] on input "Distribution date and time *" at bounding box center [479, 173] width 658 height 21
click at [789, 163] on input "Distribution date and time *" at bounding box center [479, 173] width 658 height 21
click at [782, 163] on input "Distribution date and time *" at bounding box center [479, 173] width 658 height 21
click at [787, 163] on input "Distribution date and time *" at bounding box center [479, 173] width 658 height 21
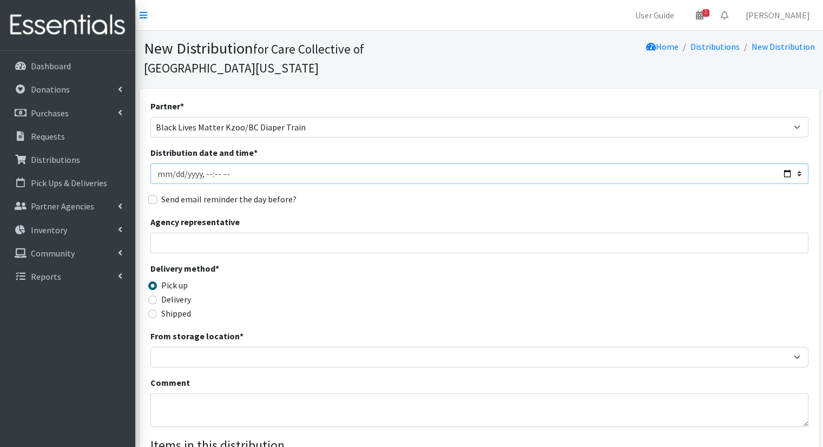
click at [782, 163] on input "Distribution date and time *" at bounding box center [479, 173] width 658 height 21
type input "[DATE]T10:00"
click at [435, 193] on fieldset "Send email reminder the day before?" at bounding box center [479, 200] width 658 height 14
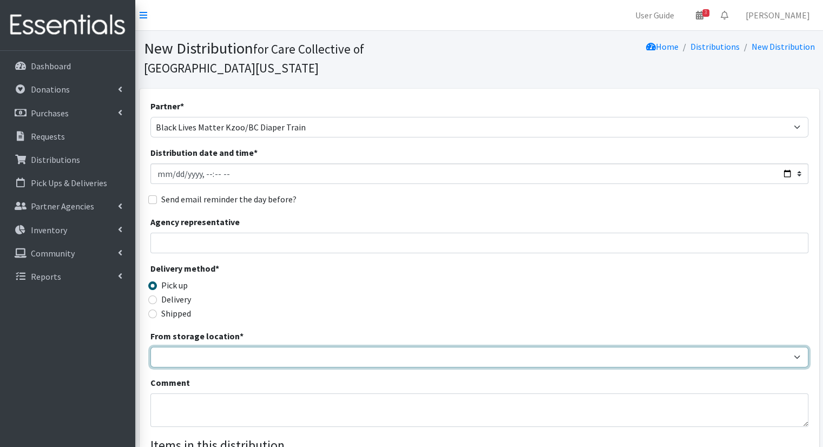
click at [313, 347] on select "Headquarters" at bounding box center [479, 357] width 658 height 21
select select "491"
click at [150, 347] on select "Headquarters" at bounding box center [479, 357] width 658 height 21
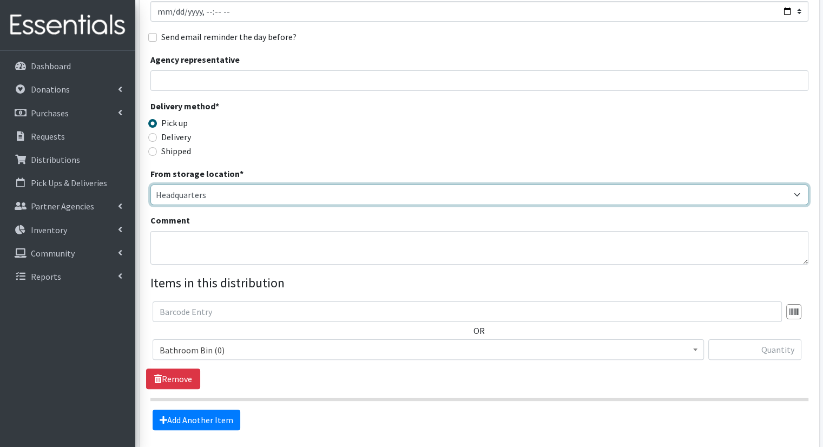
scroll to position [186, 0]
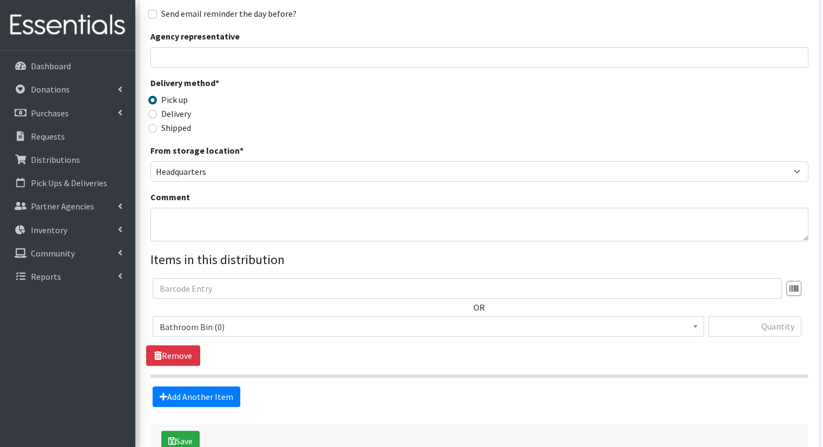
click at [362, 319] on span "Bathroom Bin (0) D - 0 - Diapers (8050) D - 3 - Diapers (492) D - 4 - Diapers (…" at bounding box center [429, 330] width 552 height 29
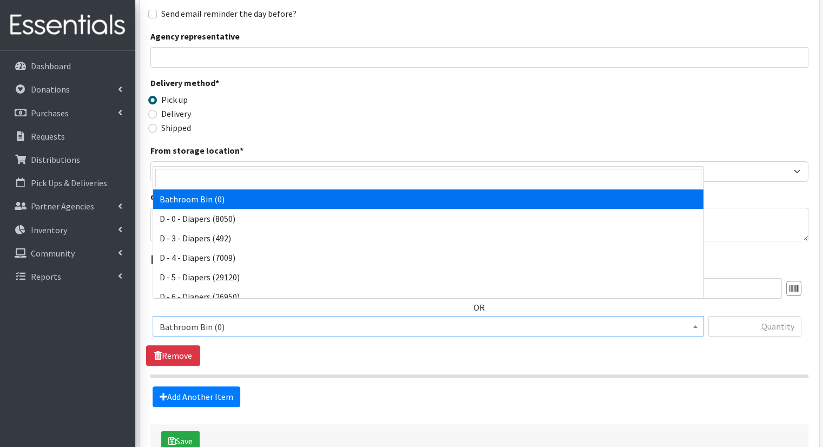
click at [358, 319] on span "Bathroom Bin (0)" at bounding box center [428, 326] width 537 height 15
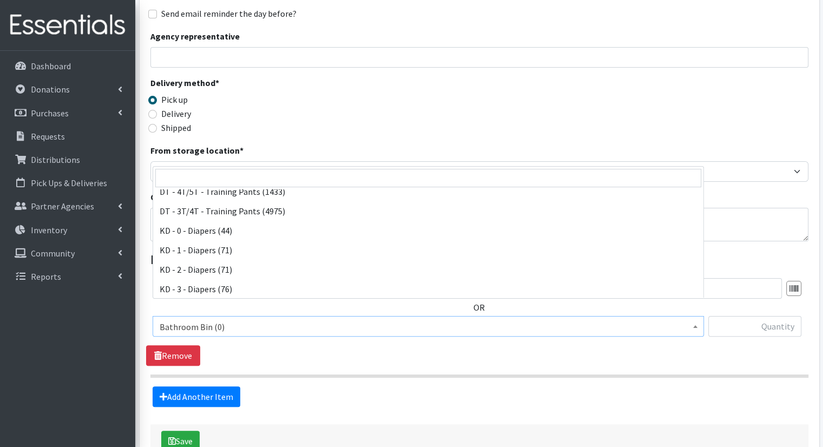
scroll to position [188, 0]
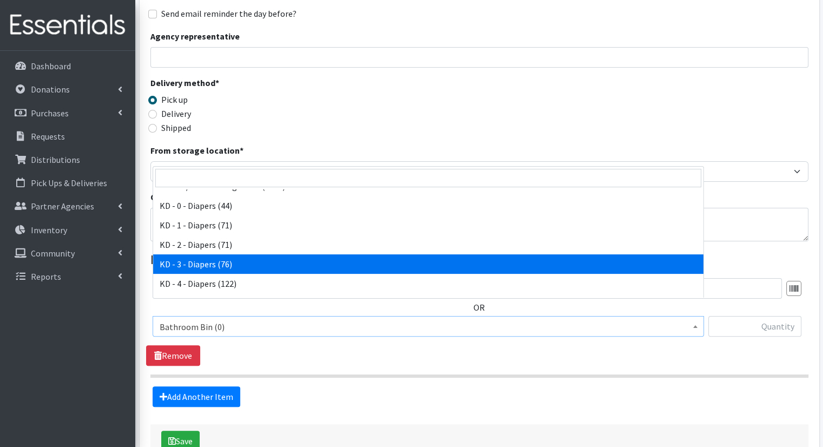
select select "15499"
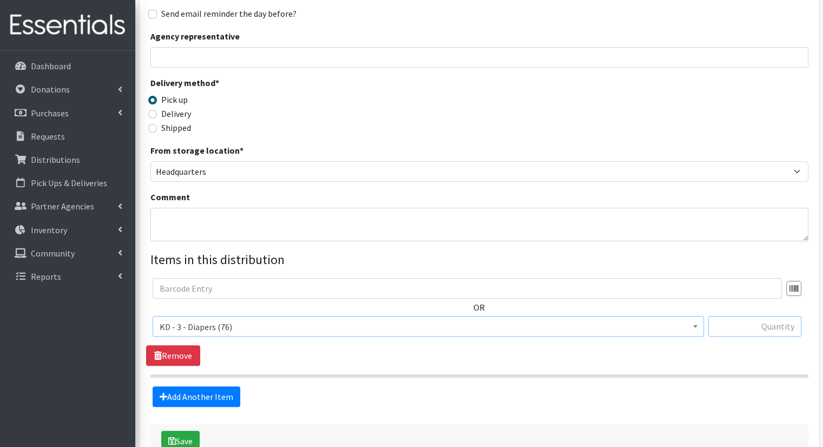
click at [775, 316] on input "text" at bounding box center [754, 326] width 93 height 21
type input "2"
click at [229, 386] on link "Add Another Item" at bounding box center [197, 396] width 88 height 21
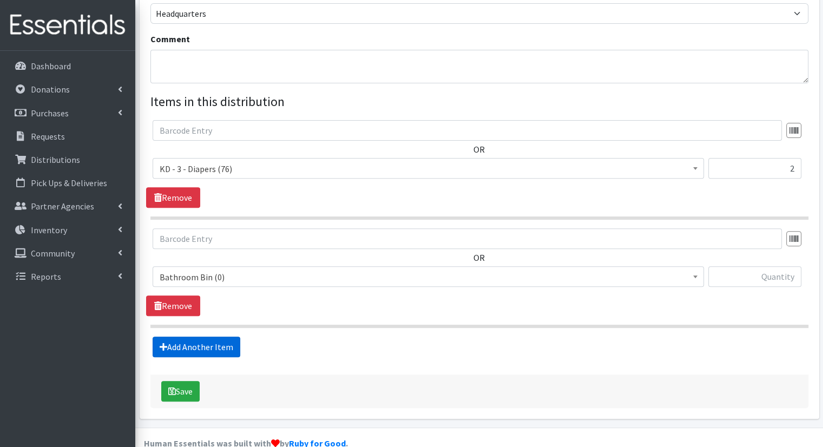
scroll to position [345, 0]
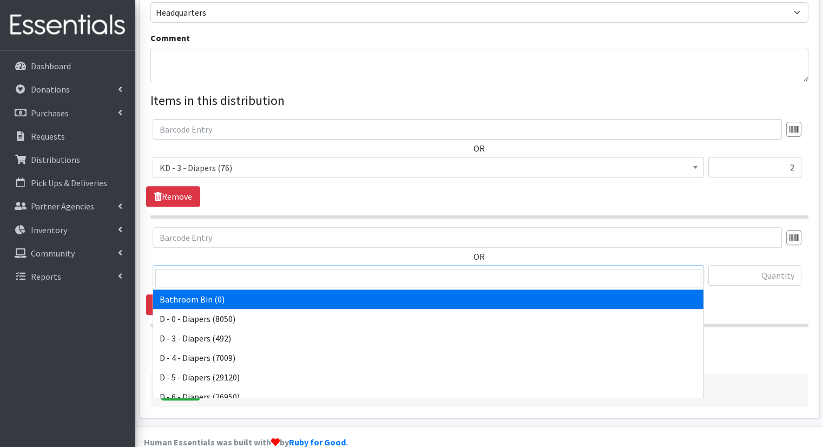
click at [251, 268] on span "Bathroom Bin (0)" at bounding box center [428, 275] width 537 height 15
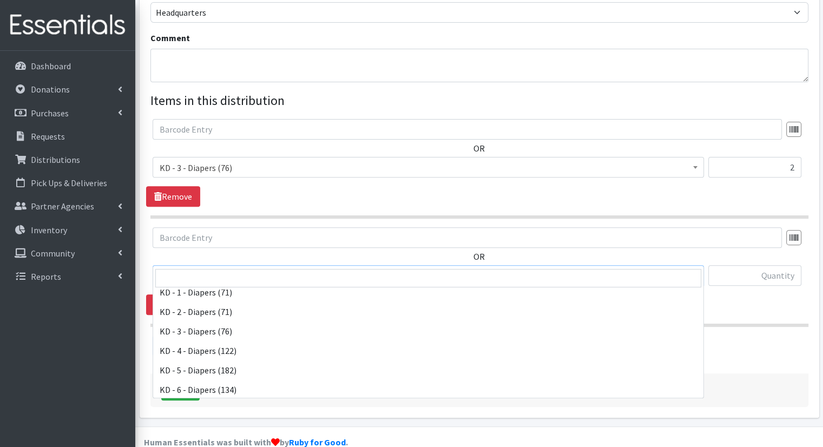
scroll to position [225, 0]
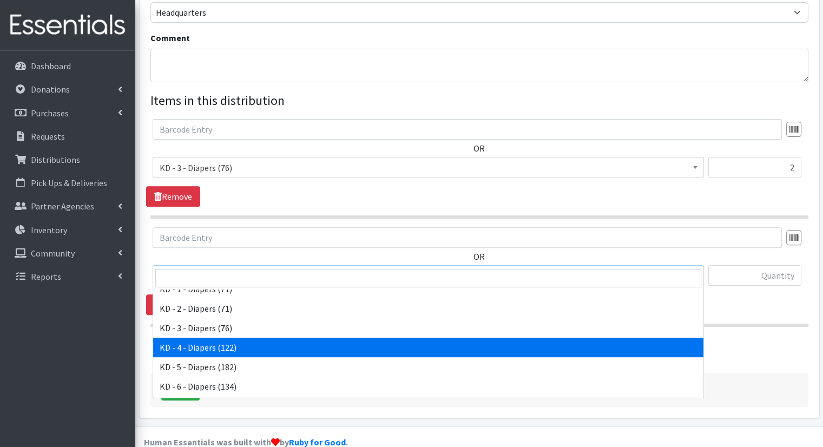
select select "15500"
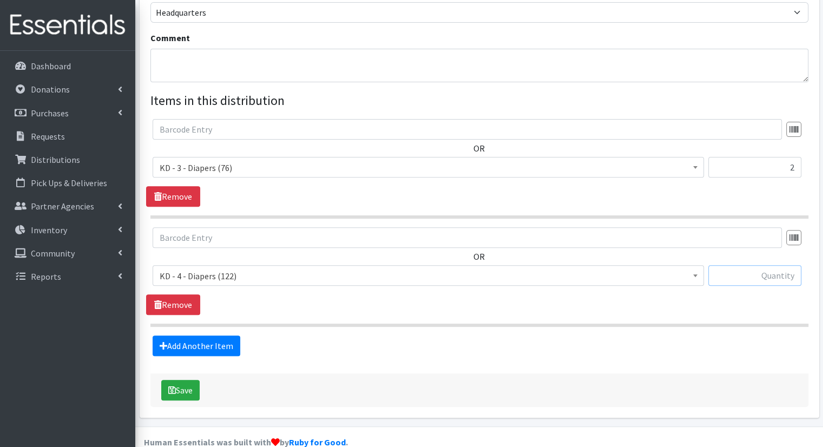
click at [749, 265] on input "text" at bounding box center [754, 275] width 93 height 21
type input "4"
click at [206, 336] on link "Add Another Item" at bounding box center [197, 346] width 88 height 21
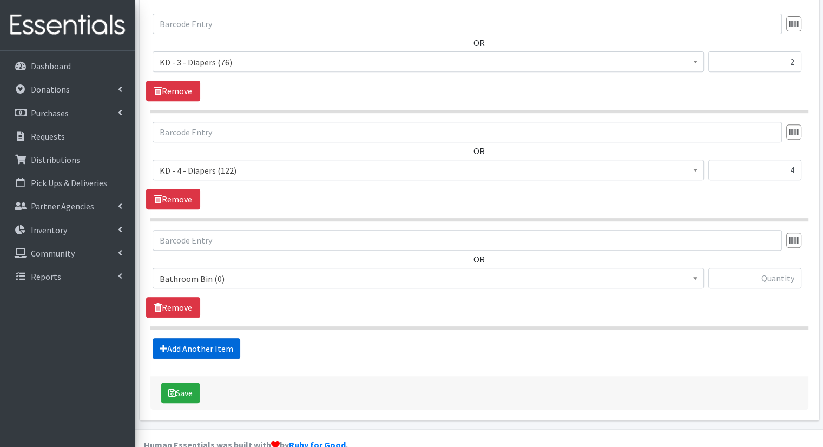
scroll to position [452, 0]
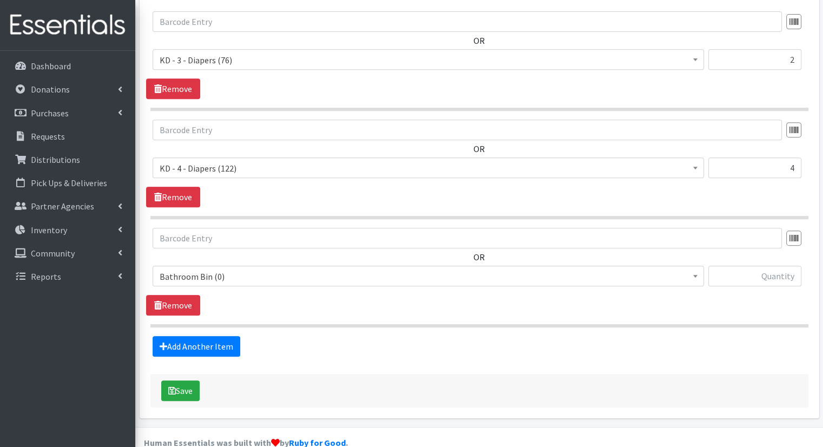
click at [210, 269] on span "Bathroom Bin (0)" at bounding box center [428, 276] width 537 height 15
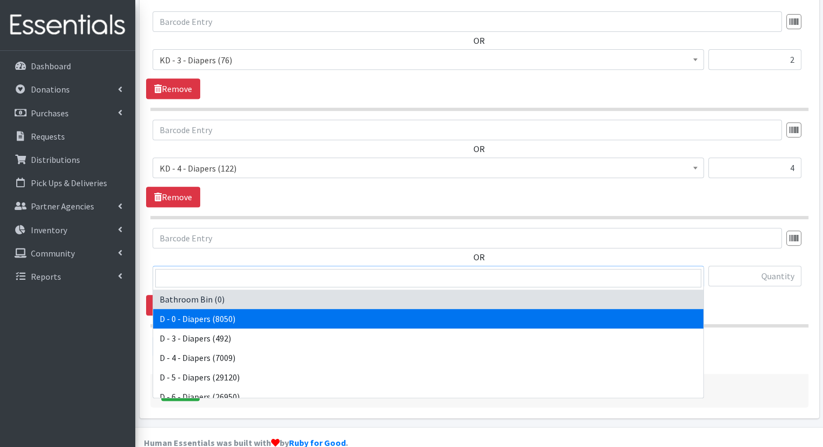
scroll to position [255, 0]
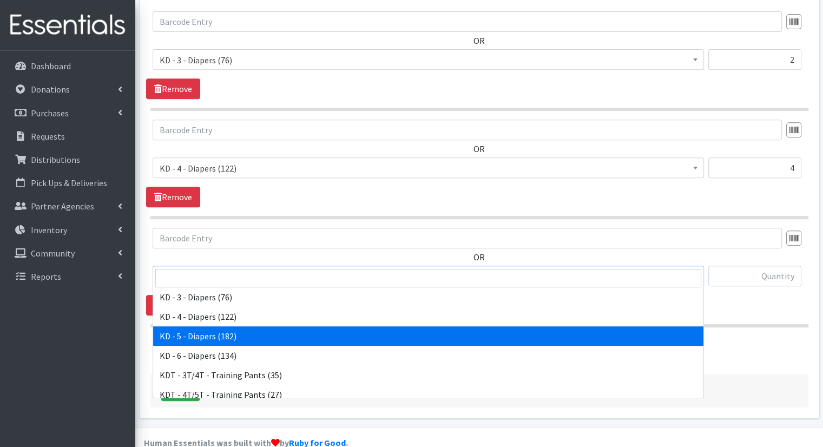
select select "15501"
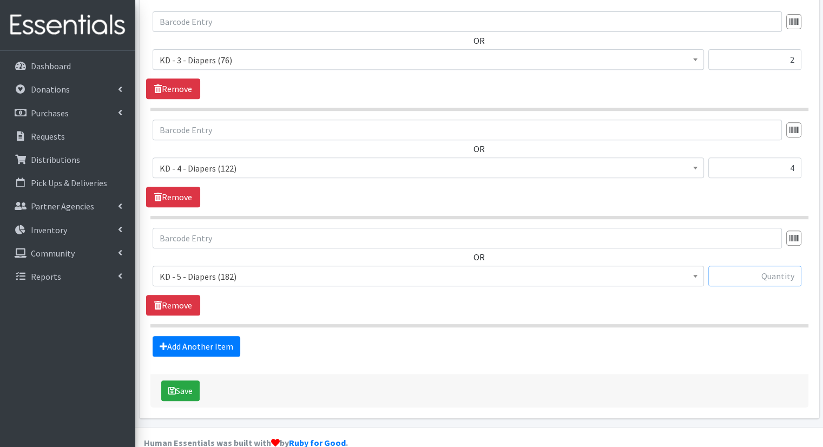
click at [796, 266] on input "text" at bounding box center [754, 276] width 93 height 21
type input "2"
click at [209, 336] on link "Add Another Item" at bounding box center [197, 346] width 88 height 21
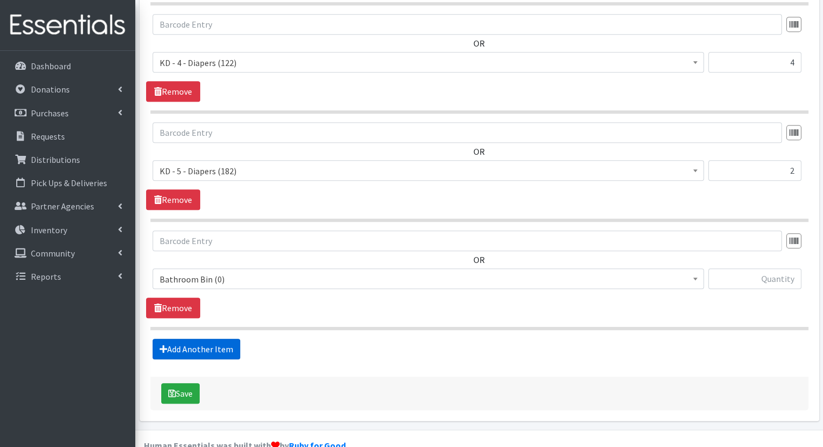
scroll to position [561, 0]
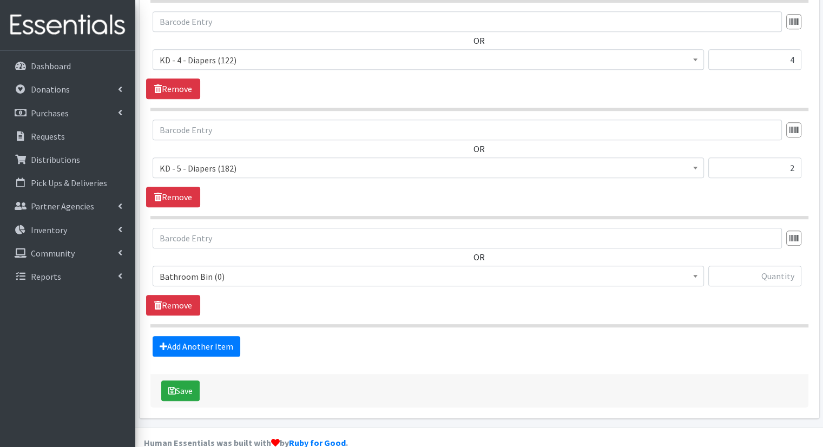
click at [306, 266] on span "Bathroom Bin (0)" at bounding box center [429, 276] width 552 height 21
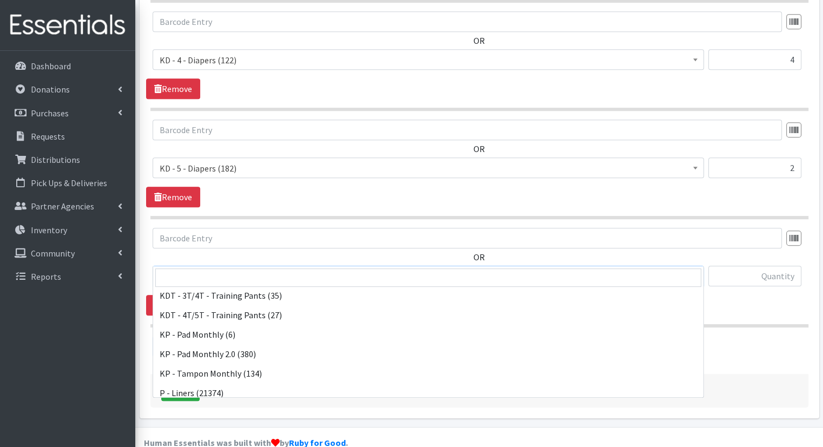
scroll to position [319, 0]
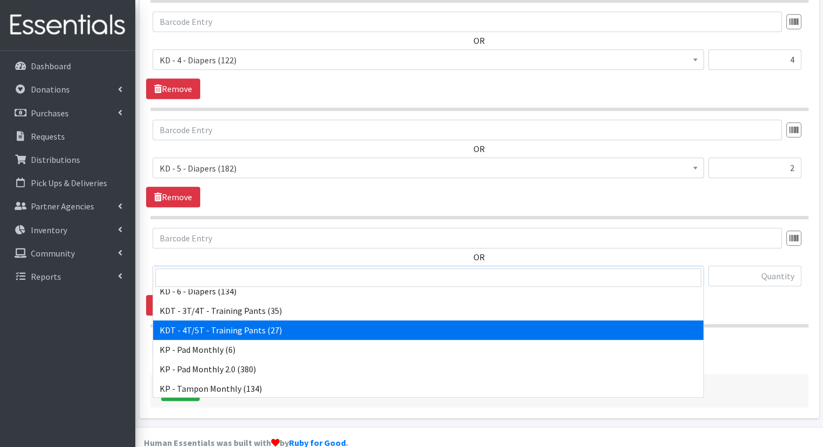
select select "15507"
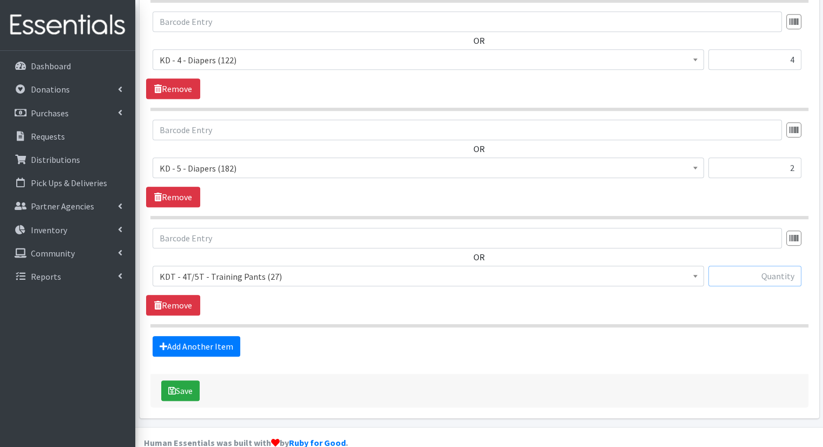
click at [773, 266] on input "text" at bounding box center [754, 276] width 93 height 21
type input "6"
click at [232, 336] on link "Add Another Item" at bounding box center [197, 346] width 88 height 21
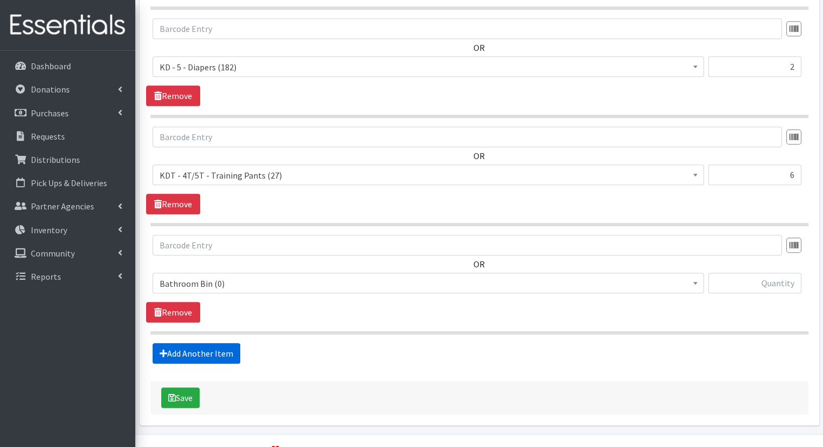
scroll to position [669, 0]
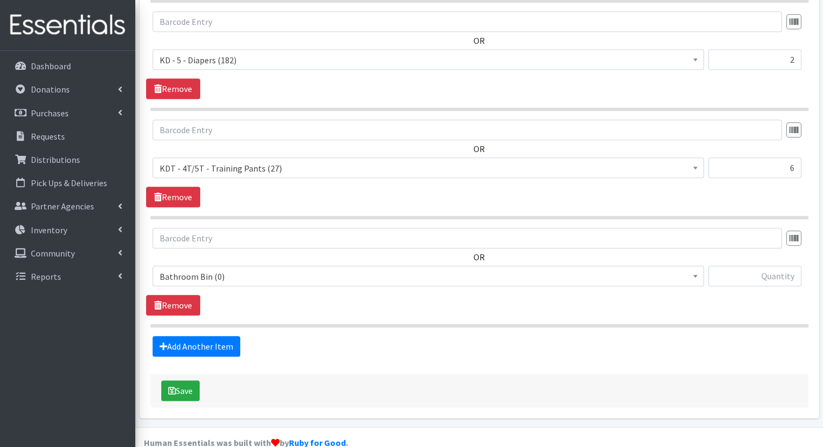
click at [533, 269] on span "Bathroom Bin (0)" at bounding box center [428, 276] width 537 height 15
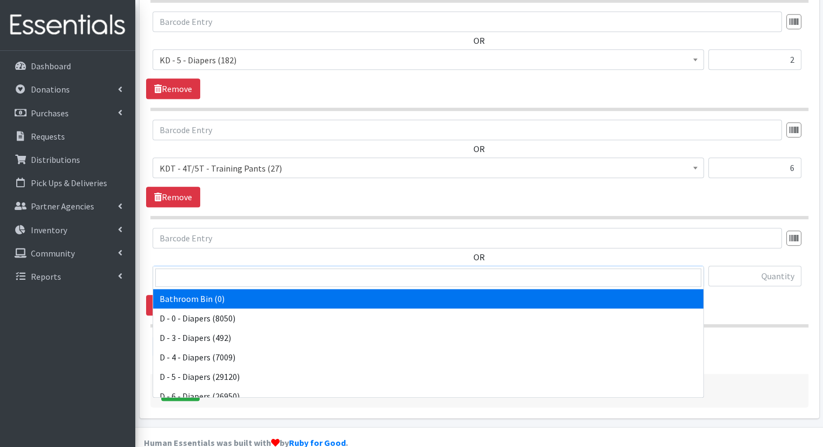
scroll to position [515, 0]
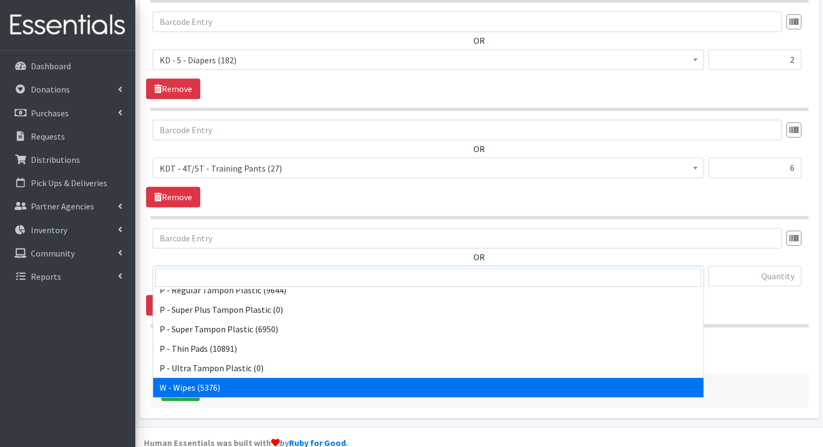
select select "15495"
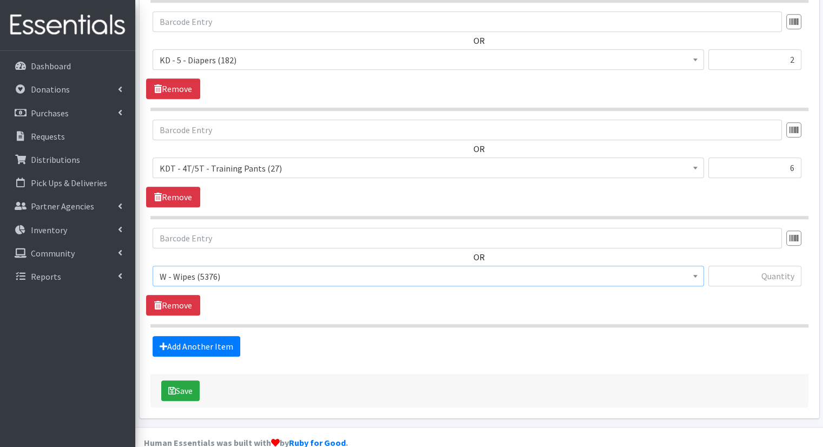
click at [751, 267] on div at bounding box center [754, 280] width 93 height 29
click at [749, 266] on input "text" at bounding box center [754, 276] width 93 height 21
type input "14"
click at [194, 380] on div "Save" at bounding box center [479, 391] width 658 height 34
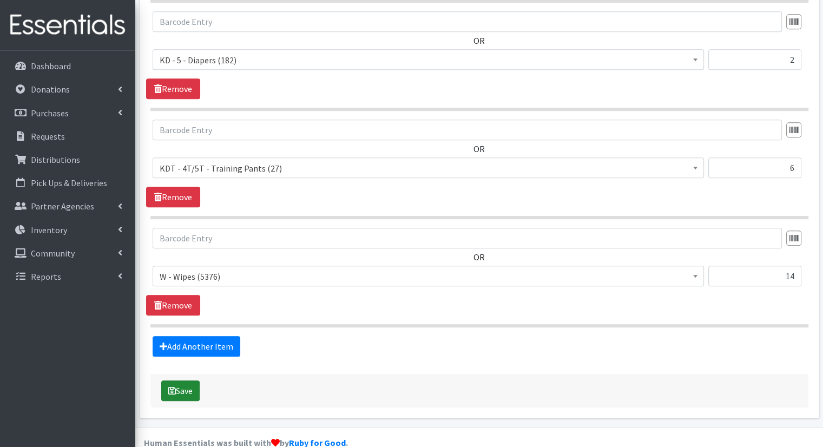
click at [188, 380] on button "Save" at bounding box center [180, 390] width 38 height 21
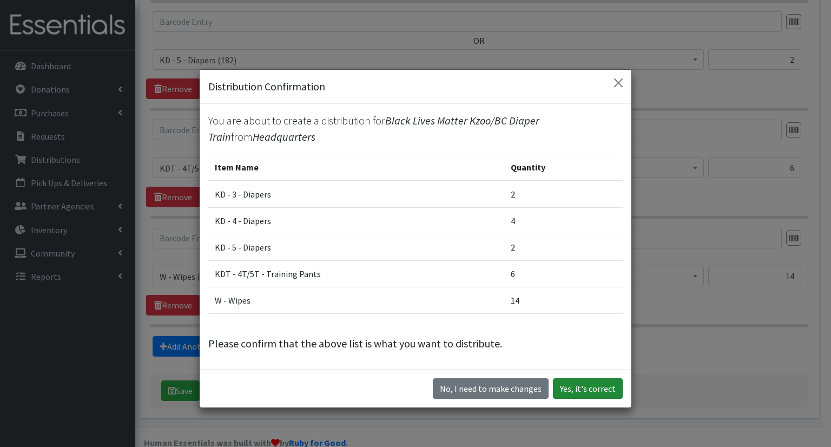
click at [604, 389] on button "Yes, it's correct" at bounding box center [588, 388] width 70 height 21
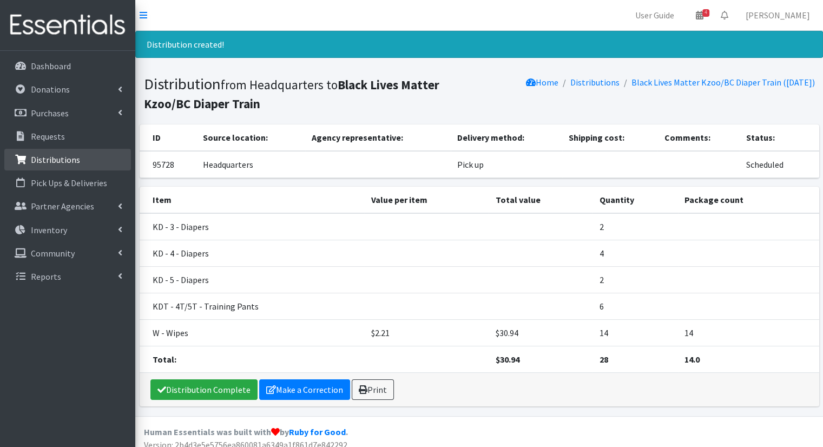
click at [43, 166] on link "Distributions" at bounding box center [67, 160] width 127 height 22
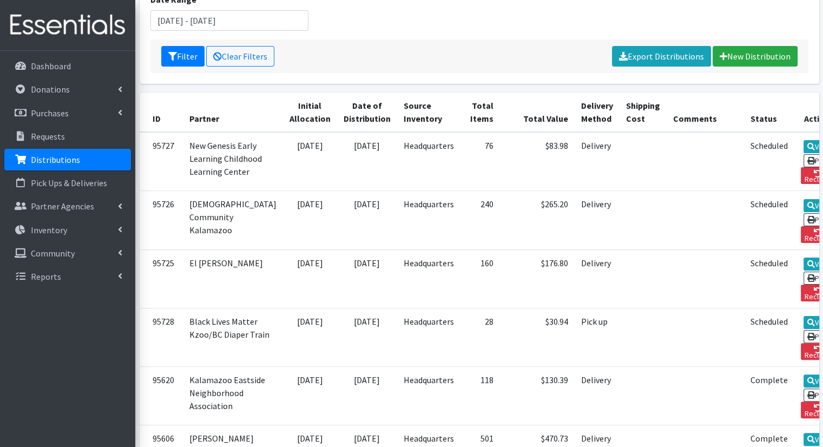
scroll to position [176, 0]
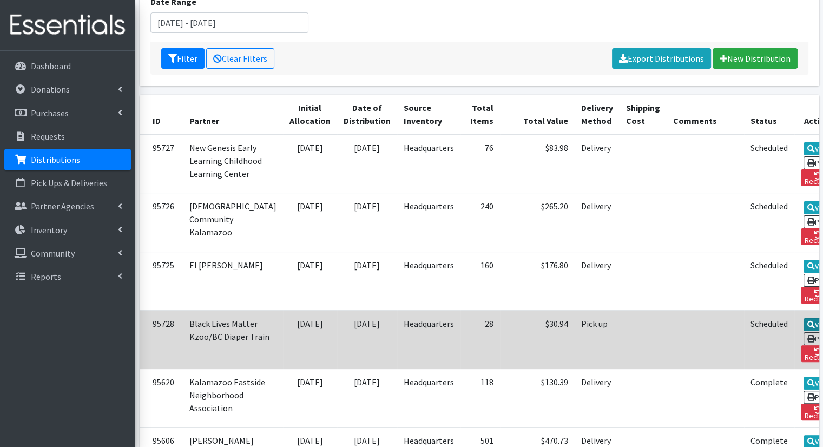
click at [808, 321] on icon at bounding box center [812, 325] width 8 height 8
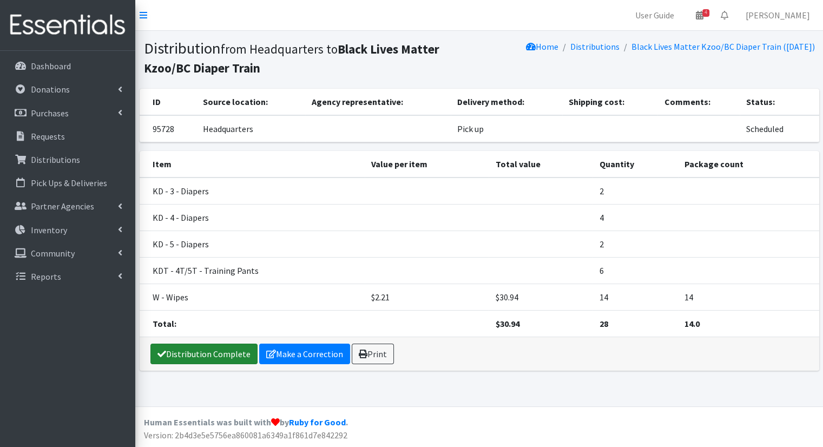
click at [216, 356] on link "Distribution Complete" at bounding box center [203, 354] width 107 height 21
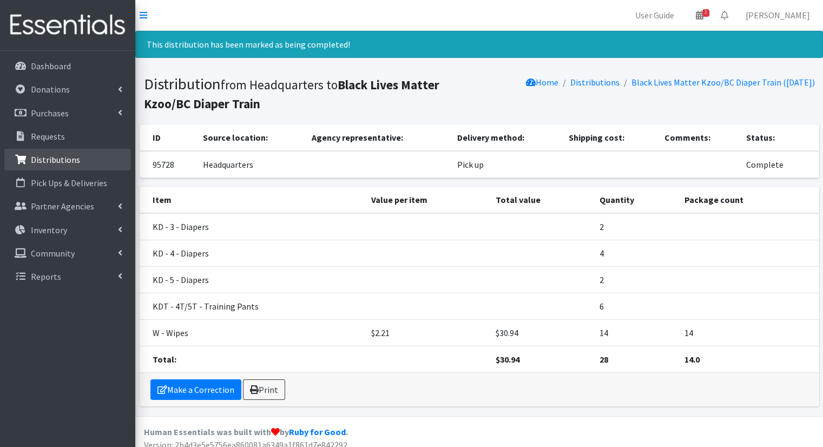
click at [67, 154] on p "Distributions" at bounding box center [55, 159] width 49 height 11
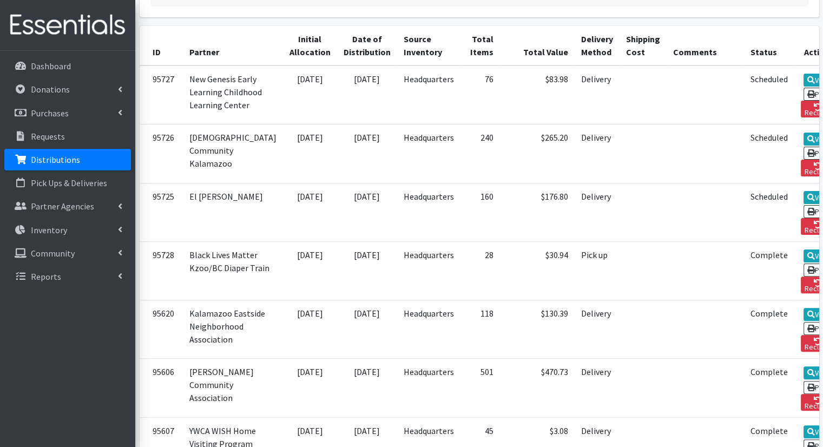
scroll to position [174, 0]
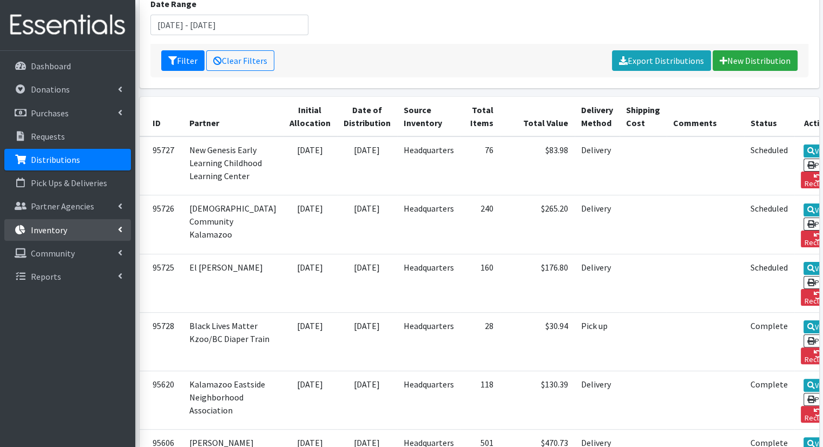
click at [110, 233] on link "Inventory" at bounding box center [67, 230] width 127 height 22
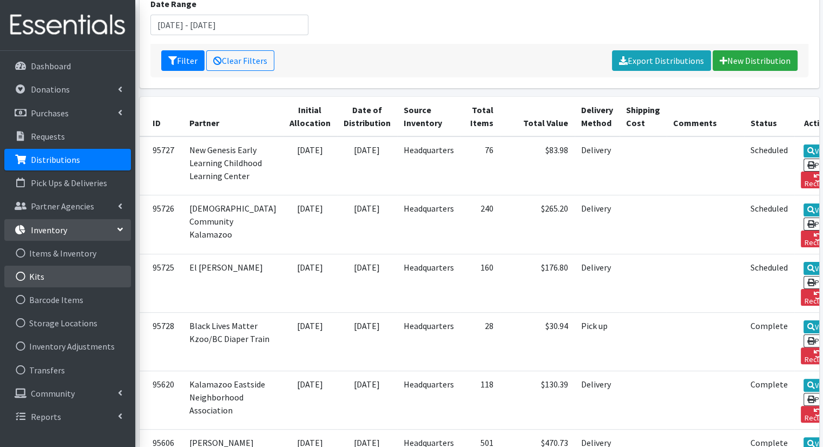
click at [91, 284] on link "Kits" at bounding box center [67, 277] width 127 height 22
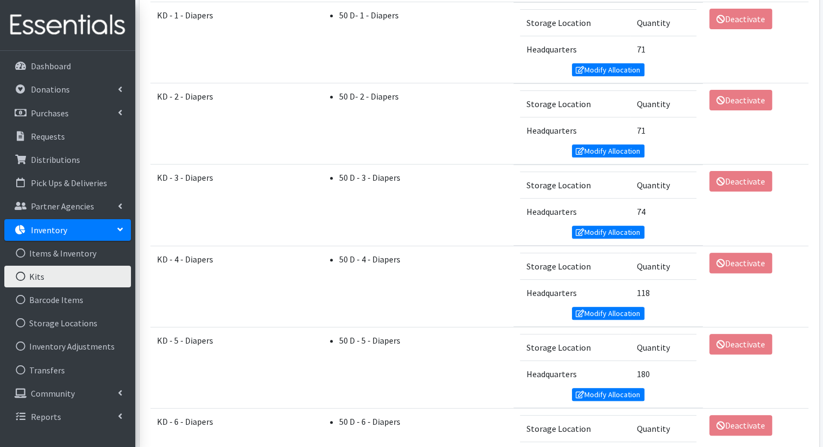
scroll to position [116, 0]
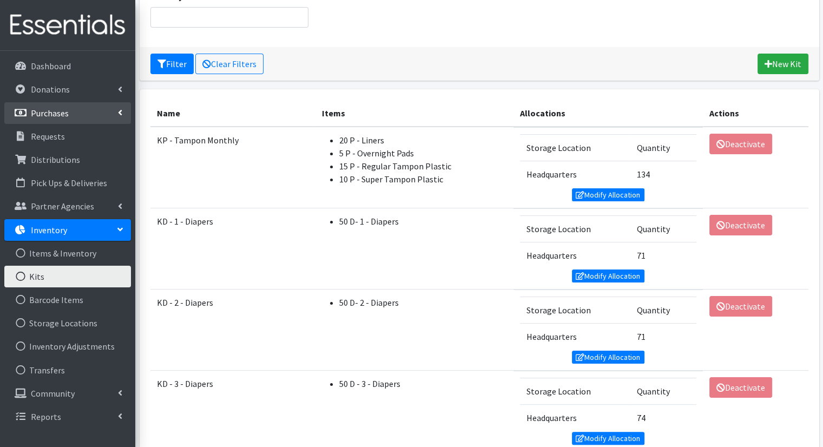
click at [117, 120] on link "Purchases" at bounding box center [67, 113] width 127 height 22
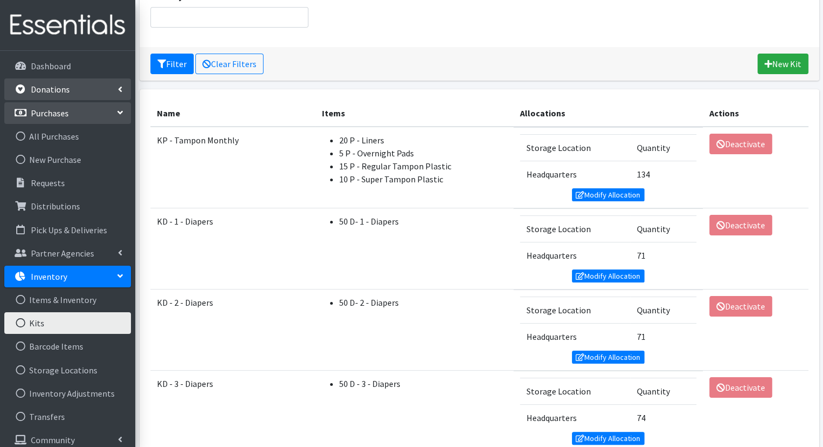
click at [119, 87] on icon at bounding box center [120, 89] width 4 height 9
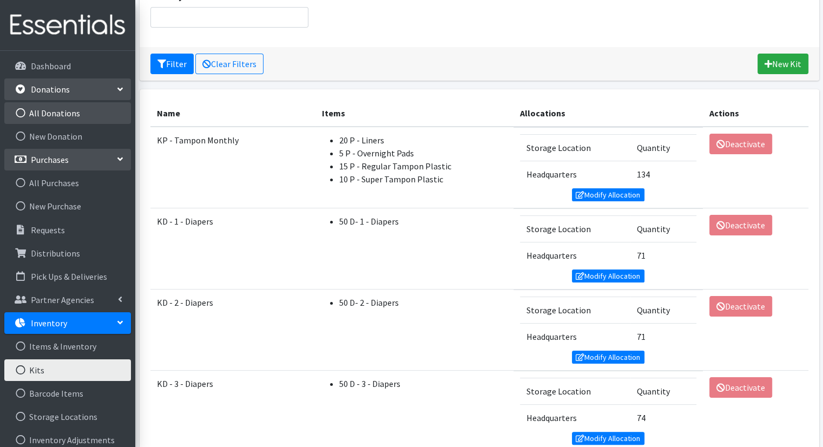
click at [113, 122] on link "All Donations" at bounding box center [67, 113] width 127 height 22
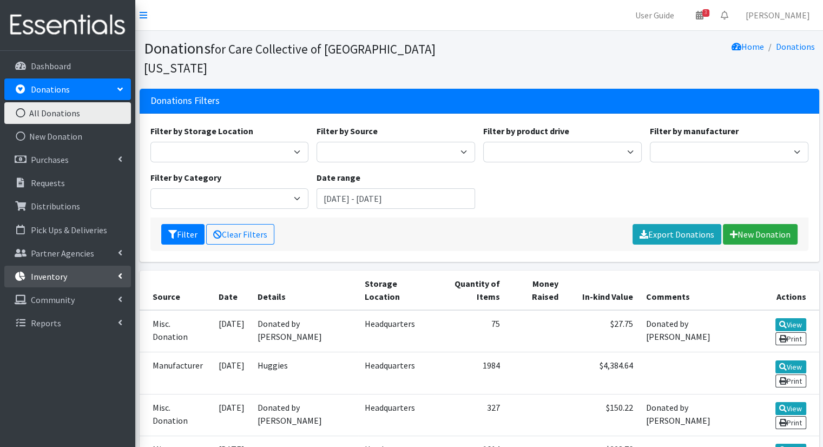
click at [104, 271] on link "Inventory" at bounding box center [67, 277] width 127 height 22
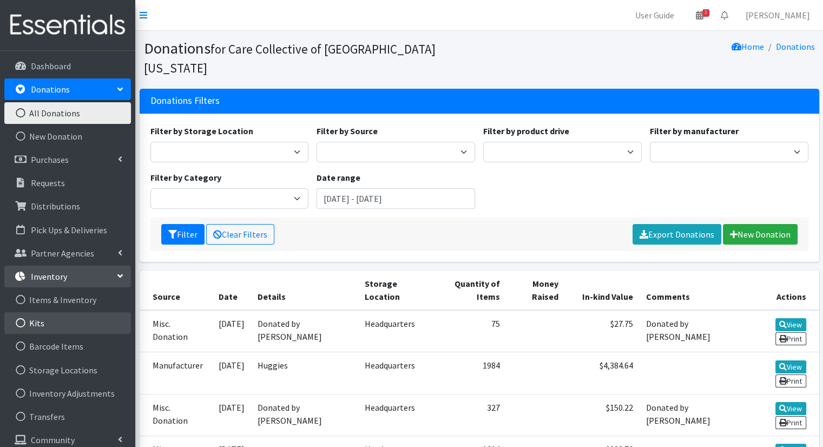
click at [102, 319] on link "Kits" at bounding box center [67, 323] width 127 height 22
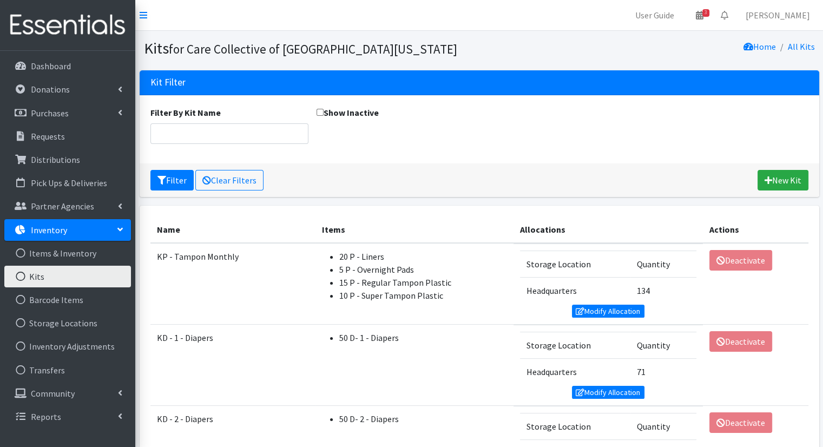
click at [497, 192] on div "Filter Clear Filters New Kit" at bounding box center [480, 180] width 680 height 34
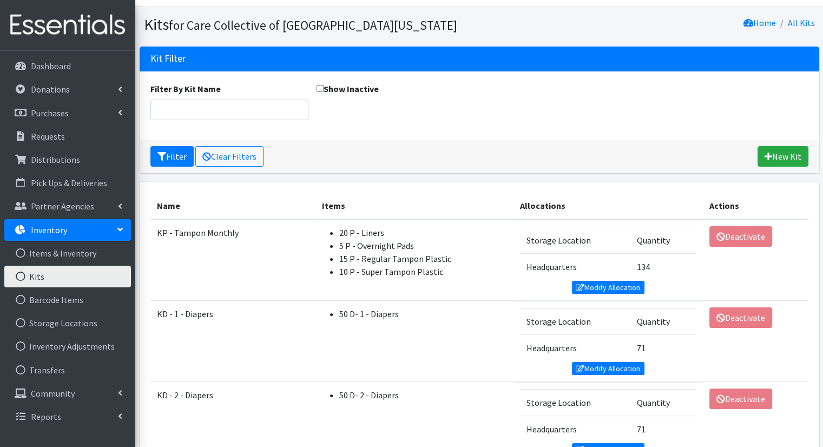
scroll to position [17, 0]
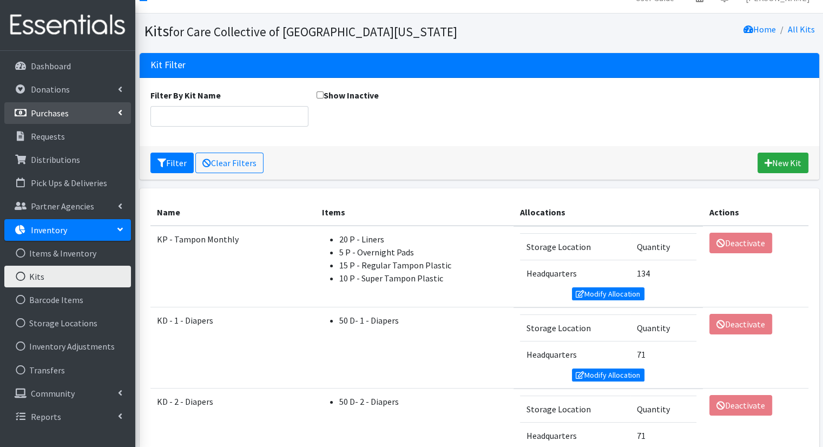
click at [121, 107] on link "Purchases" at bounding box center [67, 113] width 127 height 22
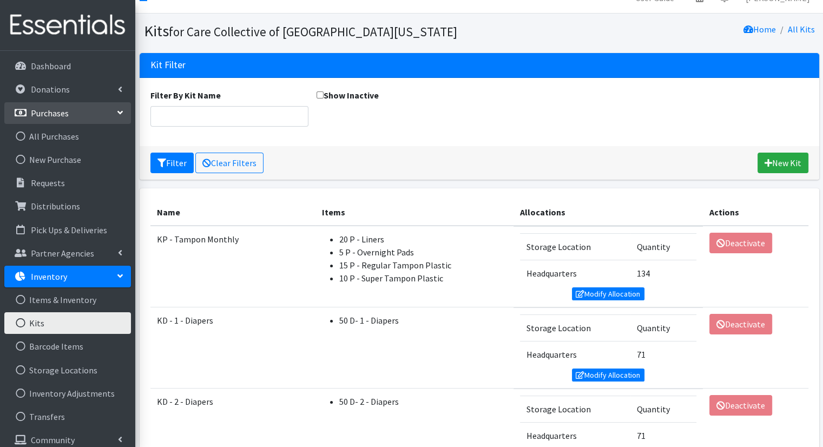
click at [121, 107] on link "Purchases" at bounding box center [67, 113] width 127 height 22
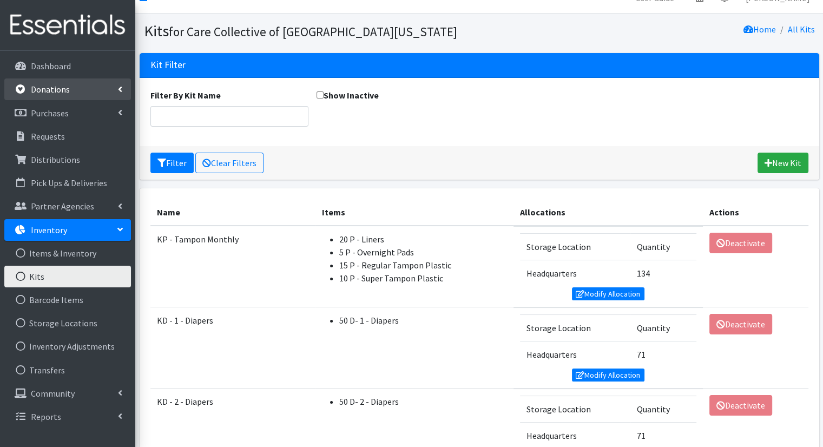
click at [123, 93] on link "Donations" at bounding box center [67, 89] width 127 height 22
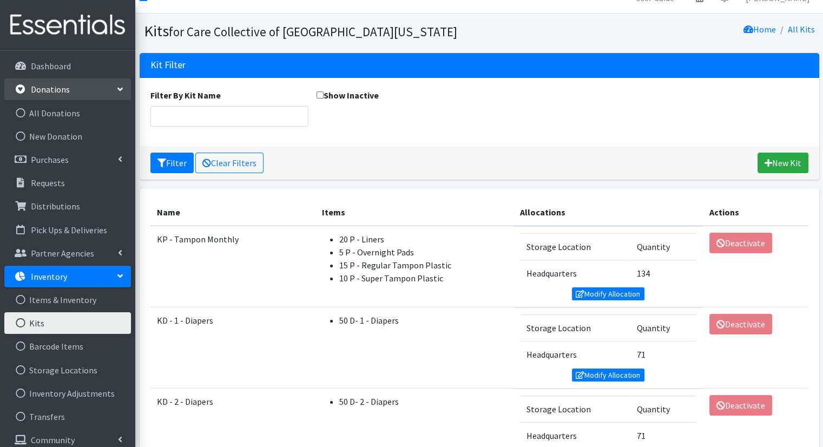
click at [123, 93] on link "Donations" at bounding box center [67, 89] width 127 height 22
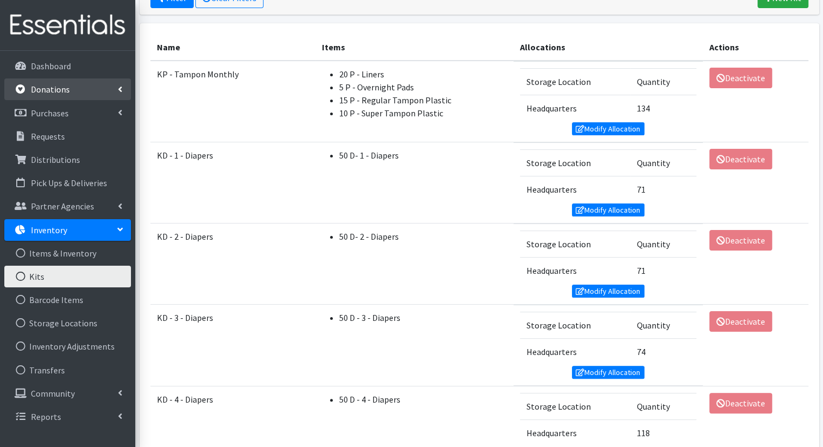
scroll to position [189, 0]
